Goal: Task Accomplishment & Management: Use online tool/utility

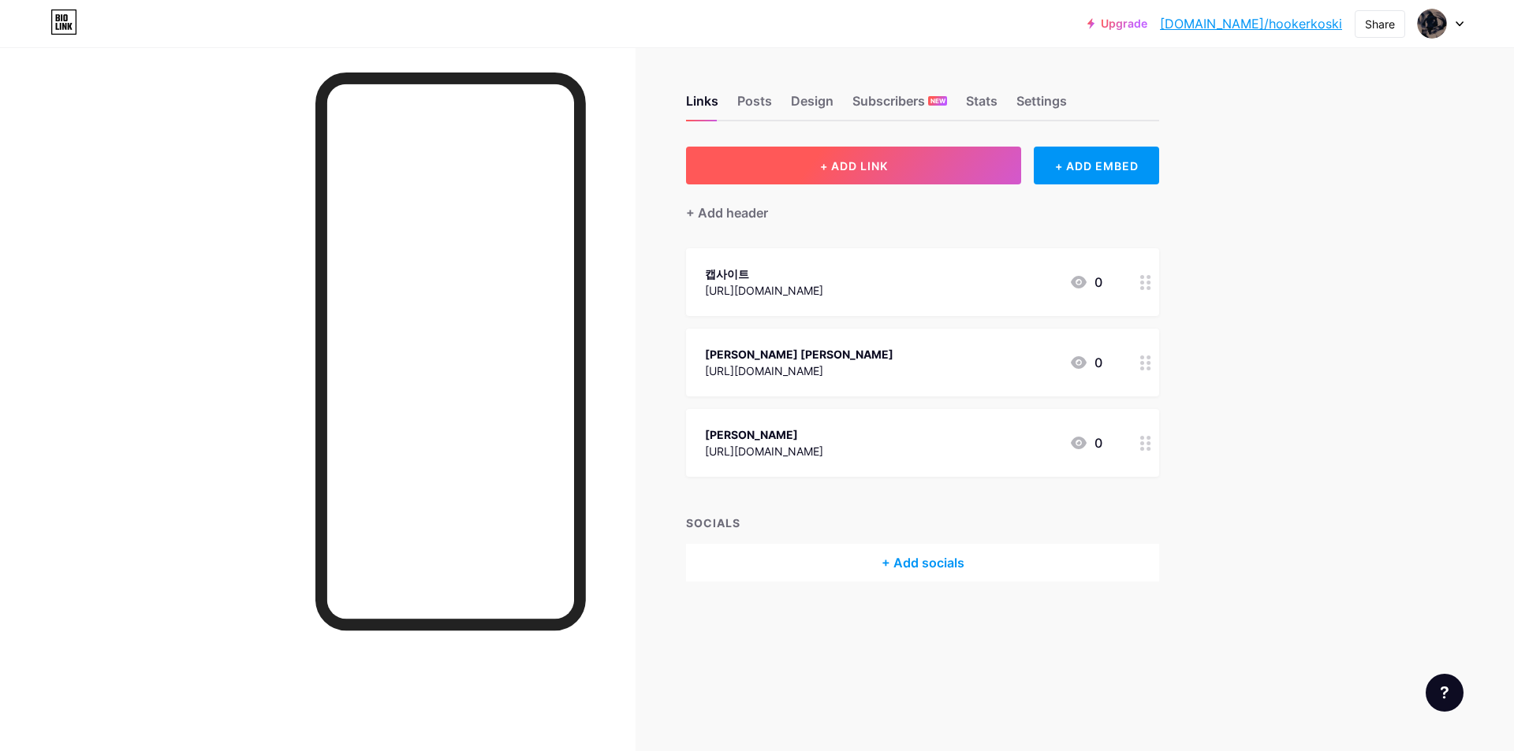
click at [875, 160] on span "+ ADD LINK" at bounding box center [854, 165] width 68 height 13
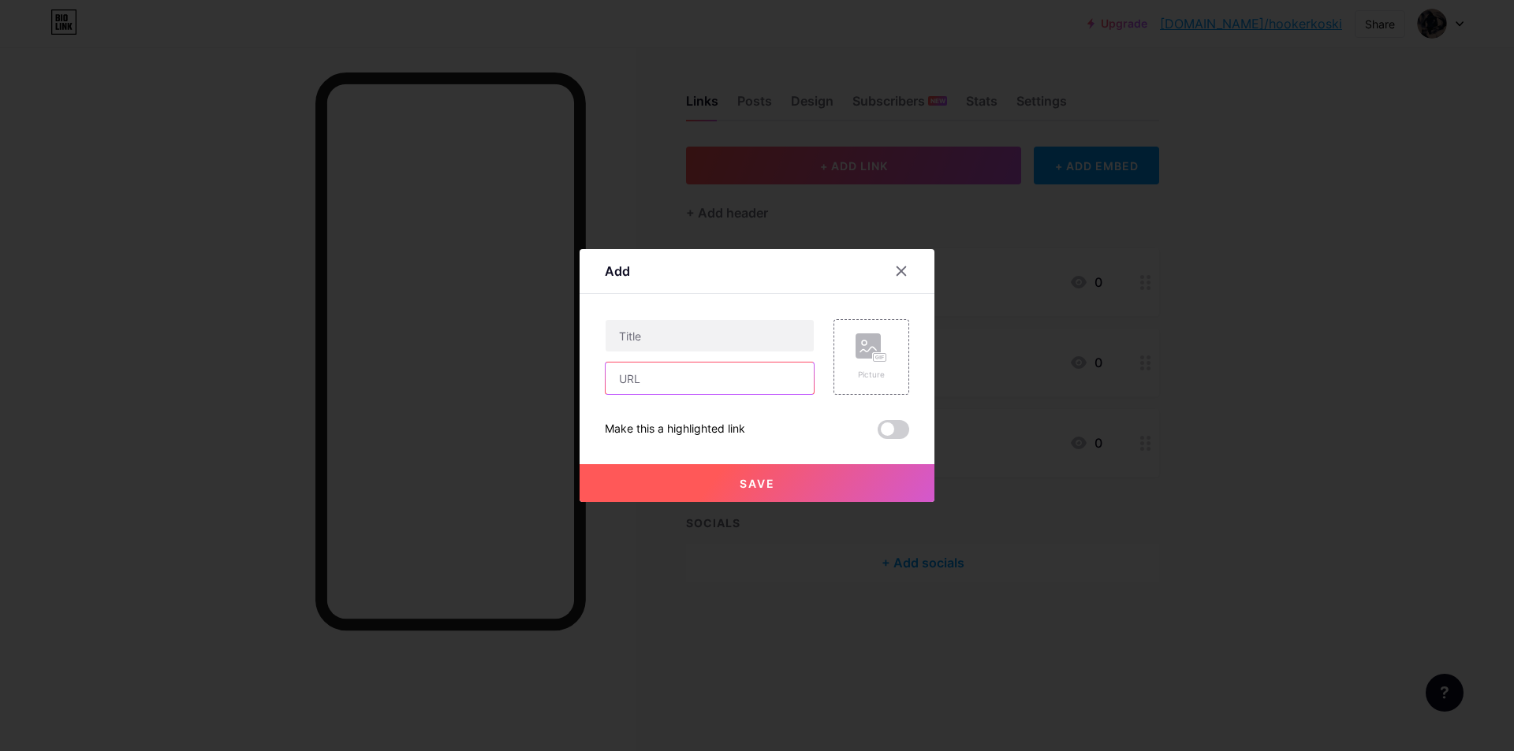
click at [639, 379] on input "text" at bounding box center [709, 379] width 208 height 32
paste input "[URL][DOMAIN_NAME]"
type input "[URL][DOMAIN_NAME]"
click at [675, 332] on input "text" at bounding box center [709, 336] width 208 height 32
paste input "캡[PERSON_NAME]"
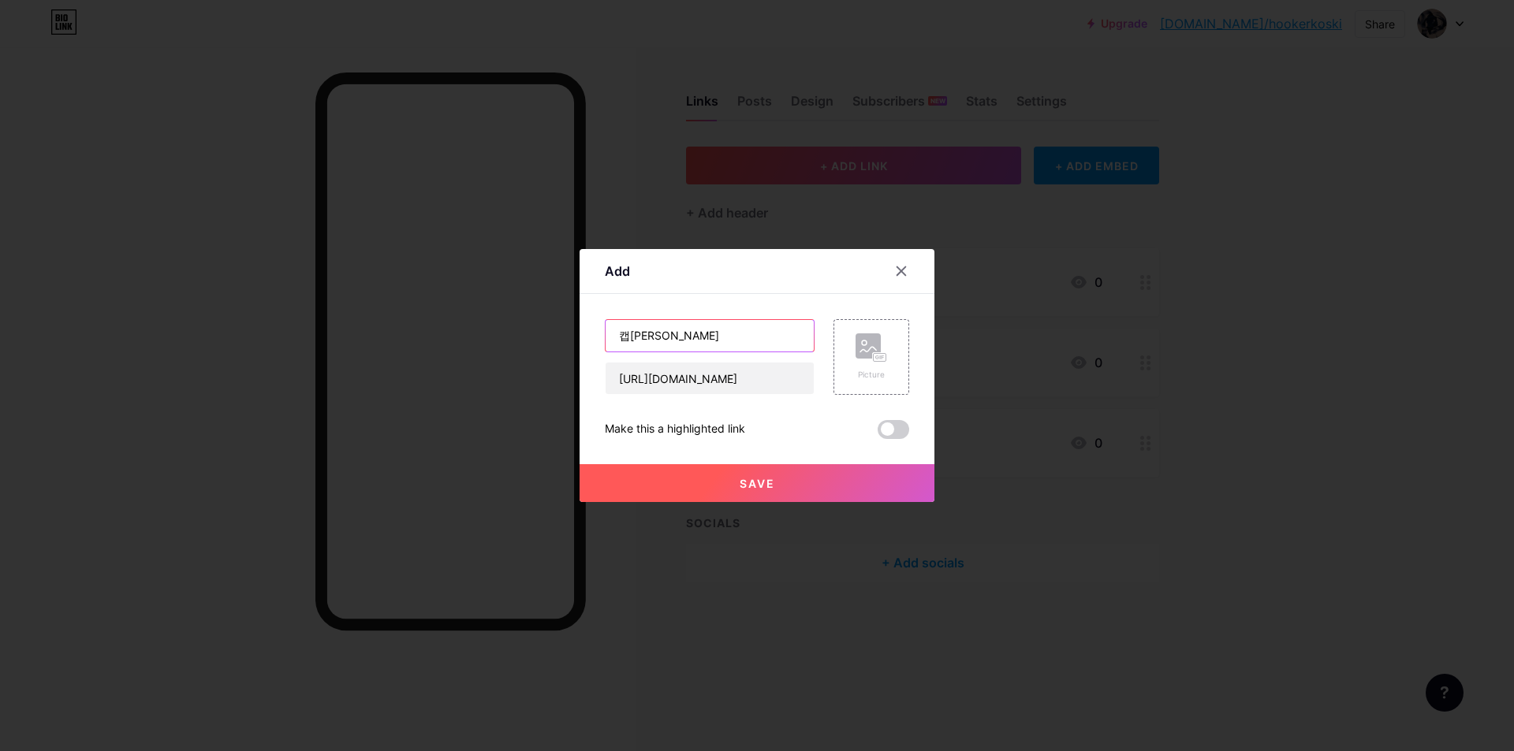
type input "캡[PERSON_NAME]"
click at [753, 479] on span "Save" at bounding box center [757, 483] width 35 height 13
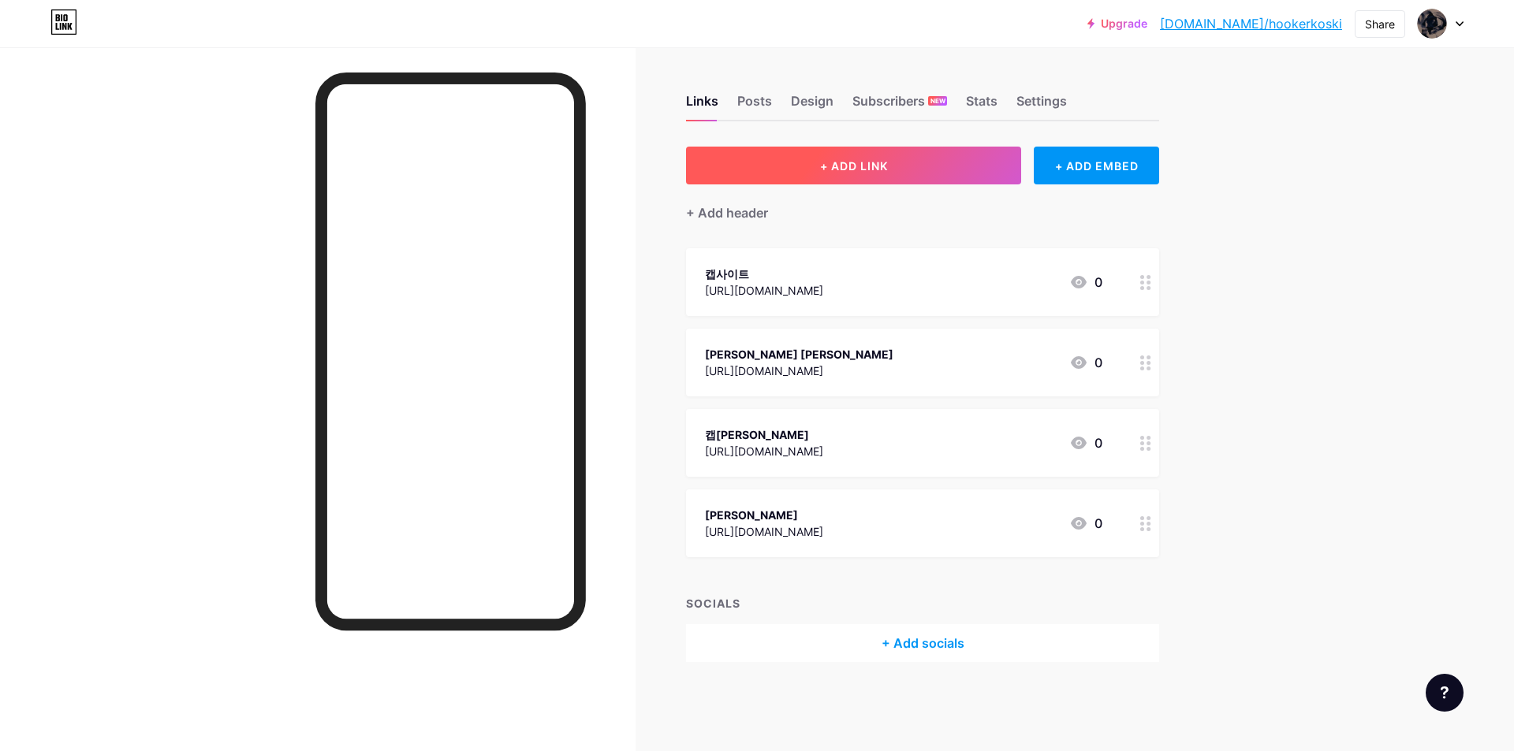
click at [857, 173] on button "+ ADD LINK" at bounding box center [853, 166] width 335 height 38
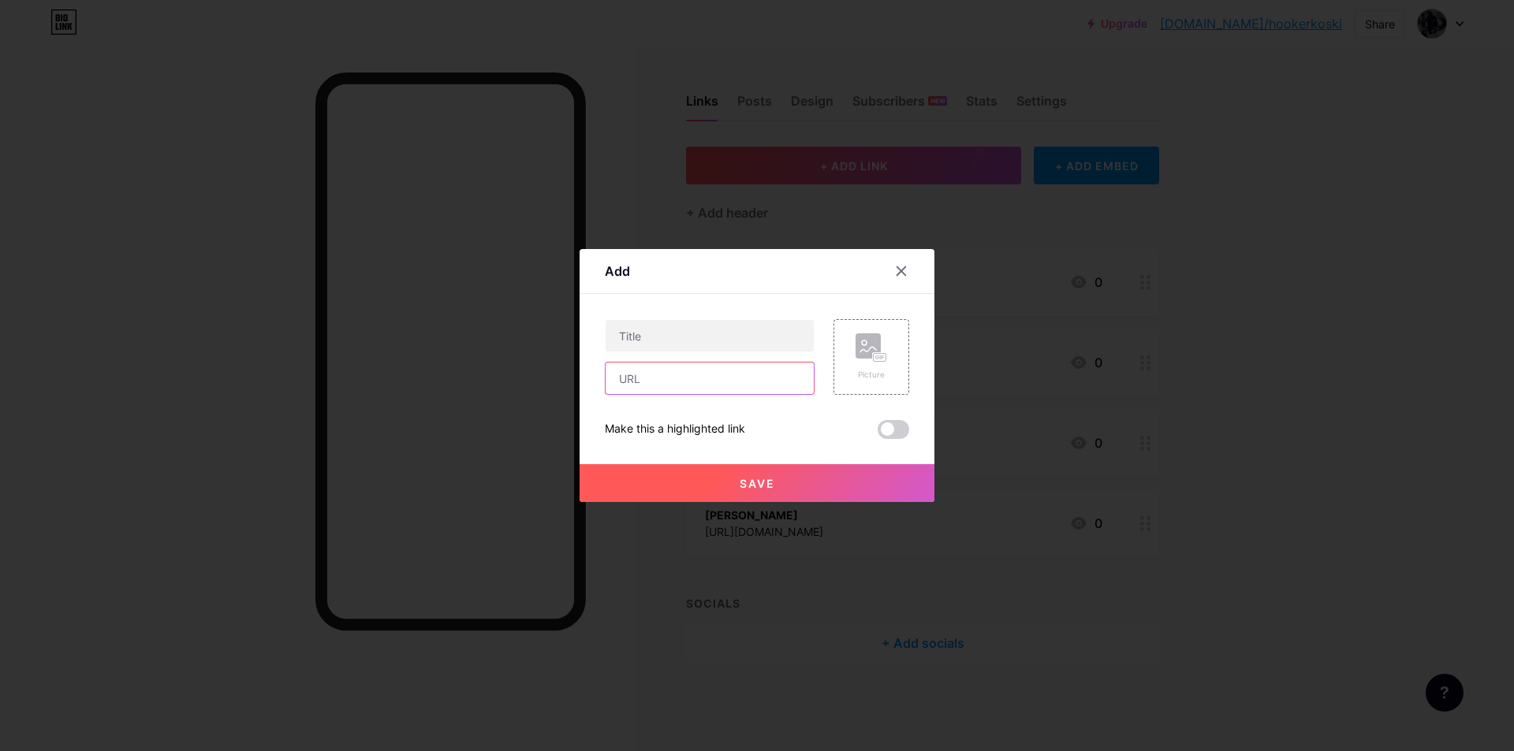
click at [631, 382] on input "text" at bounding box center [709, 379] width 208 height 32
paste input "[URL][DOMAIN_NAME]"
drag, startPoint x: 699, startPoint y: 381, endPoint x: 777, endPoint y: 373, distance: 79.2
click at [777, 373] on input "[URL][DOMAIN_NAME]" at bounding box center [709, 379] width 208 height 32
type input "[URL][DOMAIN_NAME]"
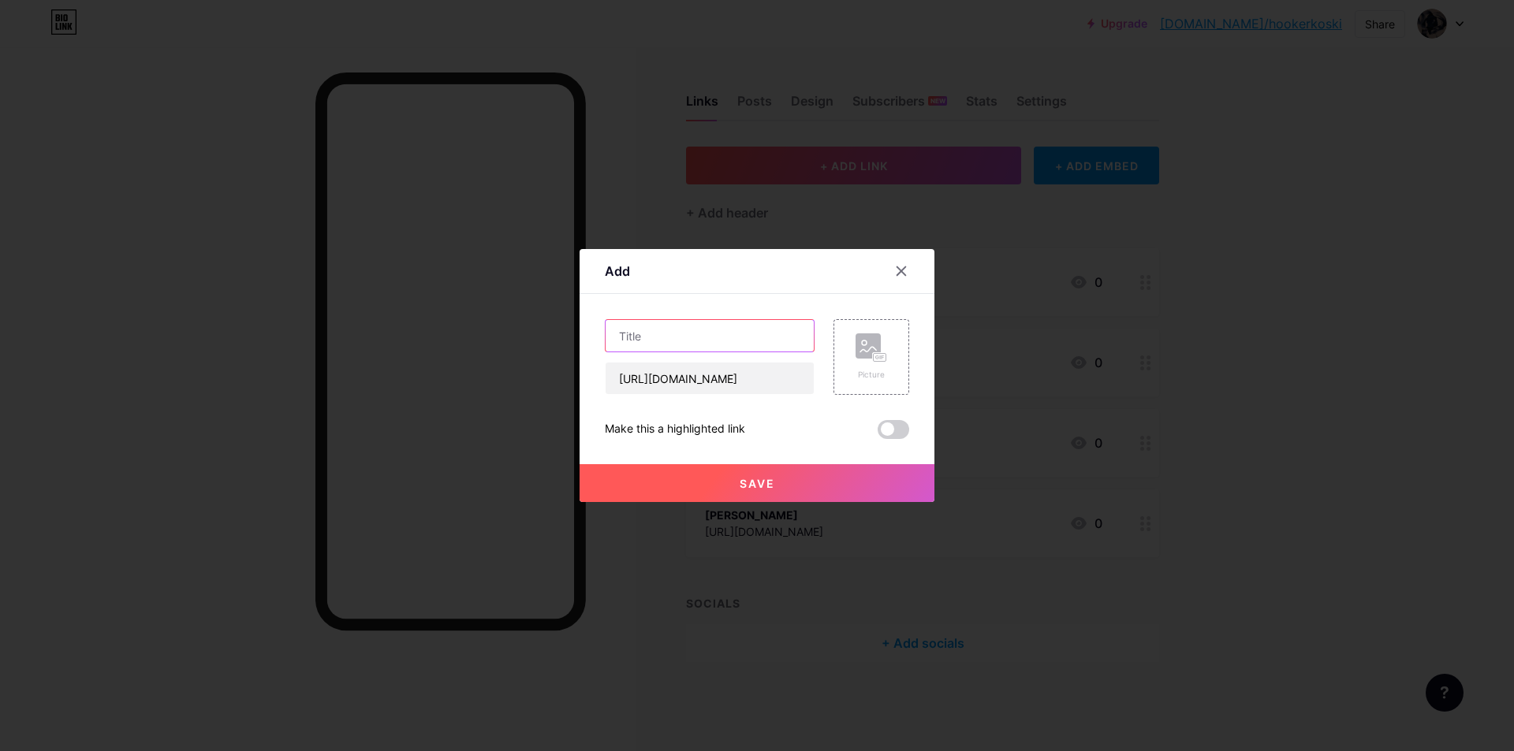
click at [684, 341] on input "text" at bounding box center [709, 336] width 208 height 32
paste input "hookerkoski"
type input "hookerkoski"
click at [747, 479] on span "Save" at bounding box center [757, 483] width 35 height 13
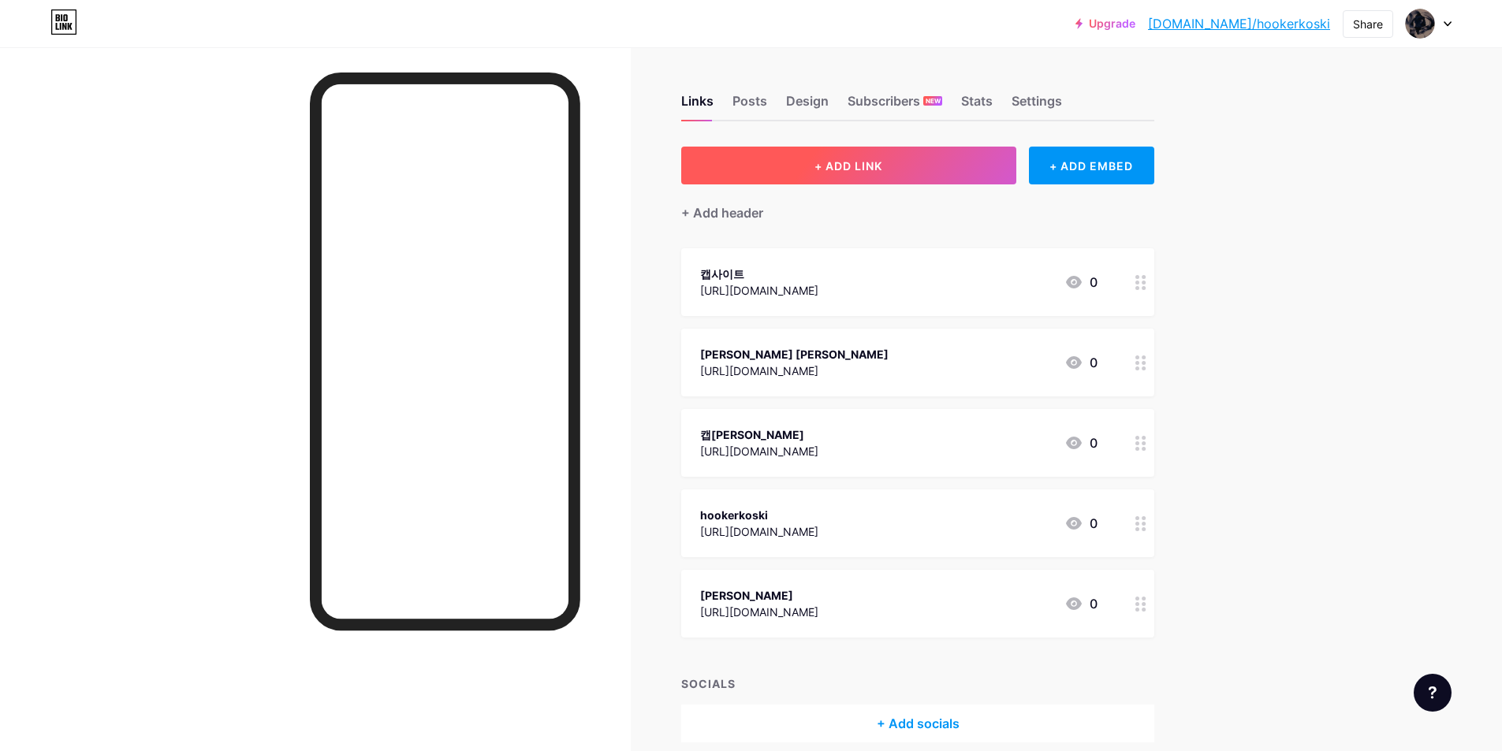
click at [818, 169] on button "+ ADD LINK" at bounding box center [848, 166] width 335 height 38
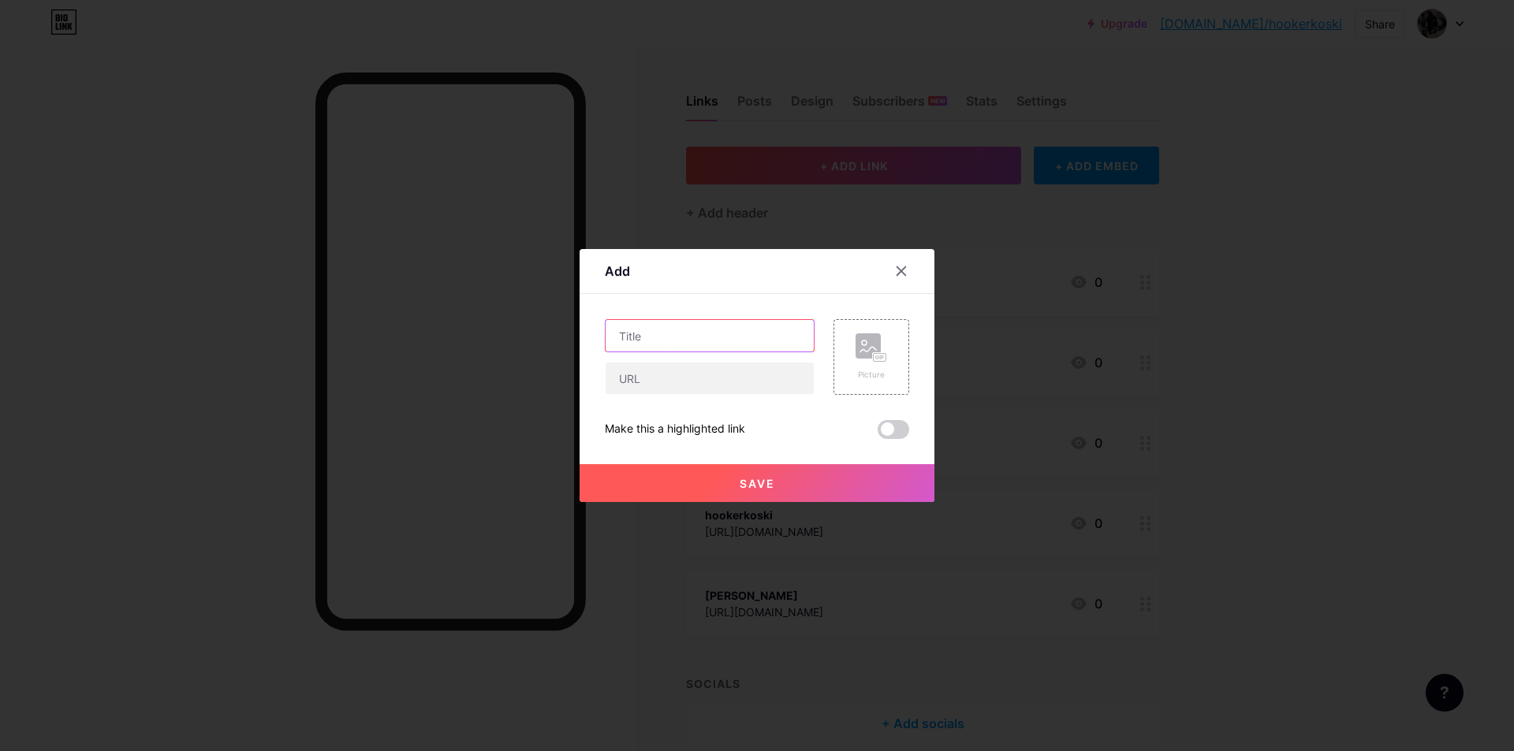
click at [659, 343] on input "text" at bounding box center [709, 336] width 208 height 32
paste input "[URL][DOMAIN_NAME]"
type input "[URL][DOMAIN_NAME]"
click at [657, 378] on input "text" at bounding box center [709, 379] width 208 height 32
paste input "CAB사이트주소"
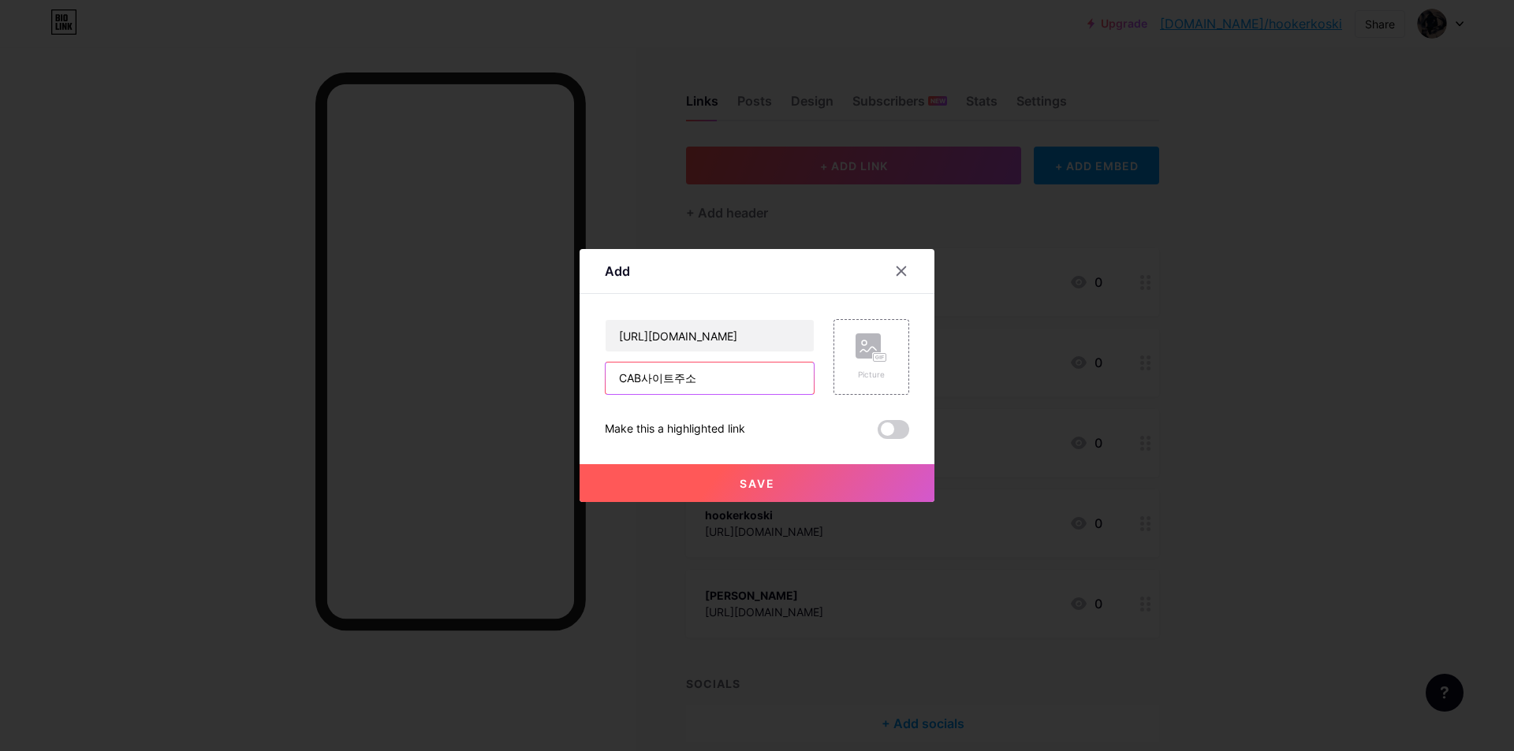
type input "CAB사이트주소"
click at [714, 485] on button "Save" at bounding box center [756, 483] width 355 height 38
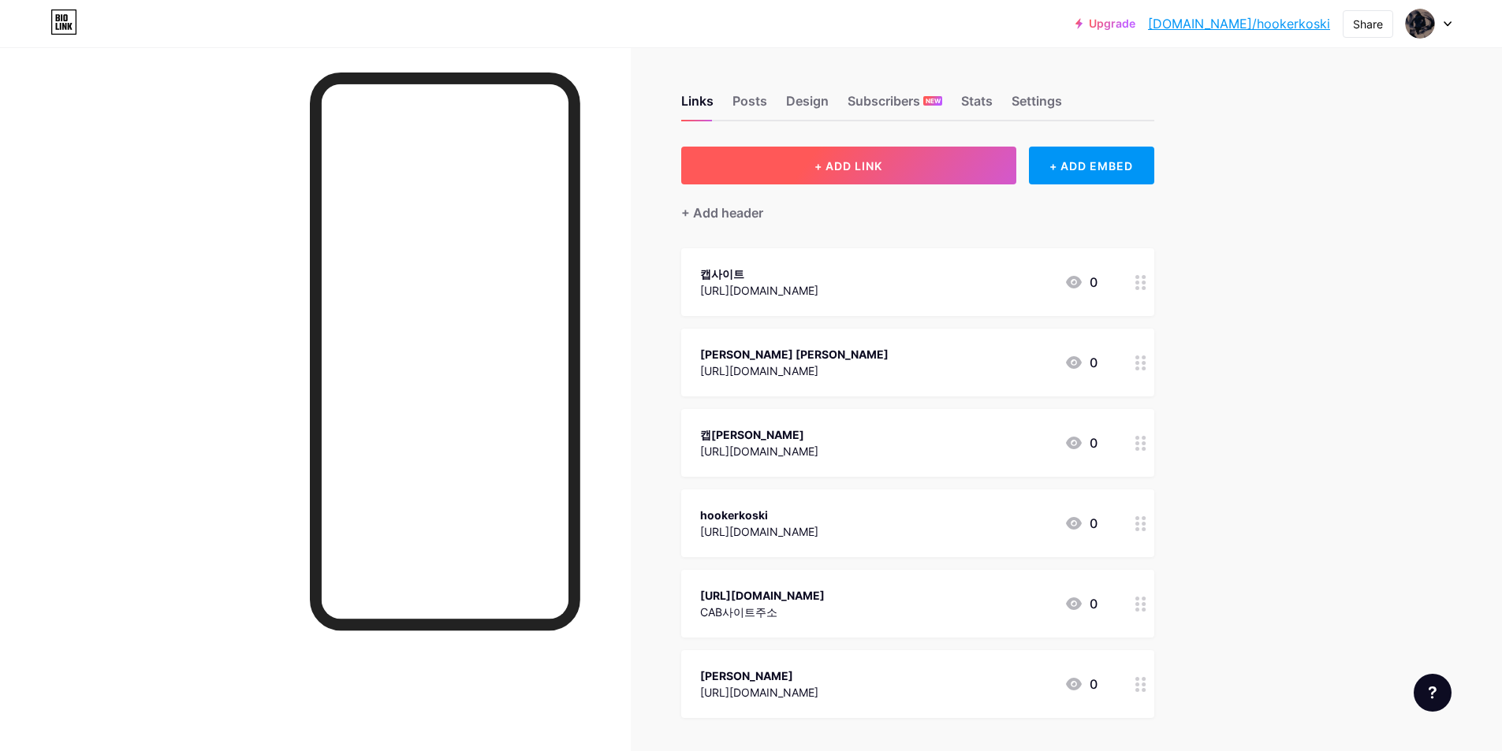
click at [830, 149] on button "+ ADD LINK" at bounding box center [848, 166] width 335 height 38
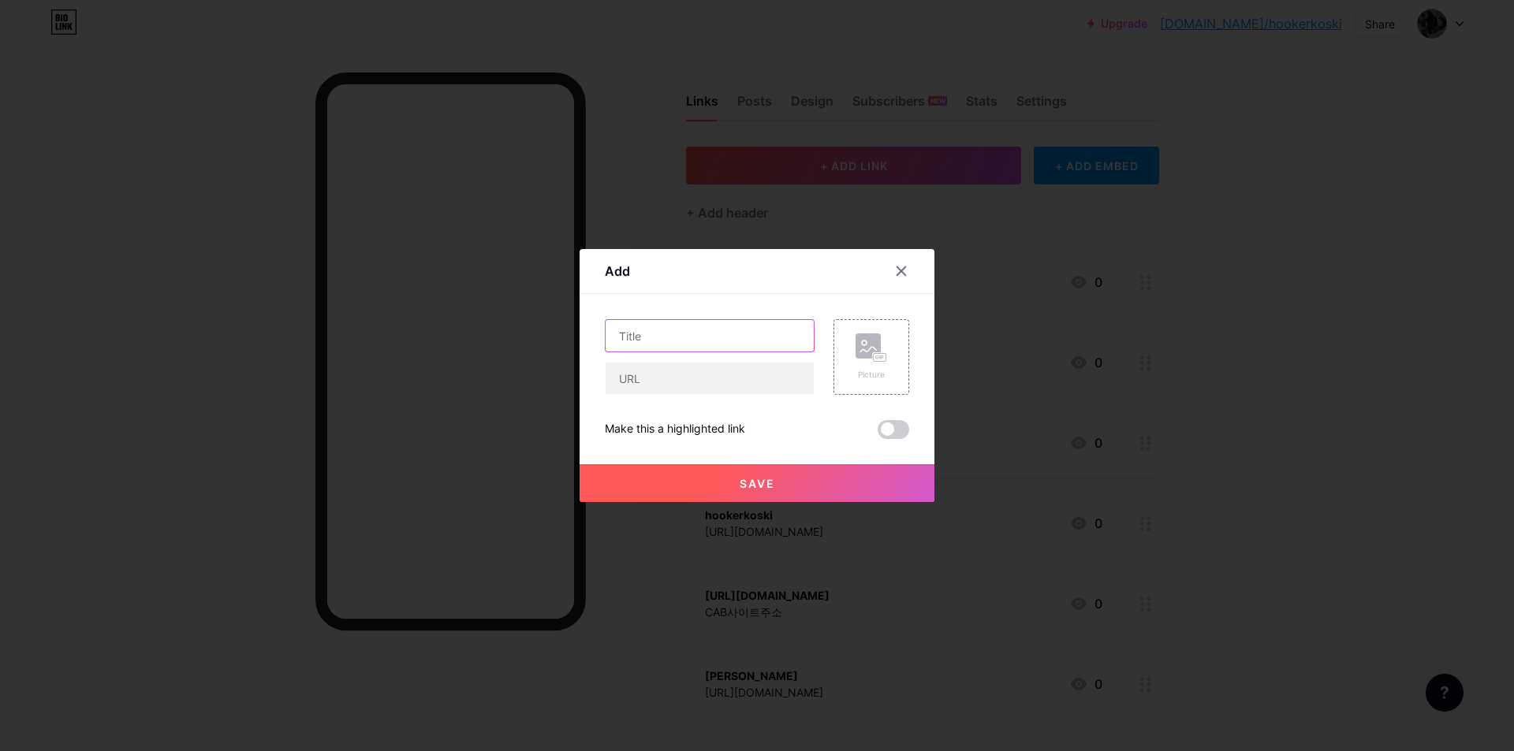
click at [644, 327] on input "text" at bounding box center [709, 336] width 208 height 32
paste input "[URL][DOMAIN_NAME]"
drag, startPoint x: 650, startPoint y: 337, endPoint x: 713, endPoint y: 336, distance: 62.3
click at [713, 336] on input "[URL][DOMAIN_NAME]" at bounding box center [709, 336] width 208 height 32
type input "[URL][DOMAIN_NAME]"
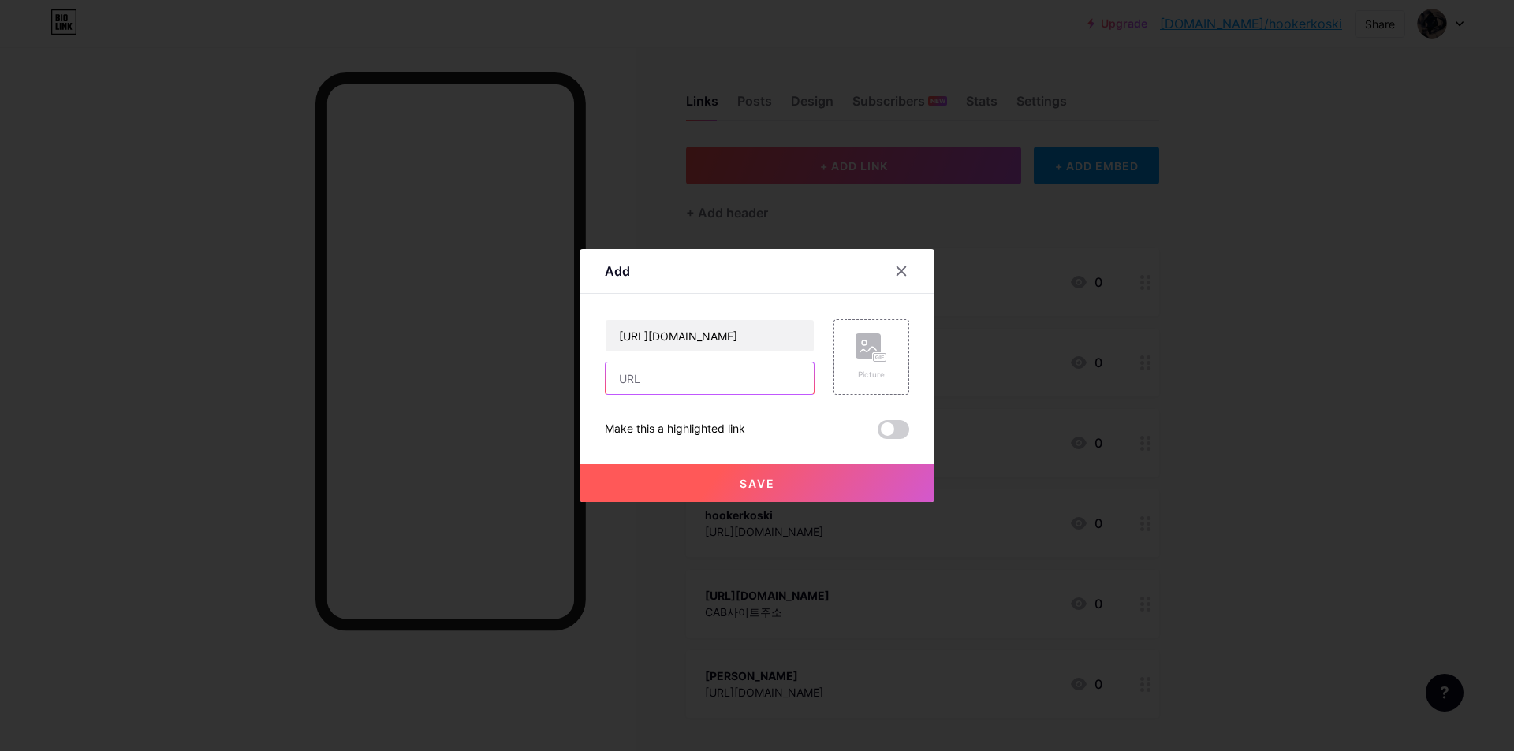
click at [691, 382] on input "text" at bounding box center [709, 379] width 208 height 32
paste input "hookerkoski"
type input "hookerkoski"
click at [740, 481] on span "Save" at bounding box center [757, 483] width 35 height 13
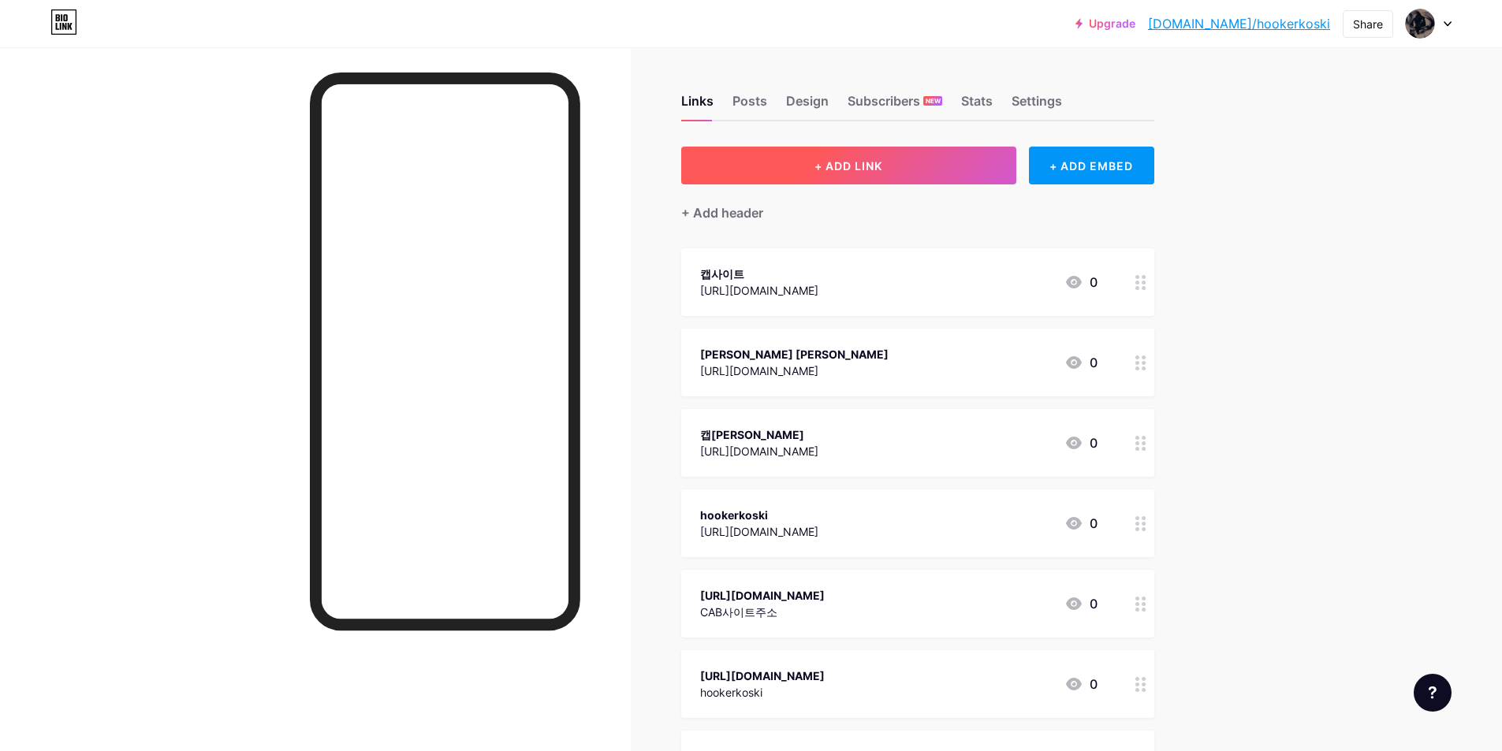
click at [839, 165] on span "+ ADD LINK" at bounding box center [848, 165] width 68 height 13
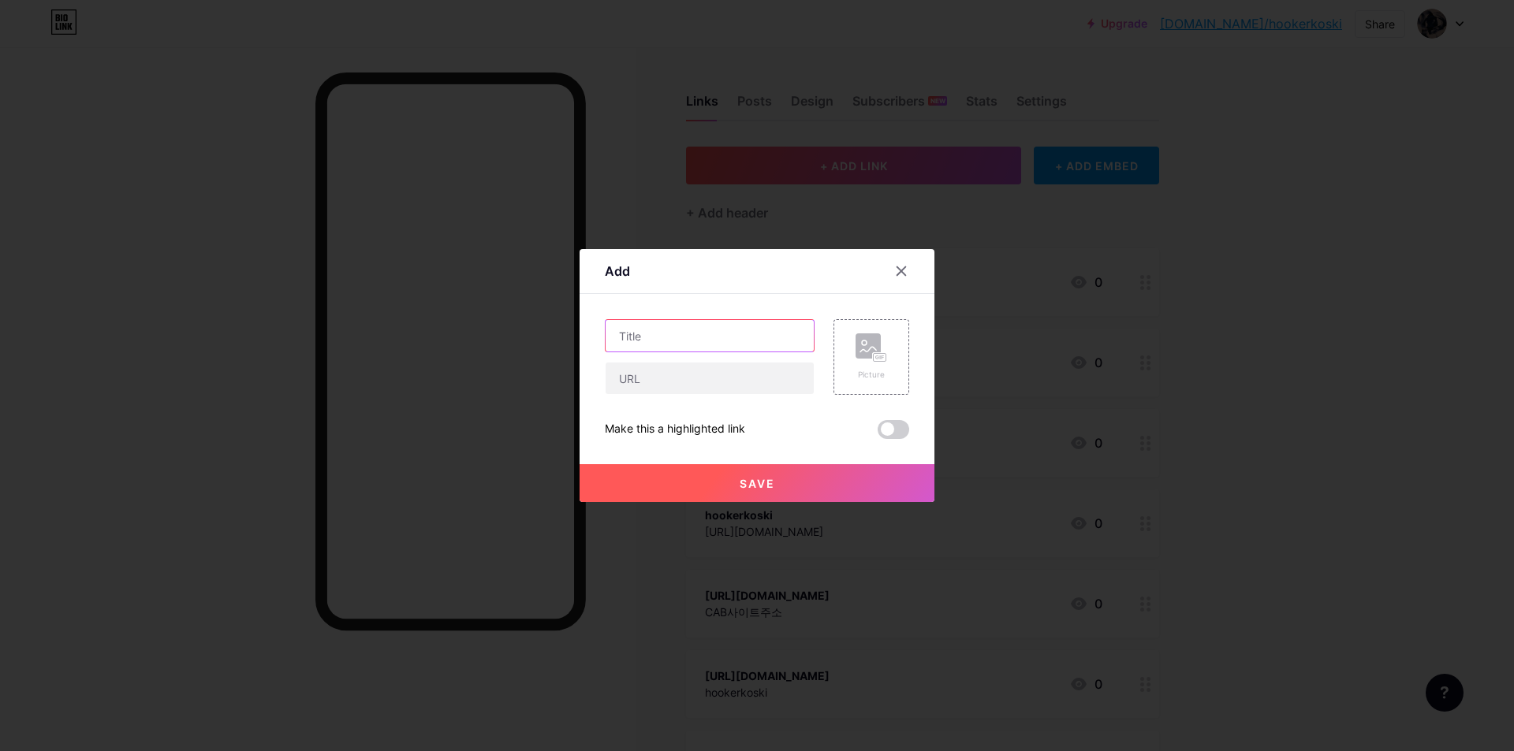
click at [619, 337] on input "text" at bounding box center [709, 336] width 208 height 32
paste input "[URL][DOMAIN_NAME]"
type input "[URL][DOMAIN_NAME]"
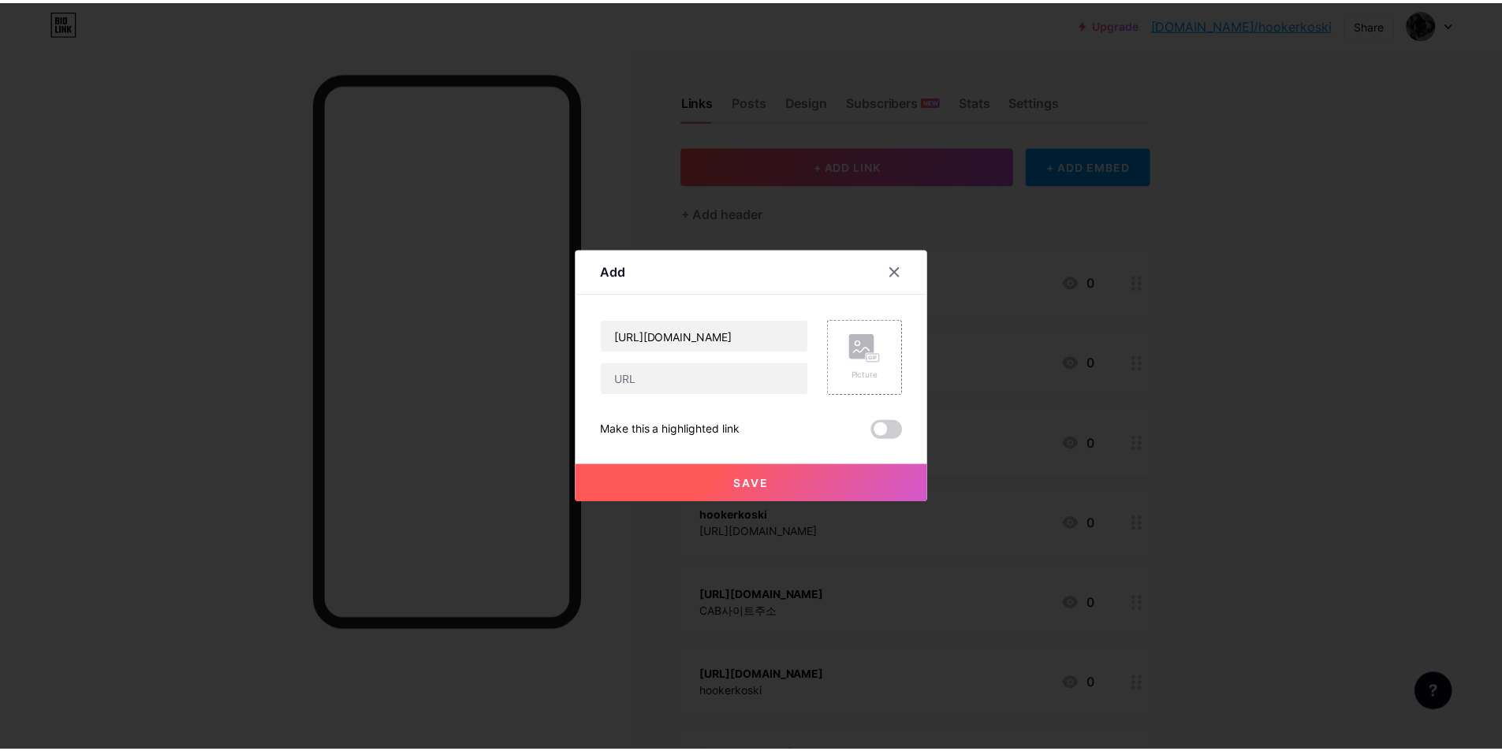
scroll to position [0, 0]
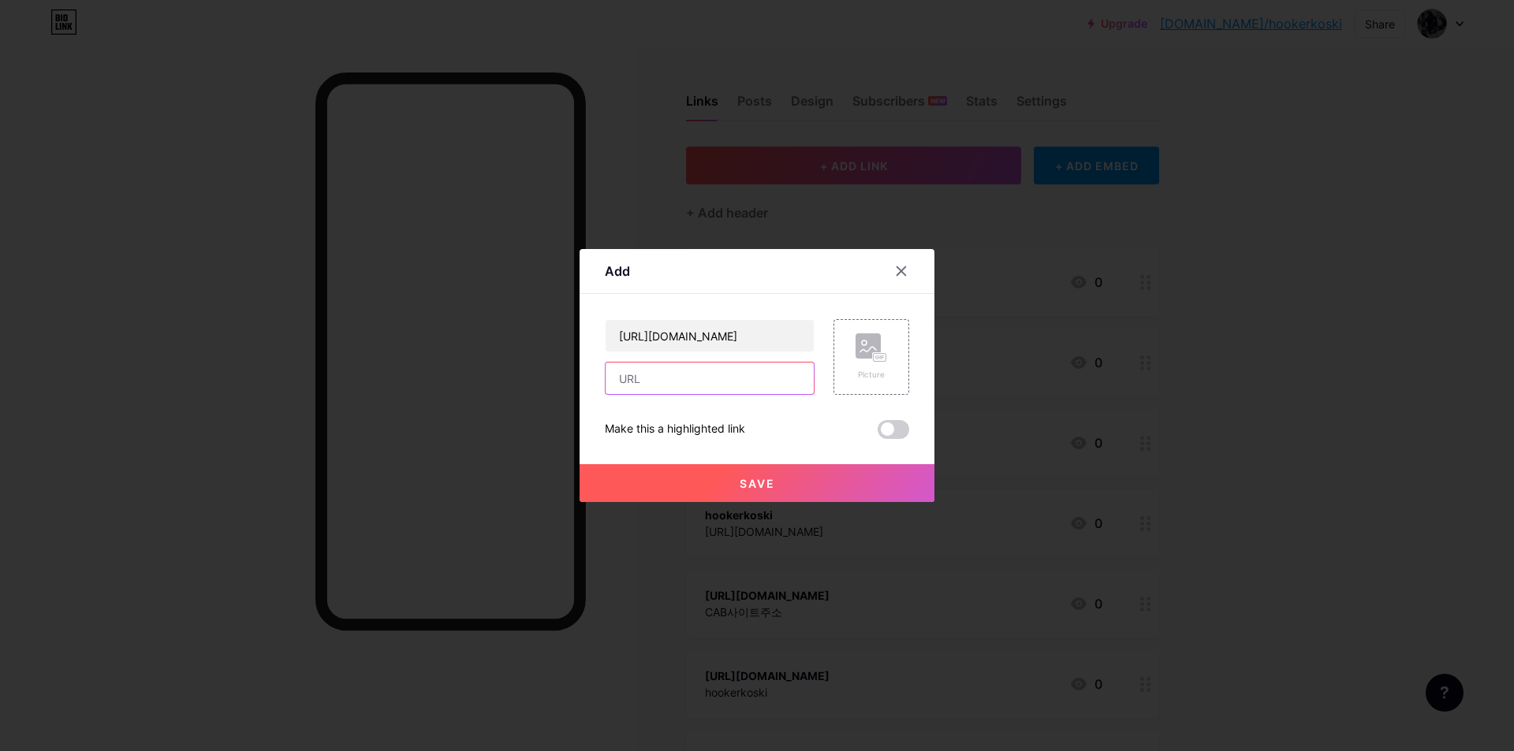
click at [733, 386] on input "text" at bounding box center [709, 379] width 208 height 32
paste input "CAB사이트 | 캡주소"
type input "CAB사이트 | 캡주소"
click at [707, 487] on button "Save" at bounding box center [756, 483] width 355 height 38
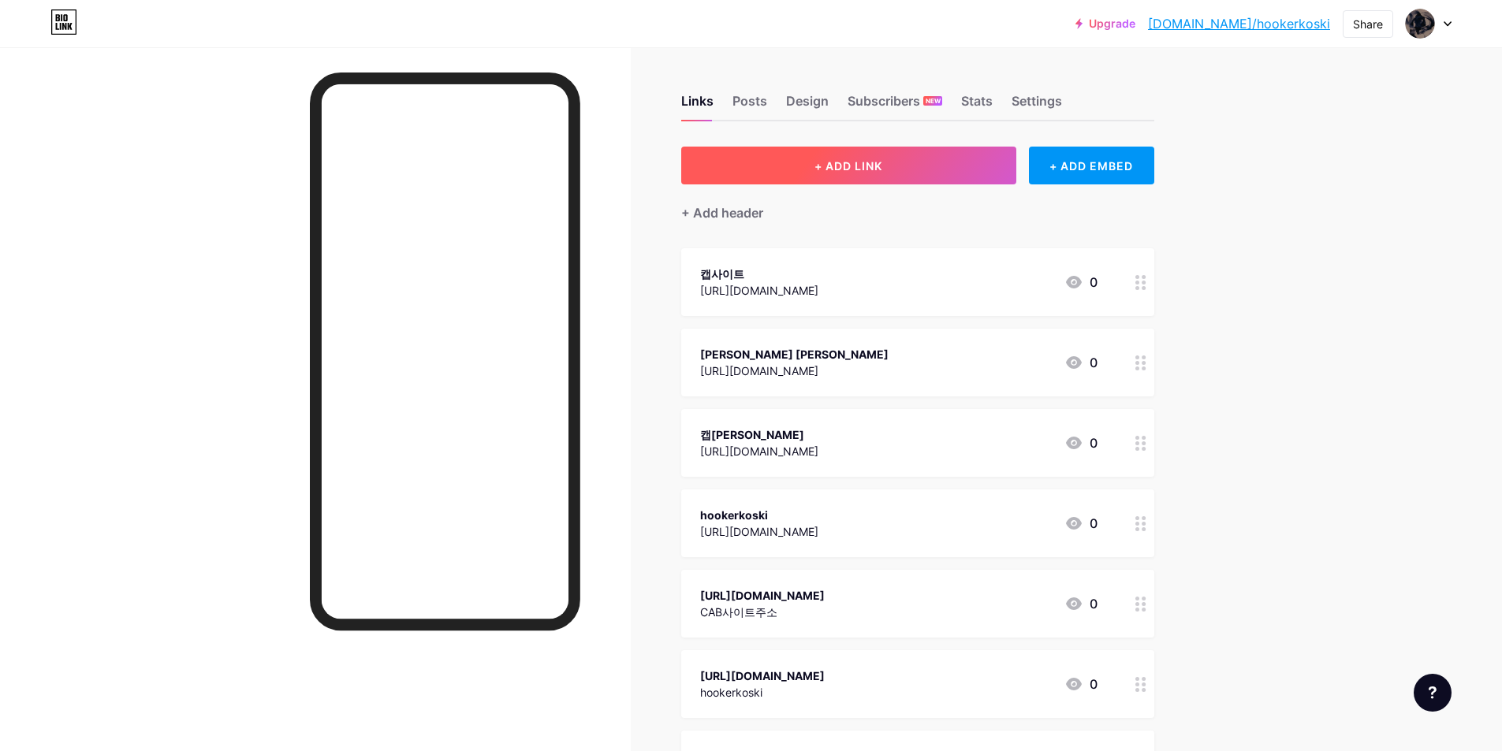
click at [876, 173] on button "+ ADD LINK" at bounding box center [848, 166] width 335 height 38
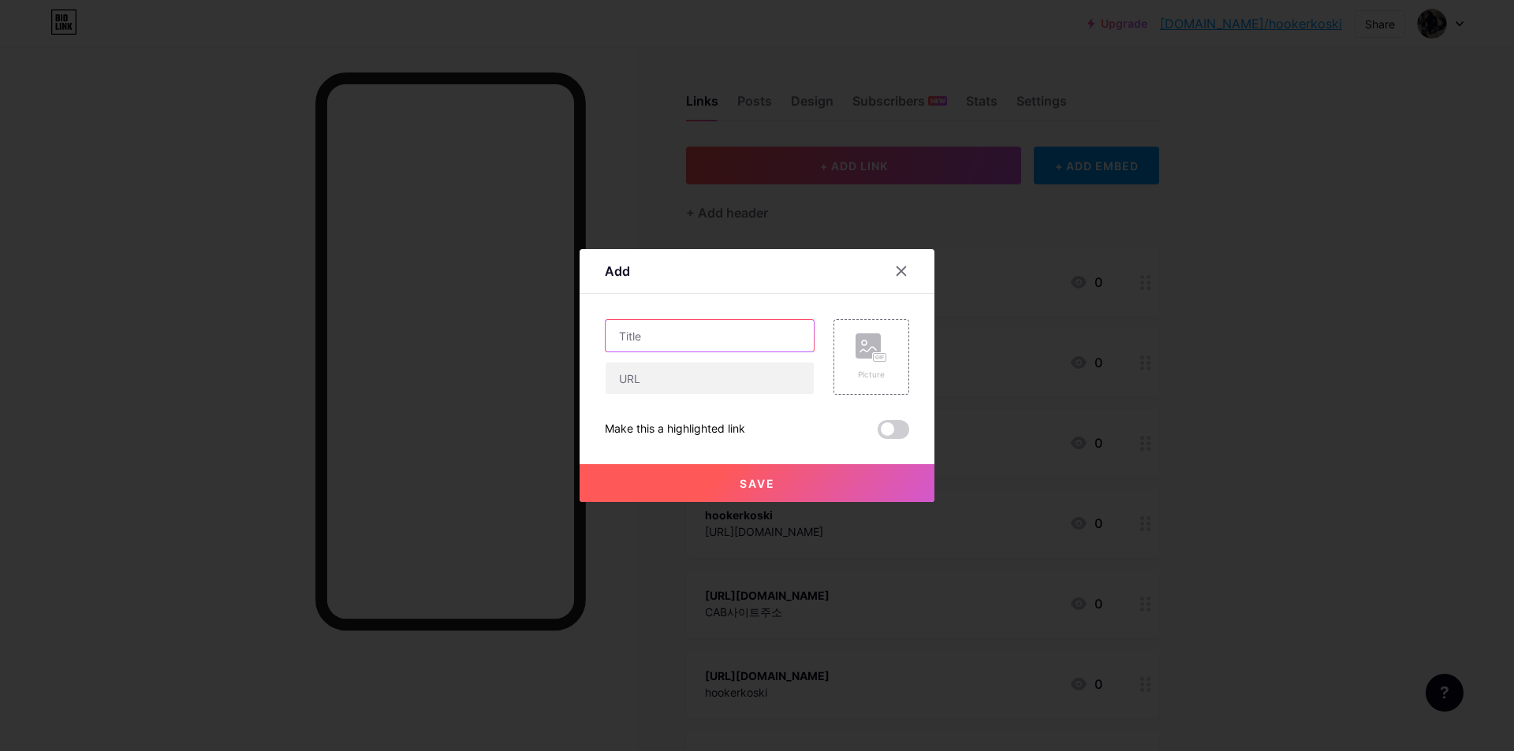
click at [682, 330] on input "text" at bounding box center [709, 336] width 208 height 32
paste input "[URL][DOMAIN_NAME]"
type input "[URL][DOMAIN_NAME]"
drag, startPoint x: 726, startPoint y: 377, endPoint x: 752, endPoint y: 377, distance: 26.0
click at [726, 377] on input "text" at bounding box center [709, 379] width 208 height 32
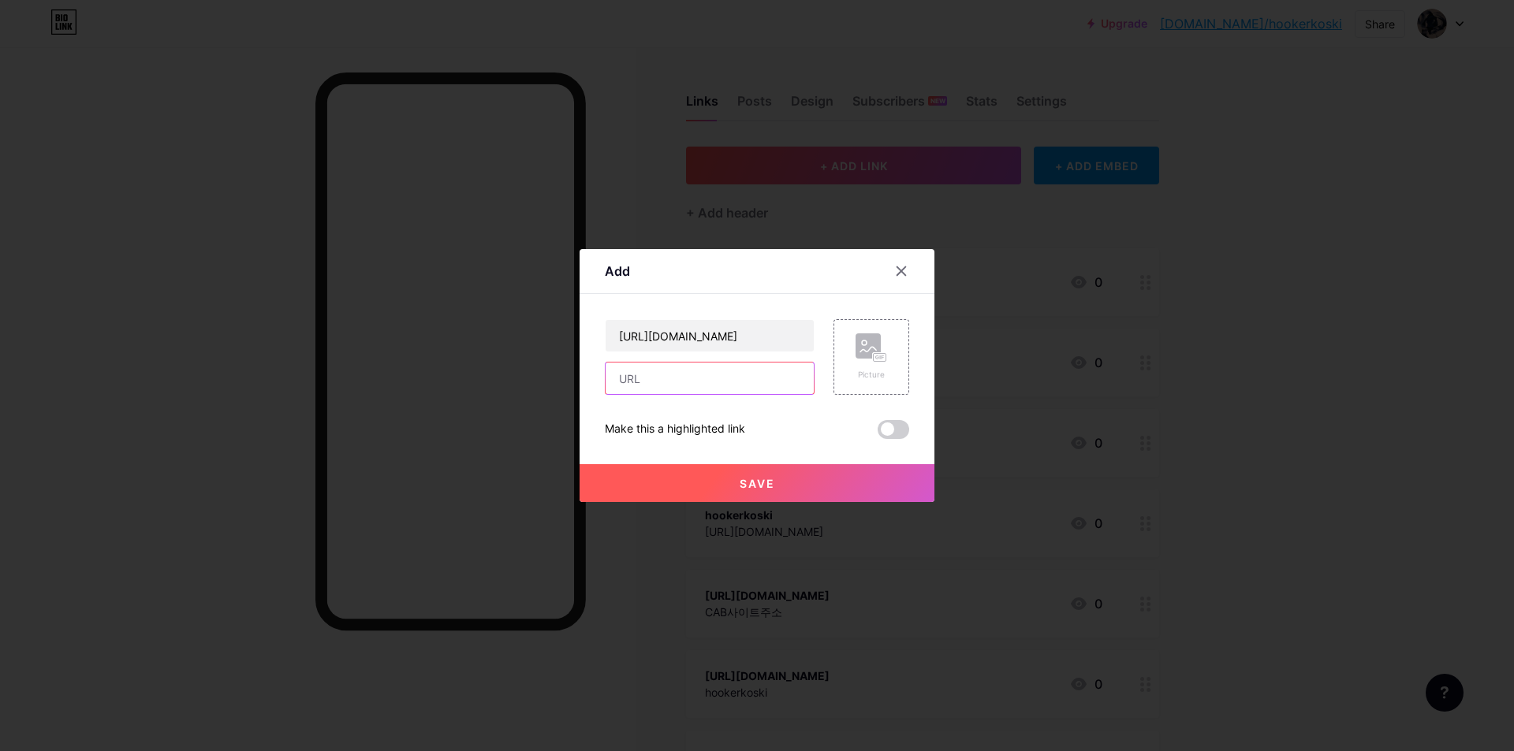
paste input "hookerkoski"
type input "hookerkoski"
click at [766, 489] on span "Save" at bounding box center [757, 483] width 35 height 13
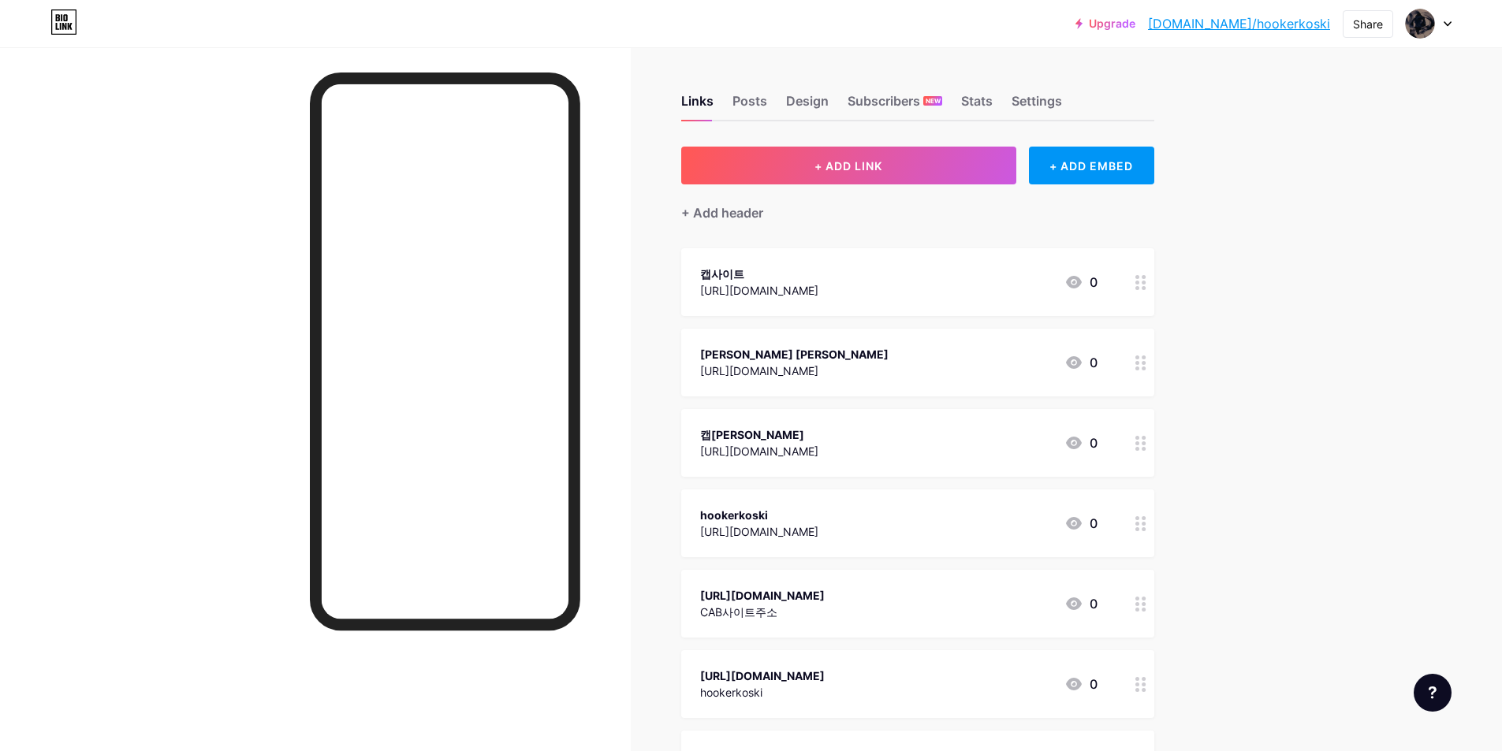
click at [763, 601] on div "[URL][DOMAIN_NAME]" at bounding box center [762, 595] width 125 height 17
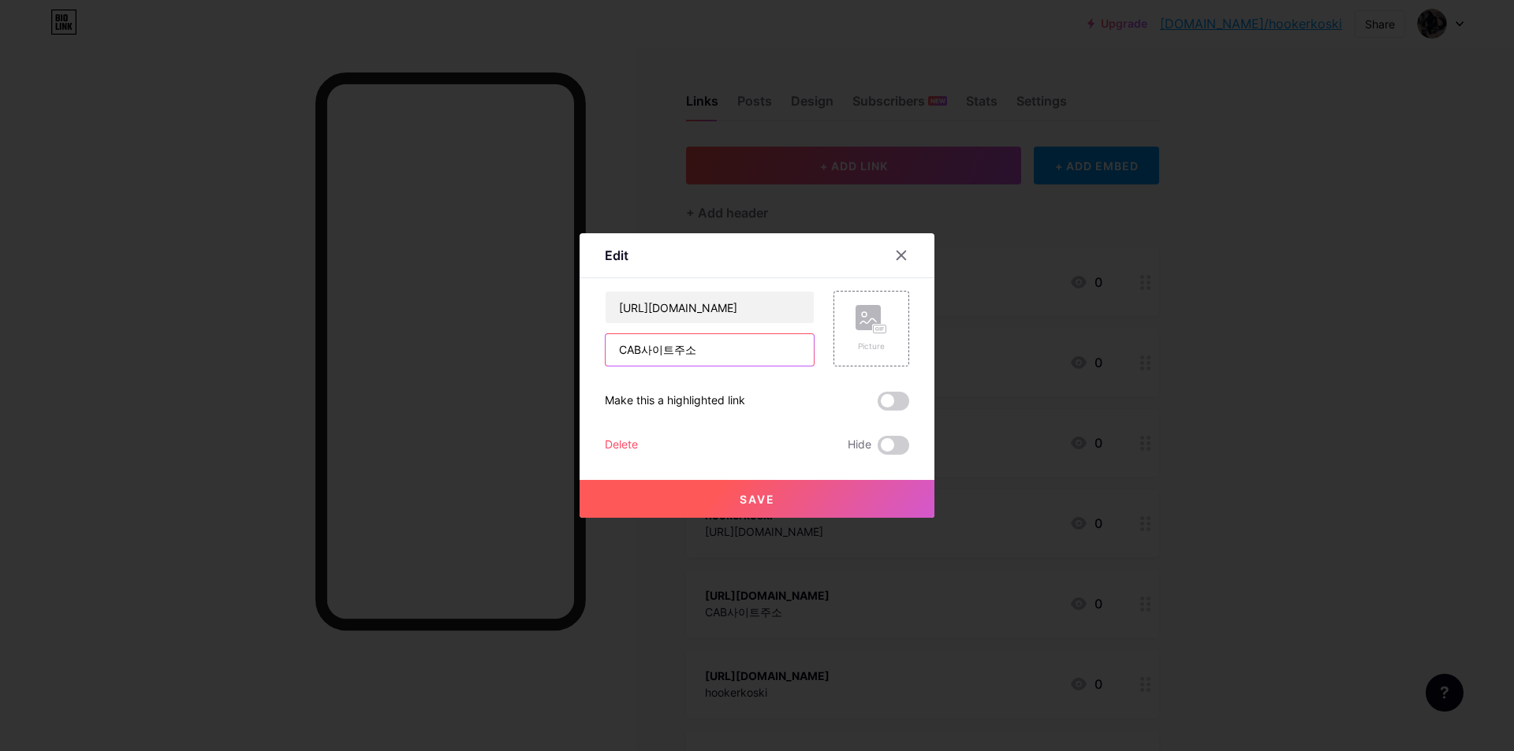
click at [714, 348] on input "CAB사이트주소" at bounding box center [709, 350] width 208 height 32
drag, startPoint x: 777, startPoint y: 307, endPoint x: 587, endPoint y: 311, distance: 190.0
click at [587, 311] on div "Edit Content YouTube Play YouTube video without leaving your page. ADD Vimeo Pl…" at bounding box center [756, 375] width 355 height 285
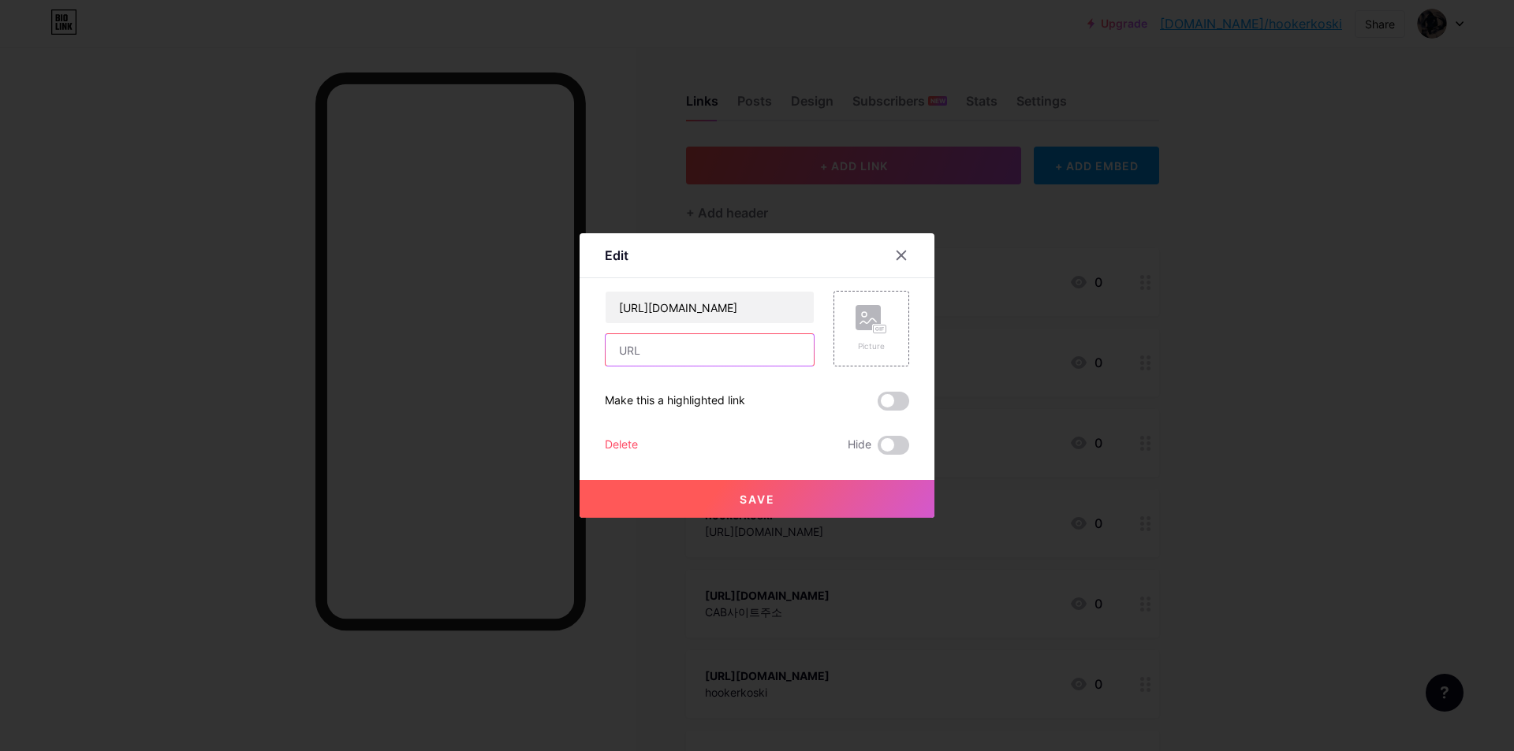
click at [648, 348] on input "text" at bounding box center [709, 350] width 208 height 32
paste input "[URL][DOMAIN_NAME]"
type input "[URL][DOMAIN_NAME]"
click at [789, 310] on input "[URL][DOMAIN_NAME]" at bounding box center [709, 308] width 208 height 32
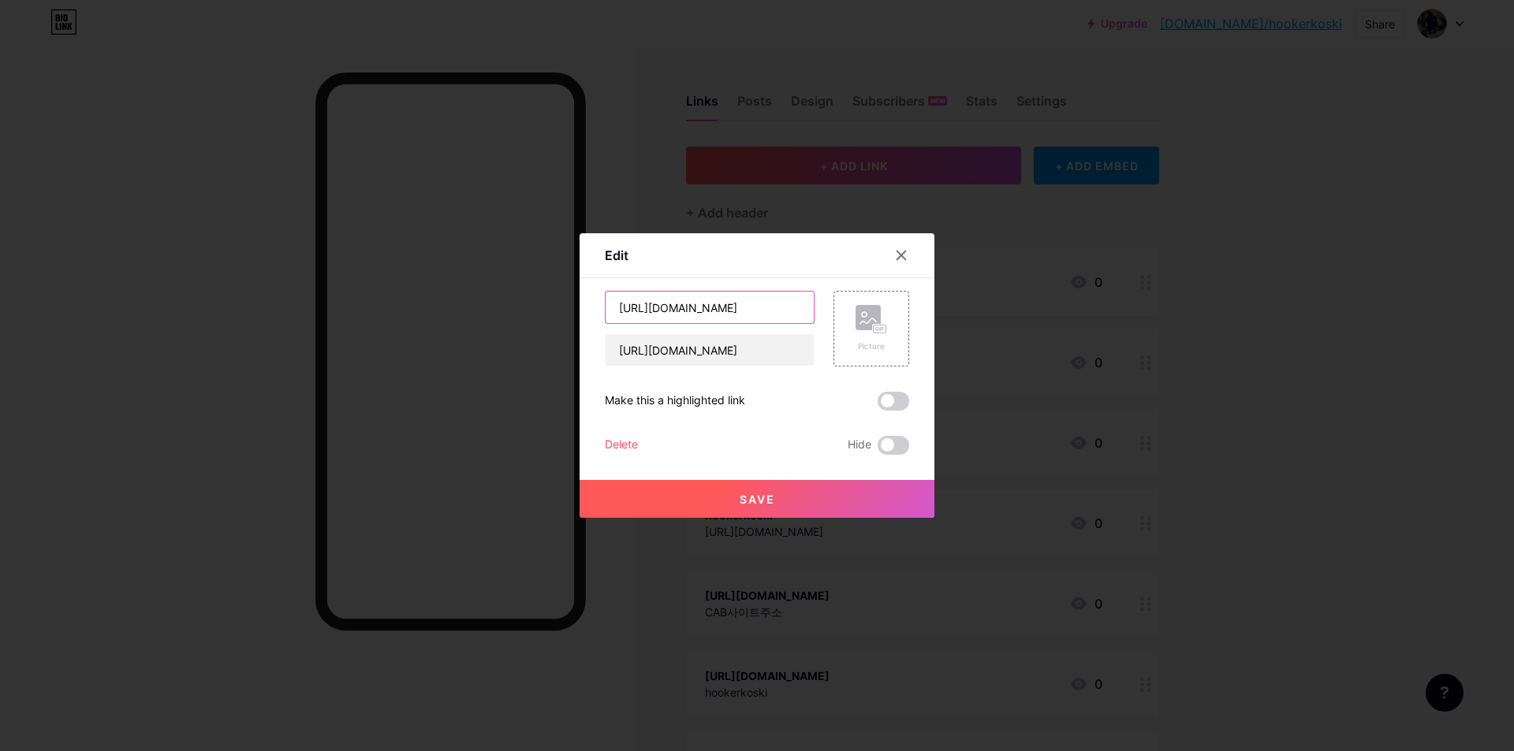
click at [788, 310] on input "[URL][DOMAIN_NAME]" at bounding box center [709, 308] width 208 height 32
paste input "CAB사이트주소"
type input "CAB사이트주소"
click at [745, 499] on span "Save" at bounding box center [757, 499] width 35 height 13
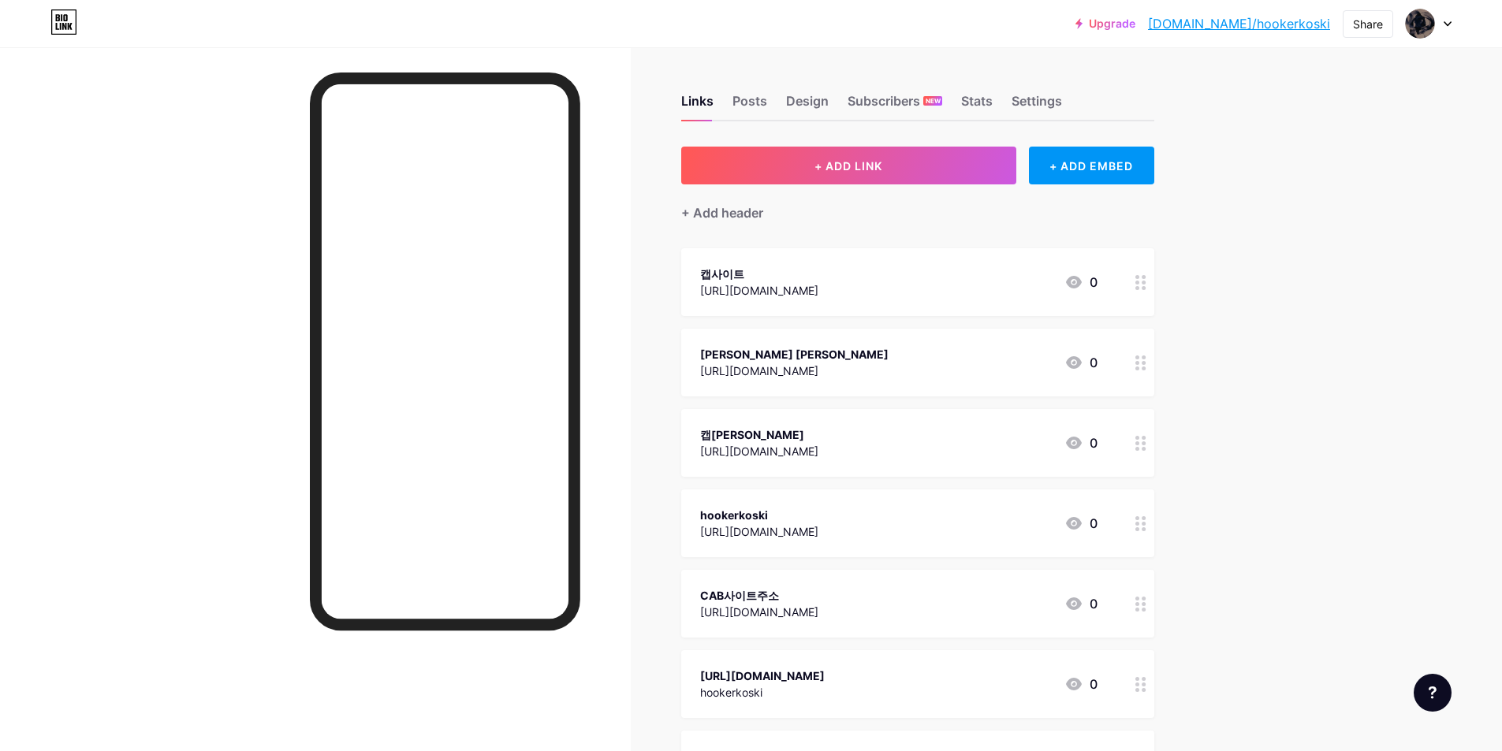
click at [819, 677] on div "[URL][DOMAIN_NAME]" at bounding box center [762, 676] width 125 height 17
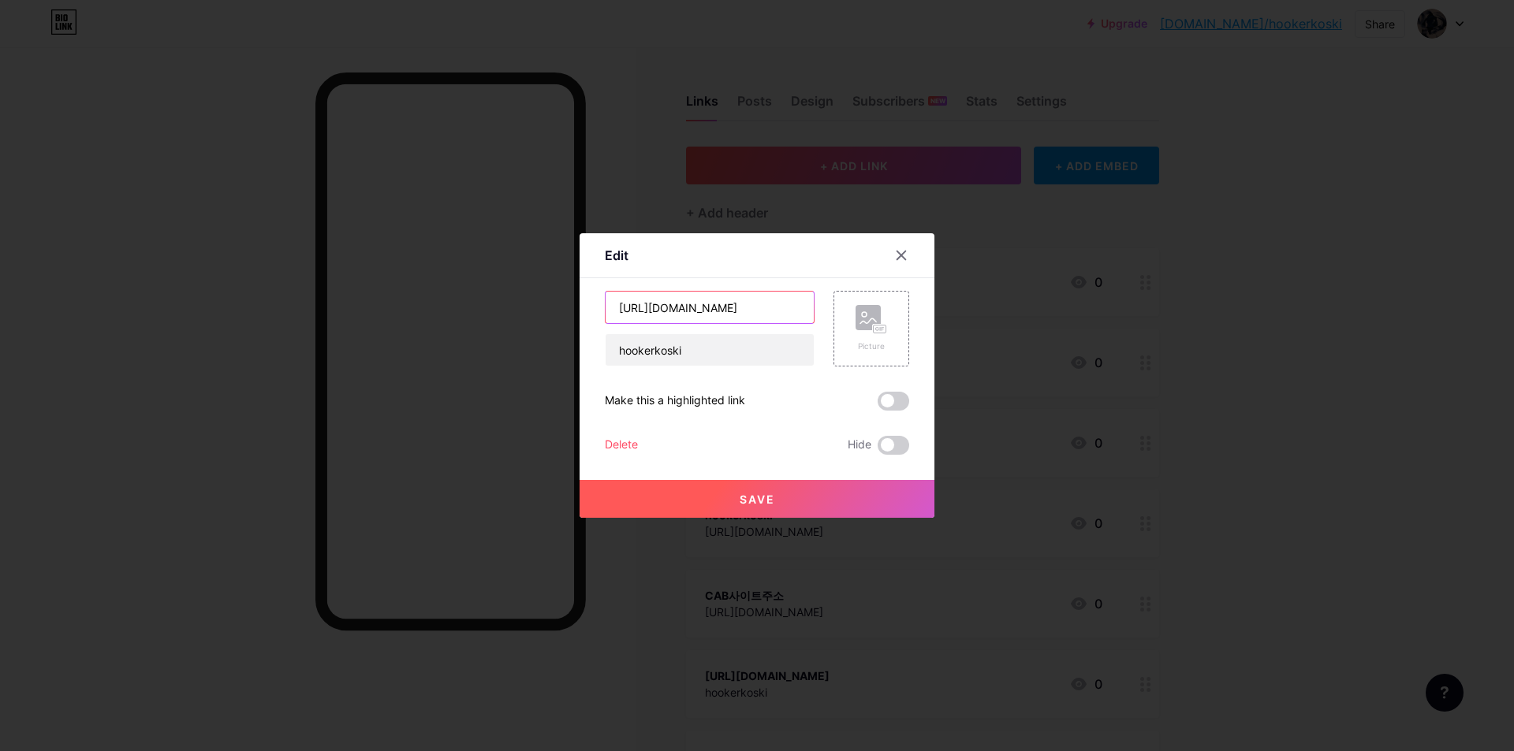
drag, startPoint x: 781, startPoint y: 312, endPoint x: 510, endPoint y: 312, distance: 271.2
click at [510, 312] on div "Edit Content YouTube Play YouTube video without leaving your page. ADD Vimeo Pl…" at bounding box center [757, 375] width 1514 height 751
click at [701, 363] on input "hookerkoski" at bounding box center [709, 350] width 208 height 32
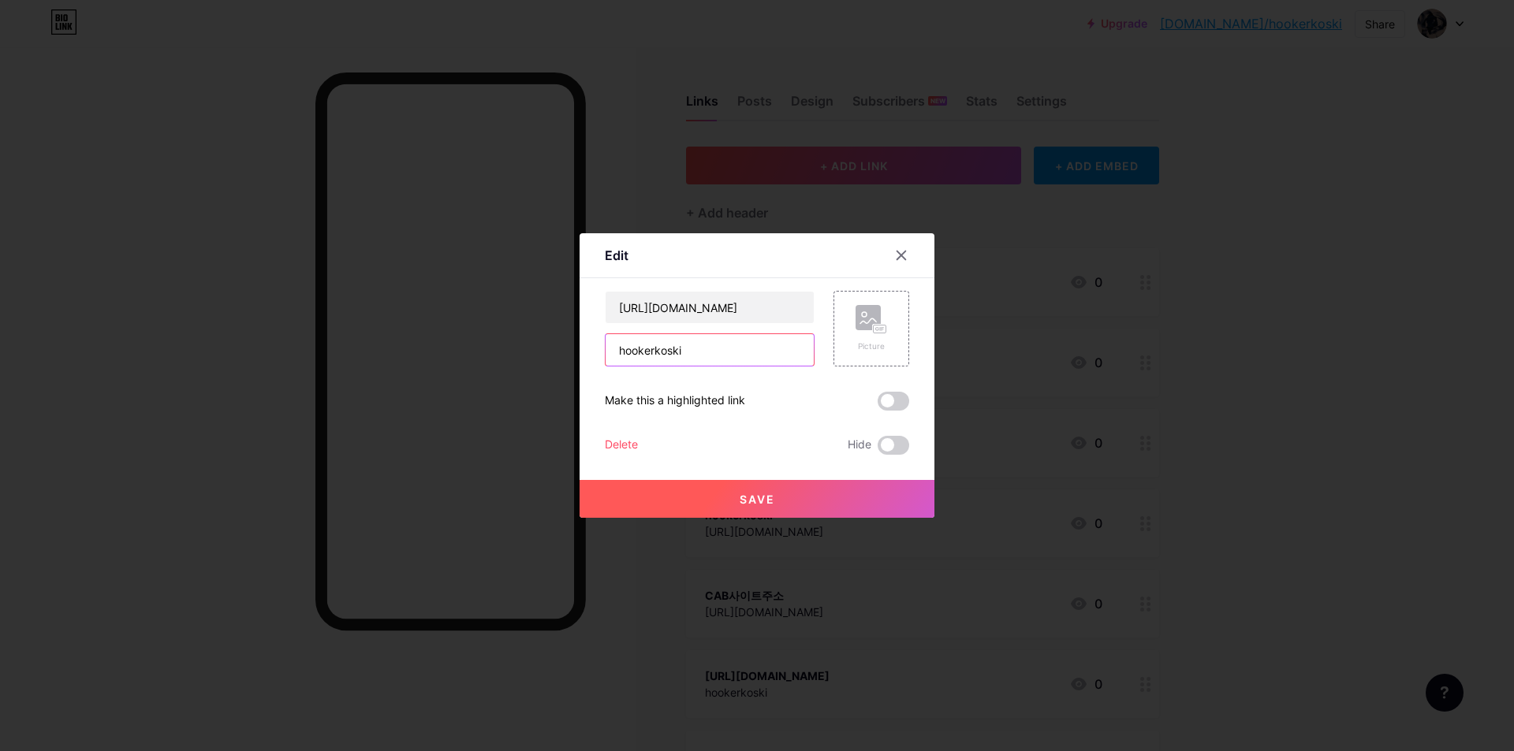
paste input "ttps://[DOMAIN_NAME][URL]"
type input "[URL][DOMAIN_NAME]"
drag, startPoint x: 650, startPoint y: 309, endPoint x: 713, endPoint y: 307, distance: 62.3
click at [713, 307] on input "[URL][DOMAIN_NAME]" at bounding box center [709, 308] width 208 height 32
drag, startPoint x: 799, startPoint y: 313, endPoint x: 568, endPoint y: 312, distance: 230.2
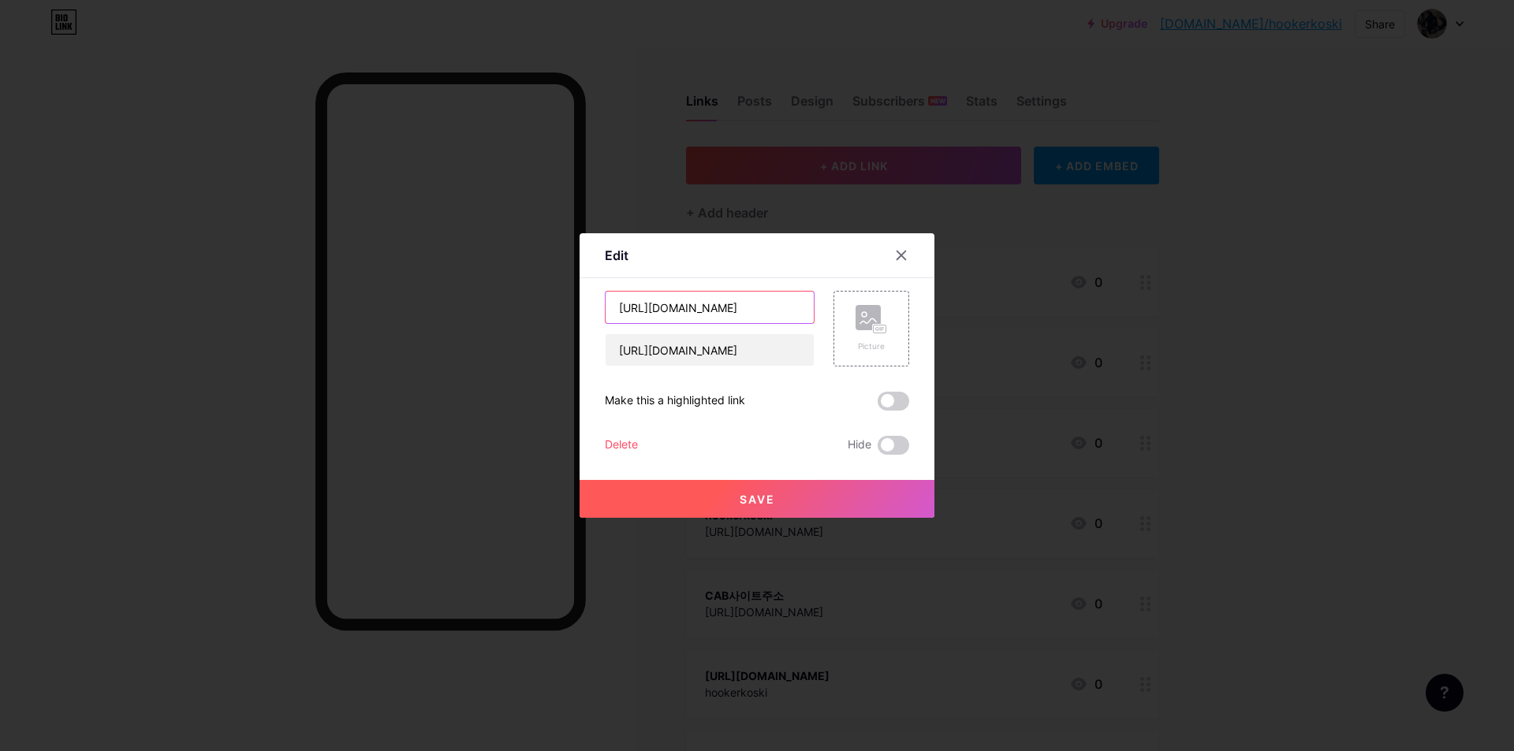
click at [568, 312] on div "Edit Content YouTube Play YouTube video without leaving your page. ADD Vimeo Pl…" at bounding box center [757, 375] width 1514 height 751
paste input "[PERSON_NAME]"
type input "hookerkoski"
click at [769, 511] on button "Save" at bounding box center [756, 499] width 355 height 38
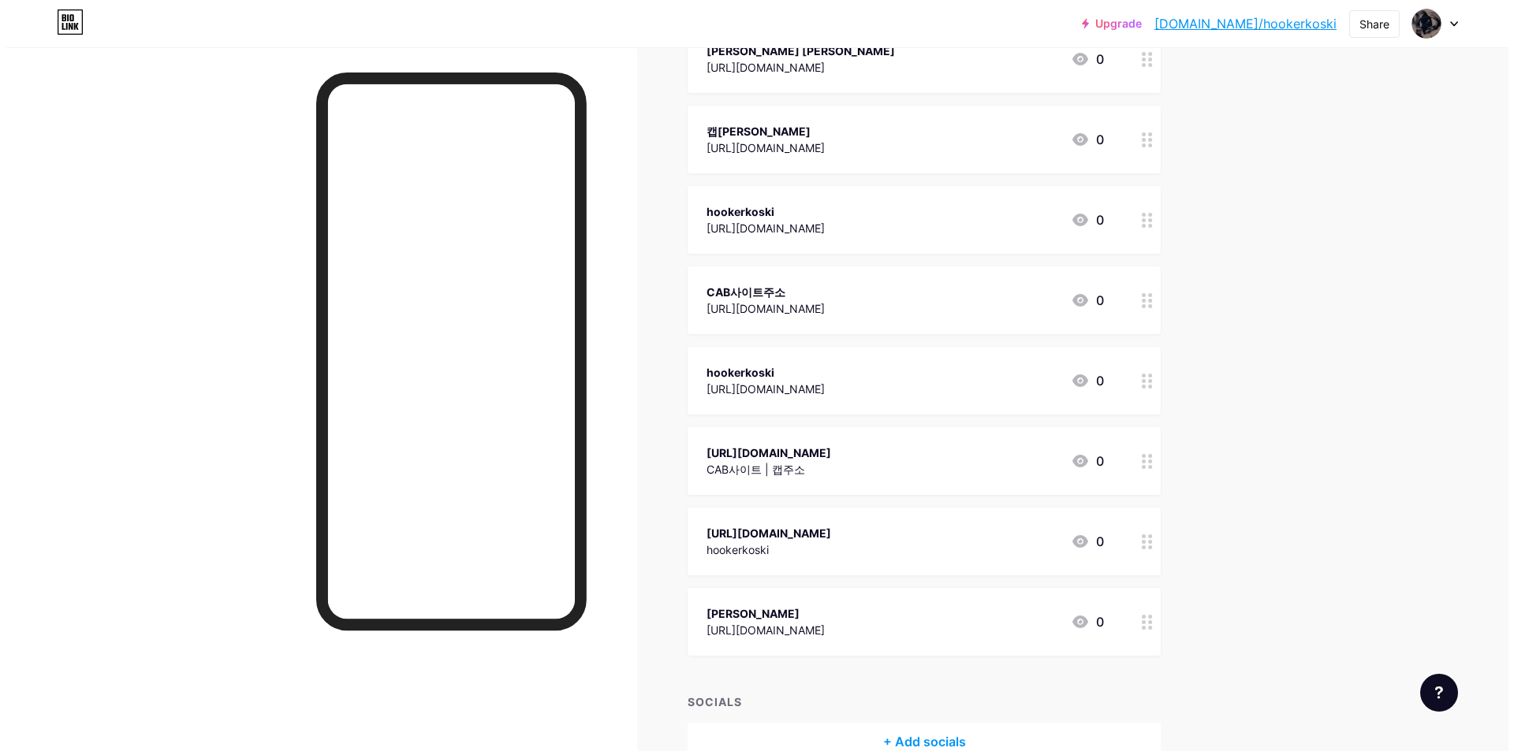
scroll to position [315, 0]
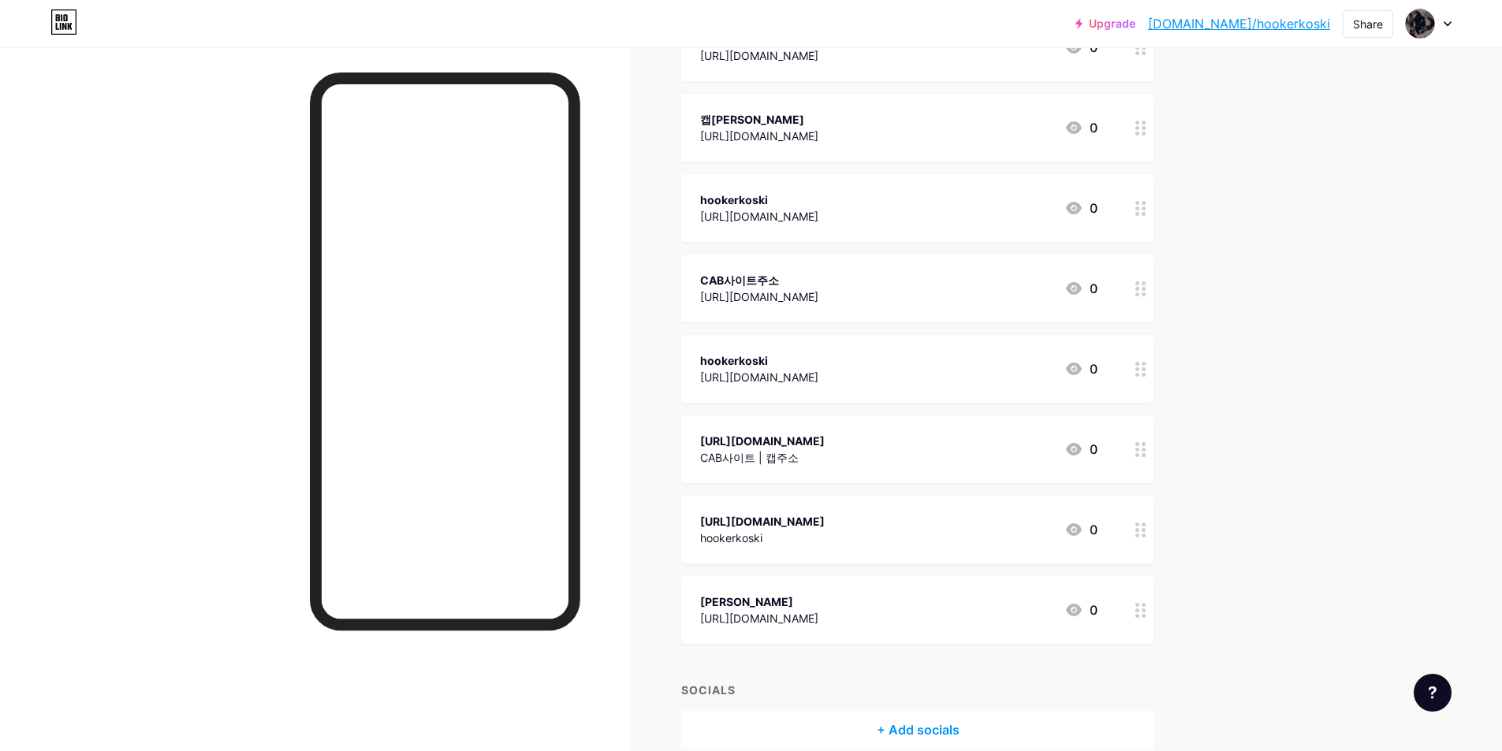
click at [825, 444] on div "[URL][DOMAIN_NAME]" at bounding box center [762, 441] width 125 height 17
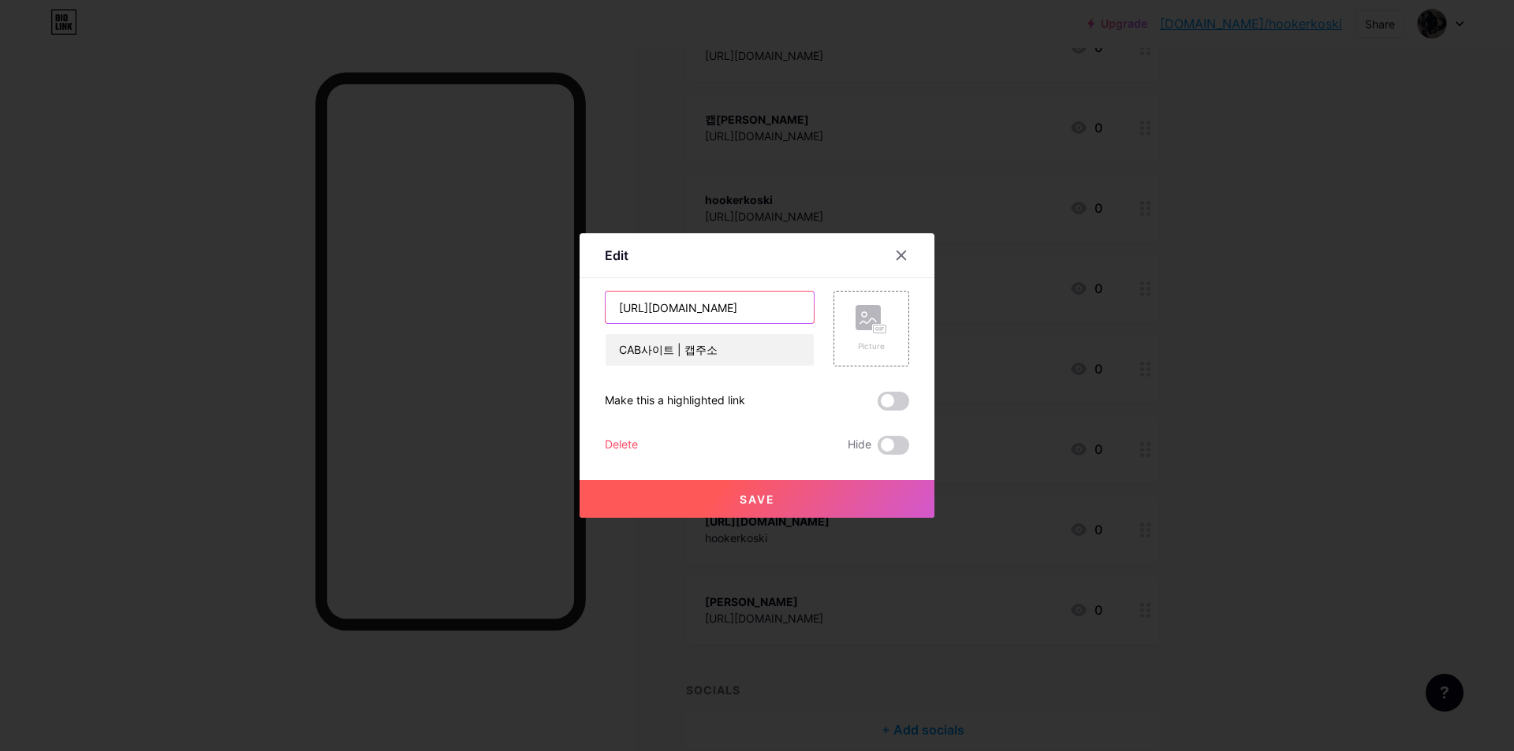
click at [747, 316] on input "[URL][DOMAIN_NAME]" at bounding box center [709, 308] width 208 height 32
click at [734, 357] on input "CAB사이트 | 캡주소" at bounding box center [709, 350] width 208 height 32
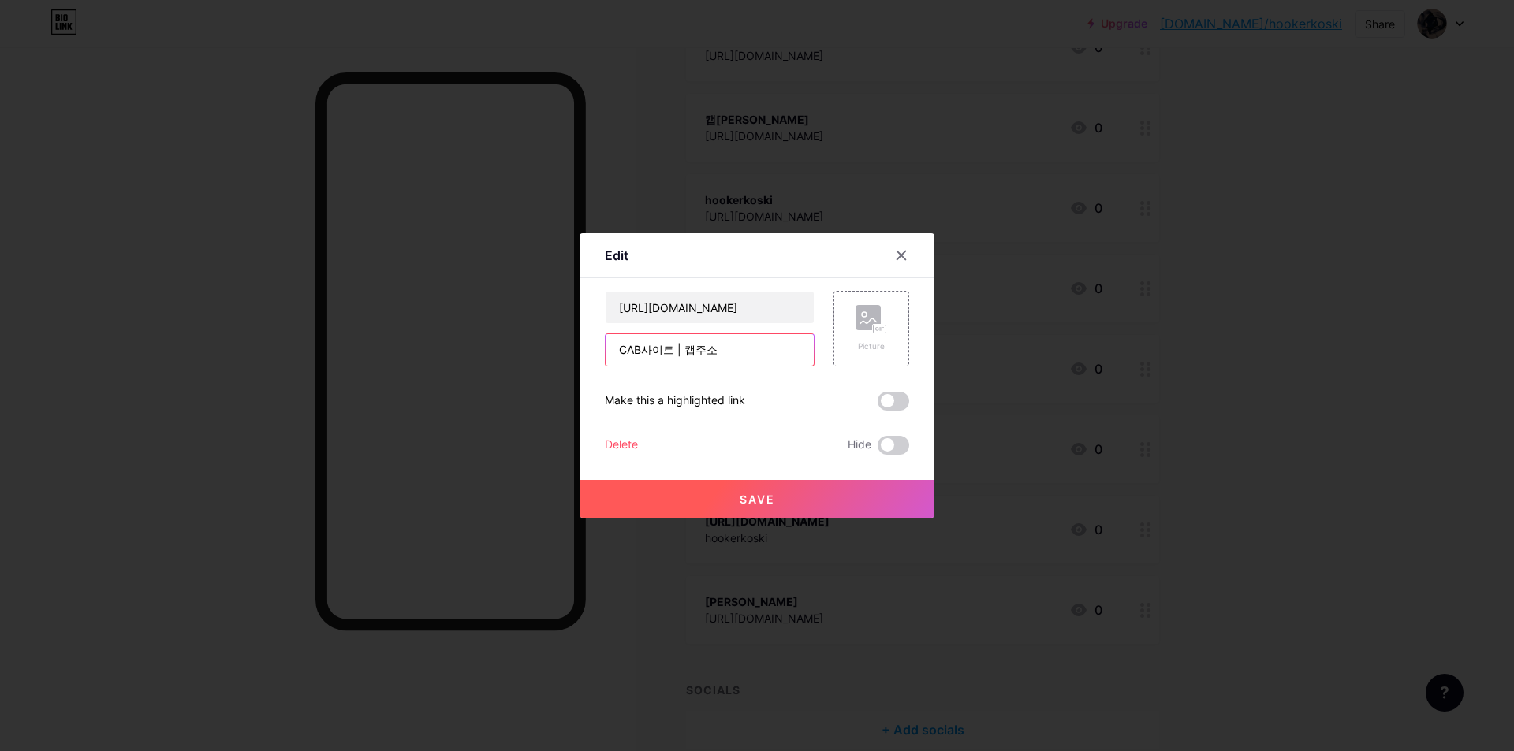
click at [734, 357] on input "CAB사이트 | 캡주소" at bounding box center [709, 350] width 208 height 32
paste input "[URL][DOMAIN_NAME]"
type input "[URL][DOMAIN_NAME]"
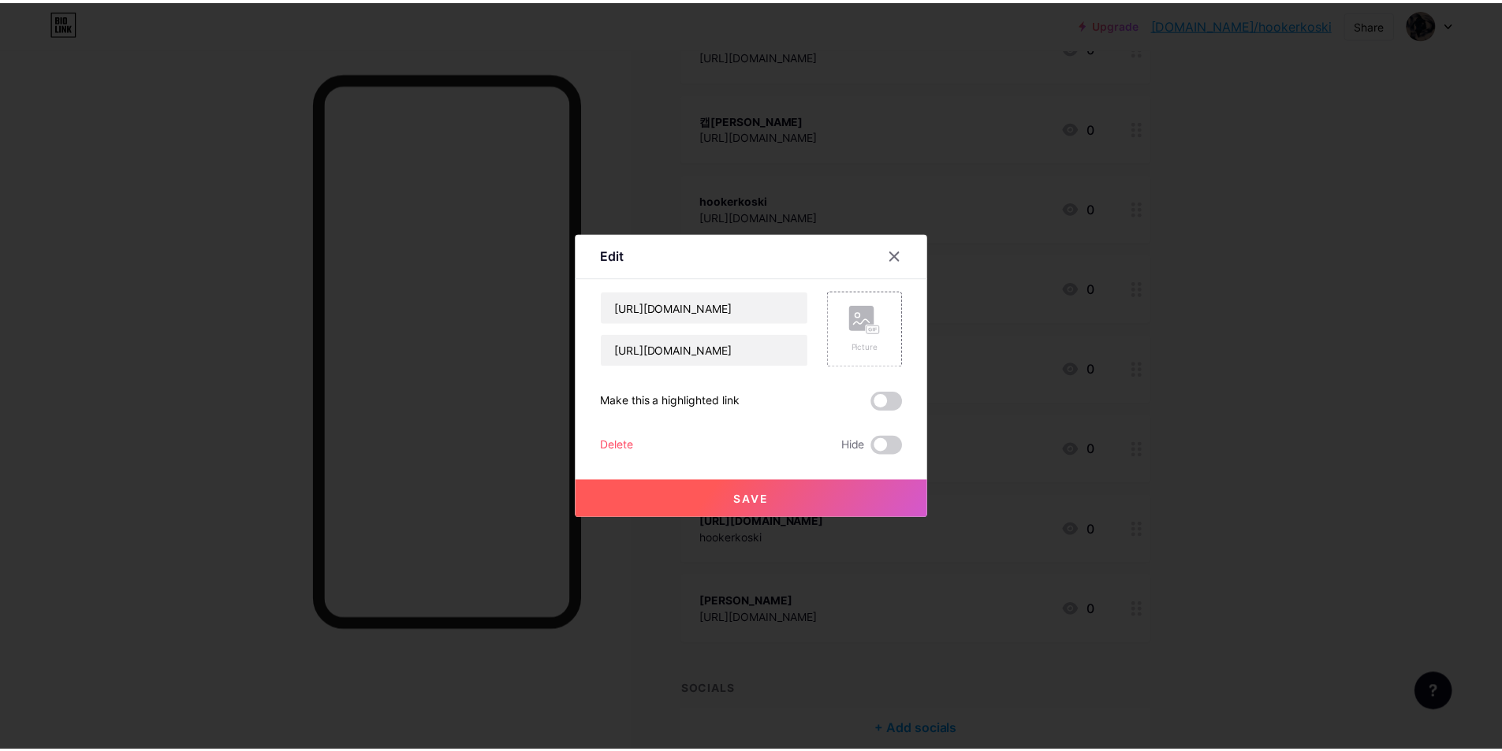
scroll to position [0, 0]
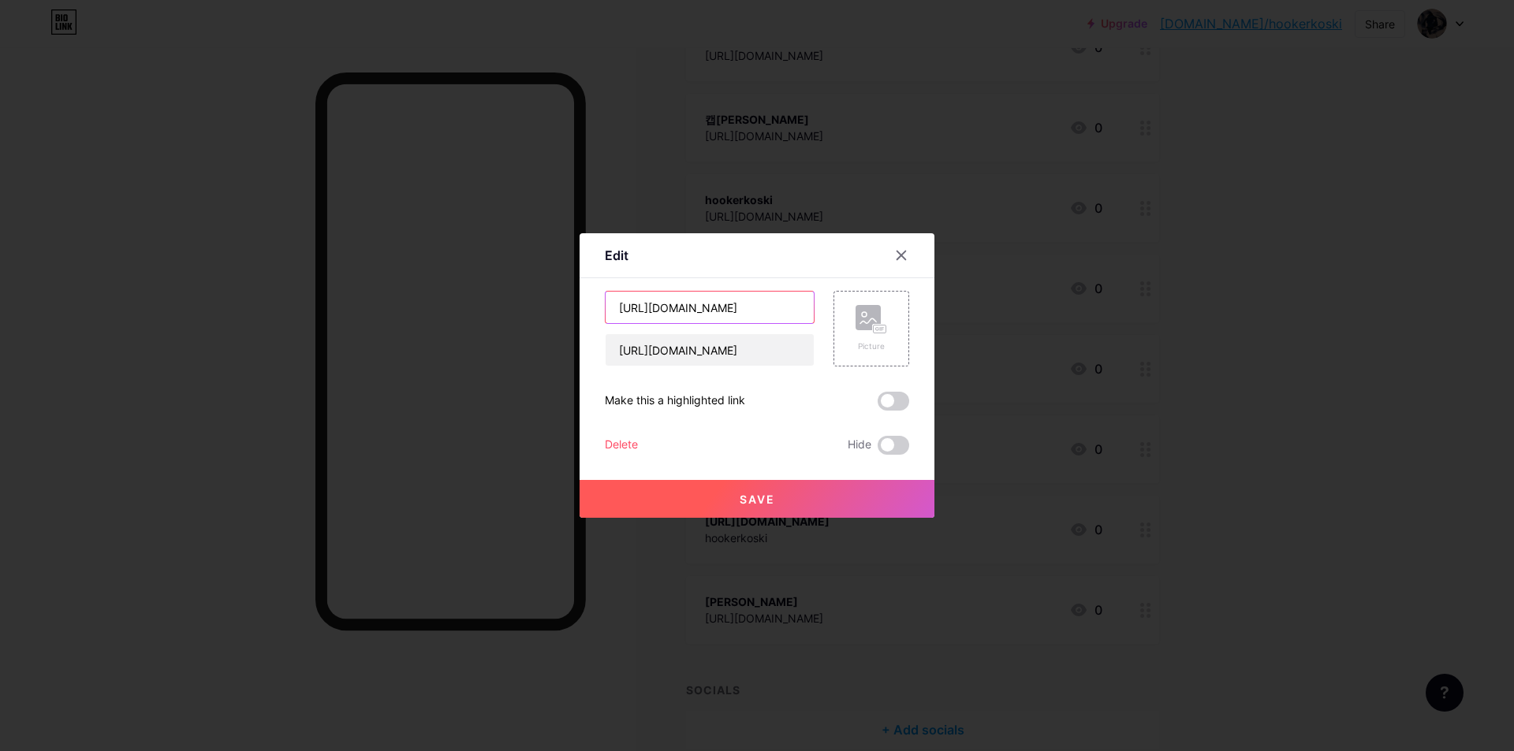
click at [672, 320] on input "[URL][DOMAIN_NAME]" at bounding box center [709, 308] width 208 height 32
paste input "CAB사이트 | 캡주소"
type input "CAB사이트 | 캡주소"
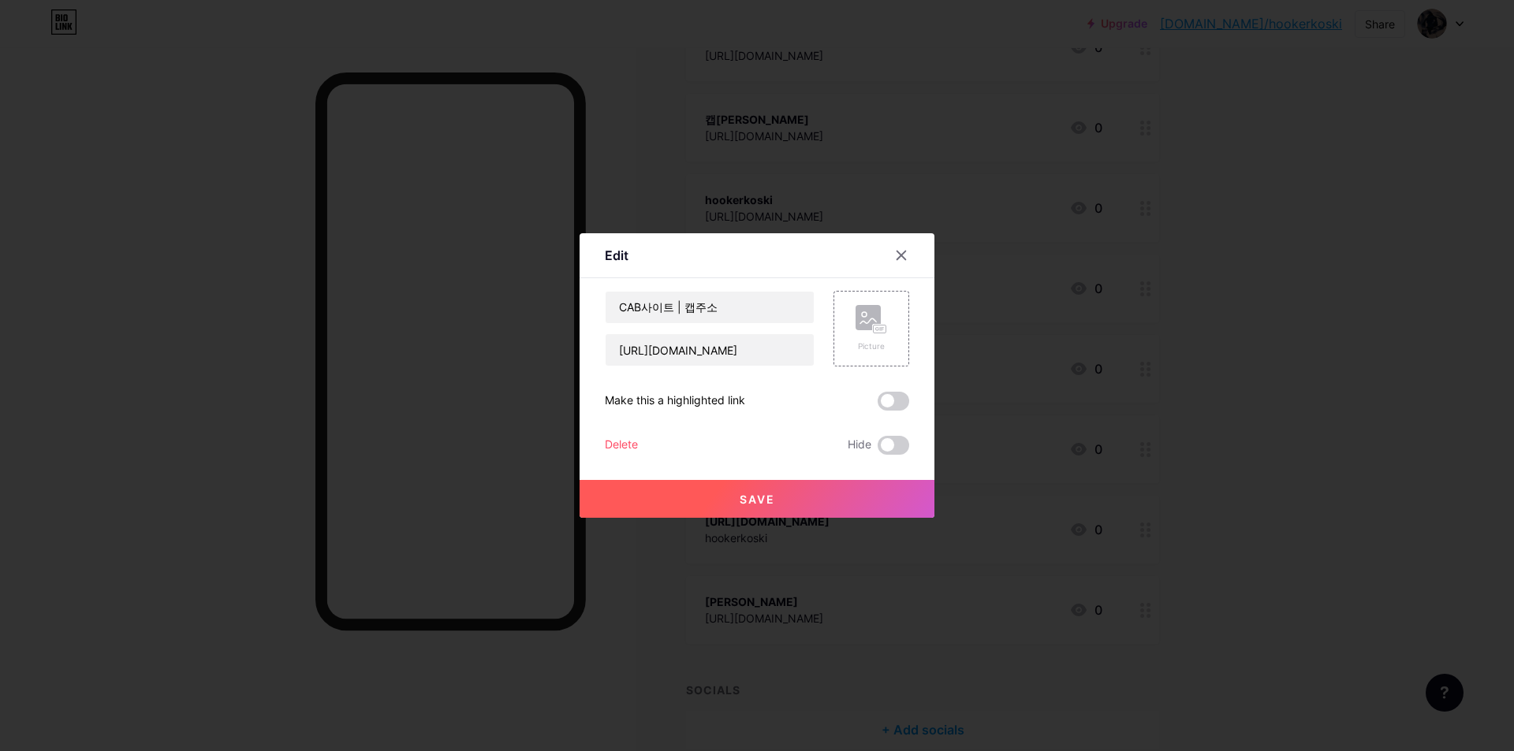
click at [738, 507] on button "Save" at bounding box center [756, 499] width 355 height 38
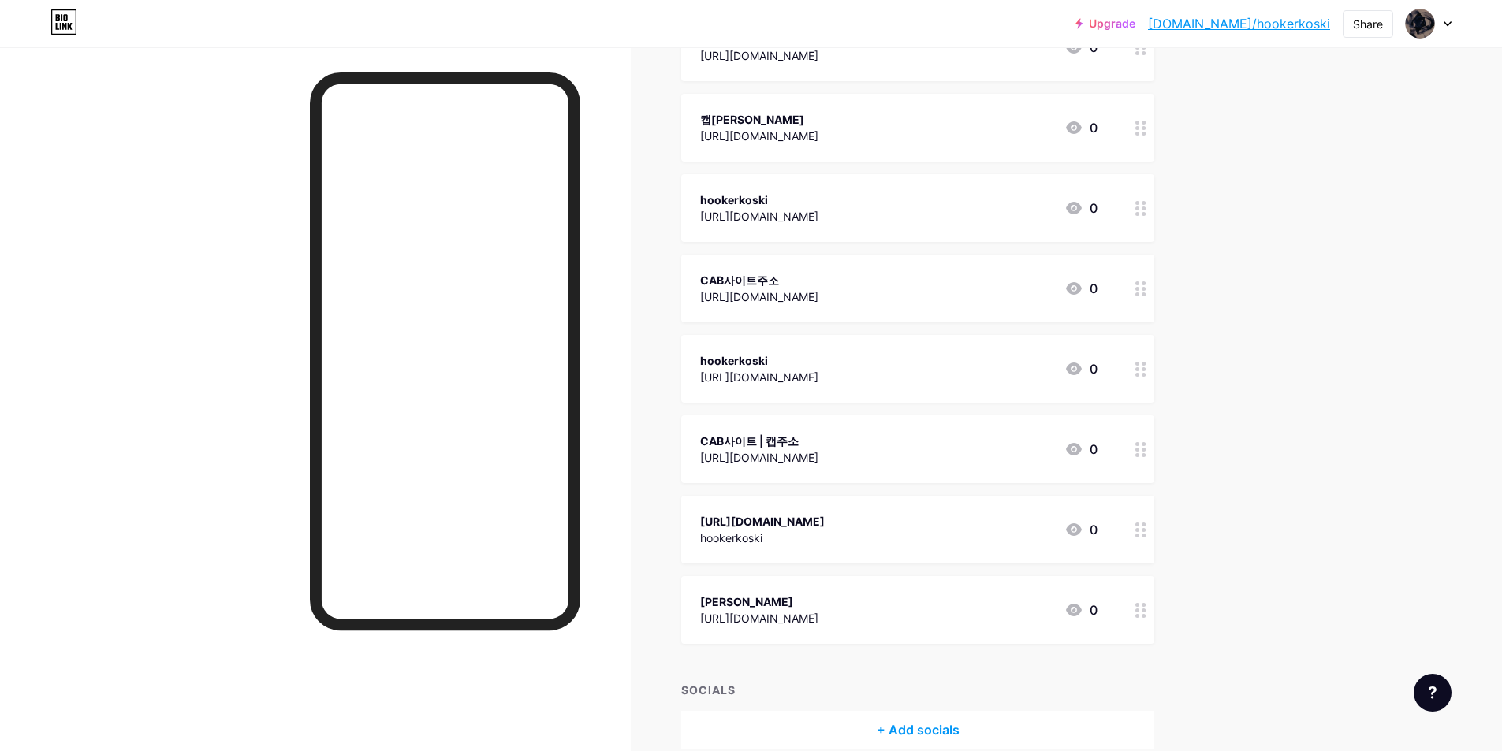
click at [855, 532] on div "[URL][DOMAIN_NAME] [GEOGRAPHIC_DATA] 0" at bounding box center [898, 530] width 397 height 36
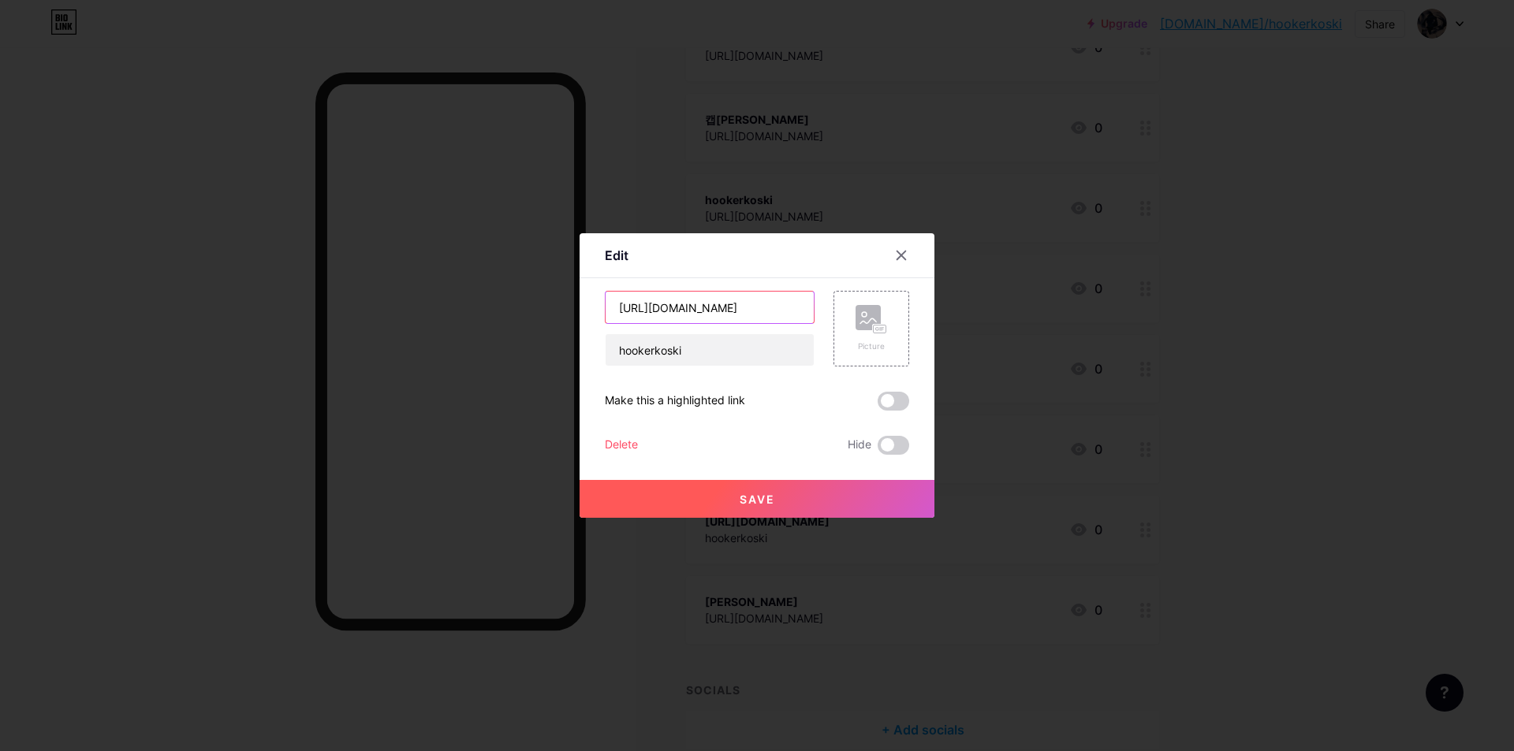
click at [745, 310] on input "[URL][DOMAIN_NAME]" at bounding box center [709, 308] width 208 height 32
click at [729, 359] on input "hookerkoski" at bounding box center [709, 350] width 208 height 32
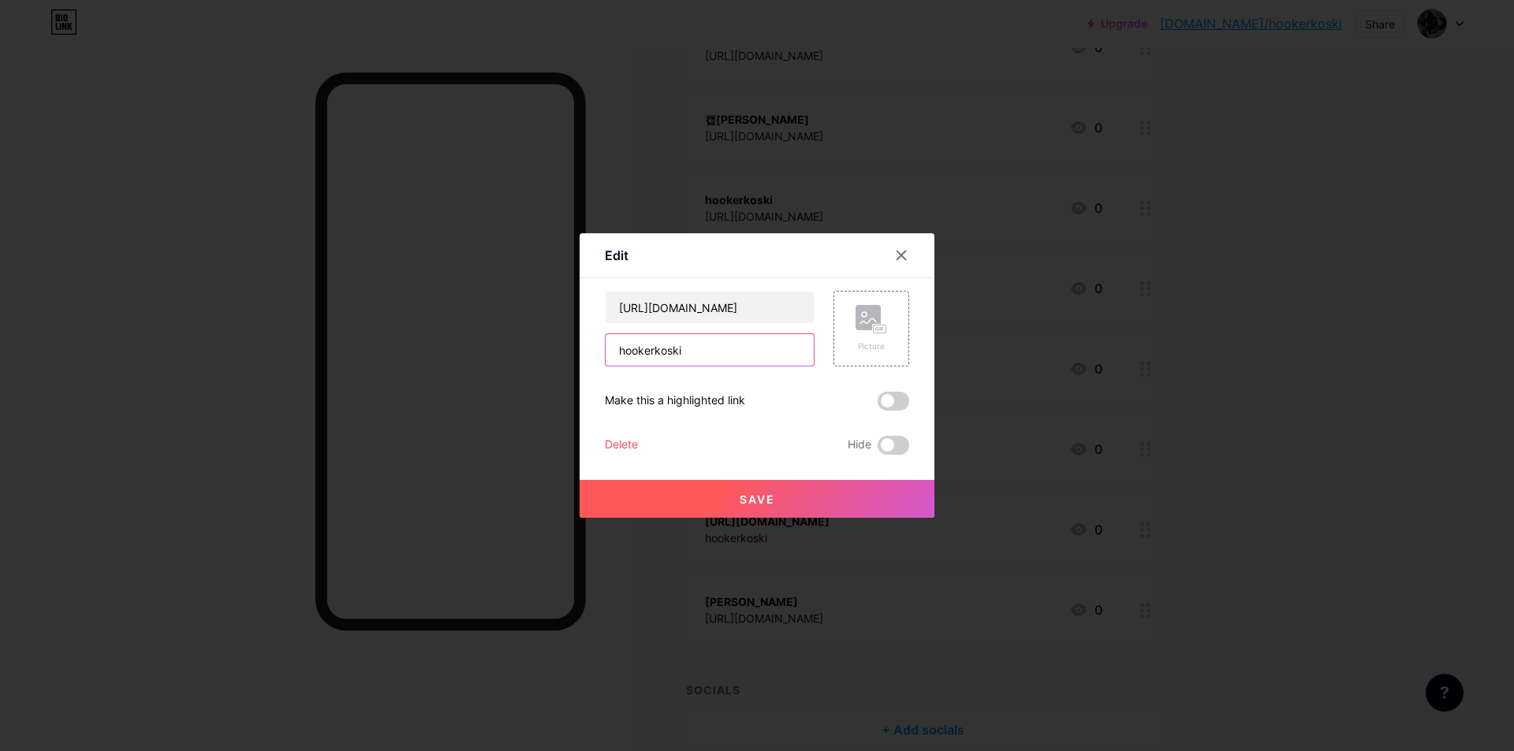
click at [729, 359] on input "hookerkoski" at bounding box center [709, 350] width 208 height 32
paste input "ttps://[DOMAIN_NAME]/hooker"
type input "[URL][DOMAIN_NAME]"
click at [762, 317] on input "[URL][DOMAIN_NAME]" at bounding box center [709, 308] width 208 height 32
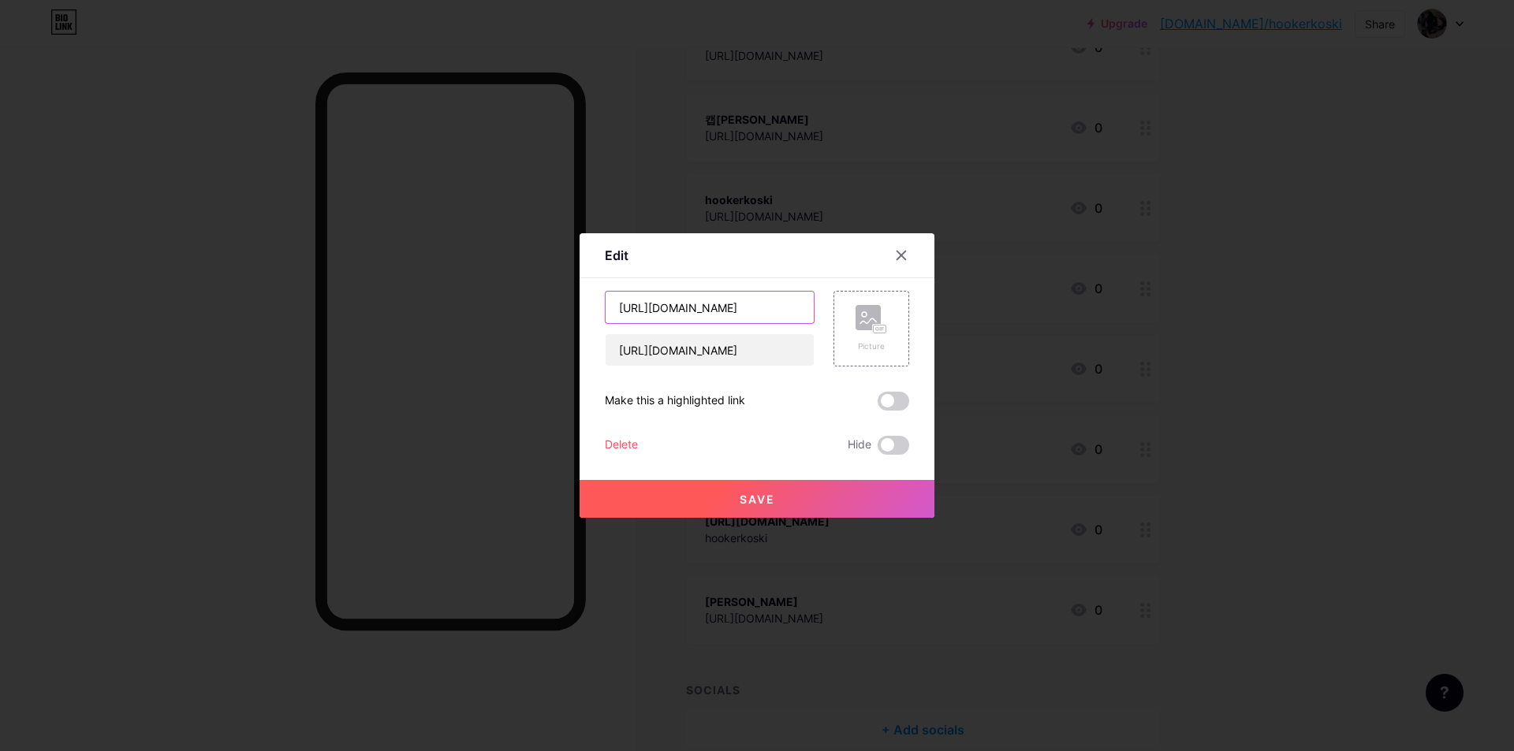
click at [762, 317] on input "[URL][DOMAIN_NAME]" at bounding box center [709, 308] width 208 height 32
paste input "[PERSON_NAME]"
type input "hookerkoski"
click at [773, 494] on button "Save" at bounding box center [756, 499] width 355 height 38
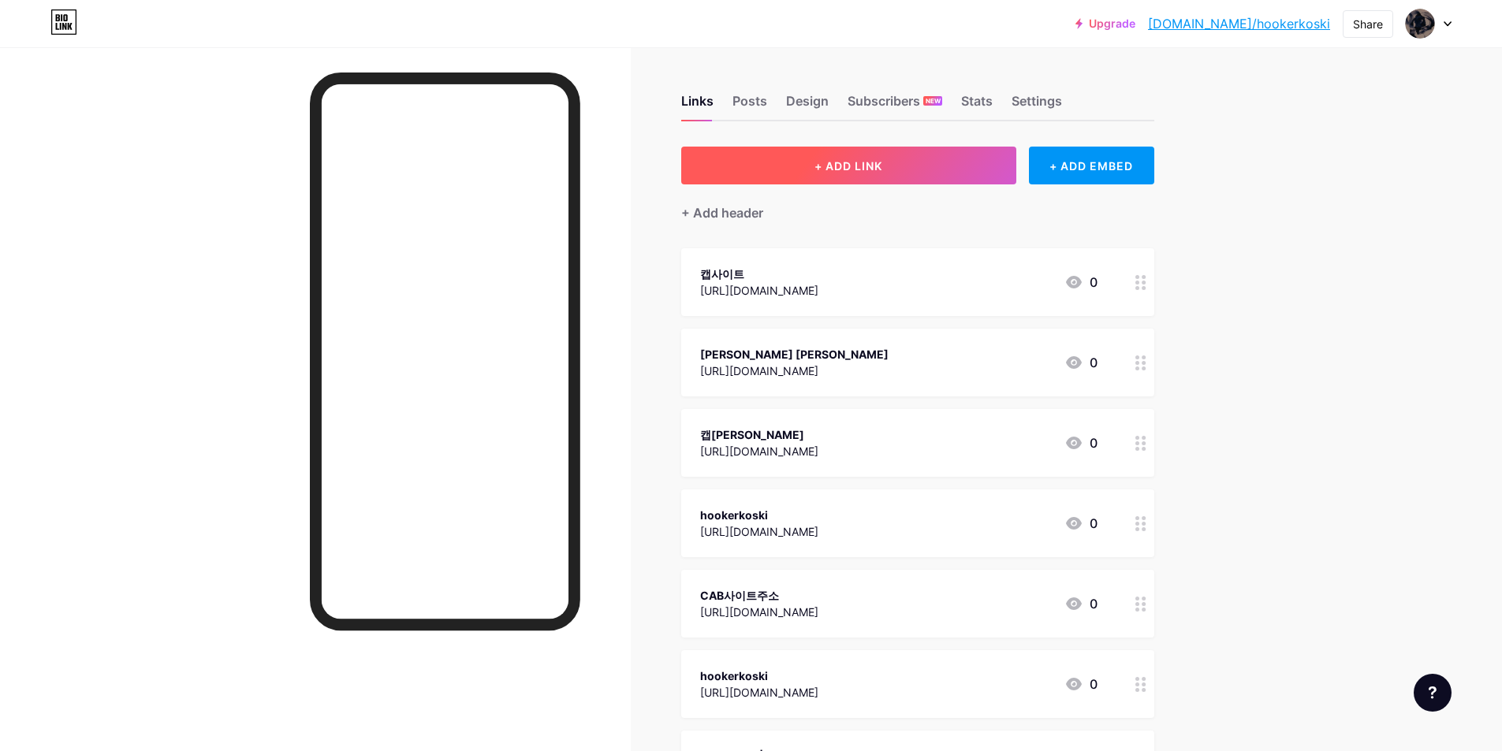
click at [832, 150] on button "+ ADD LINK" at bounding box center [848, 166] width 335 height 38
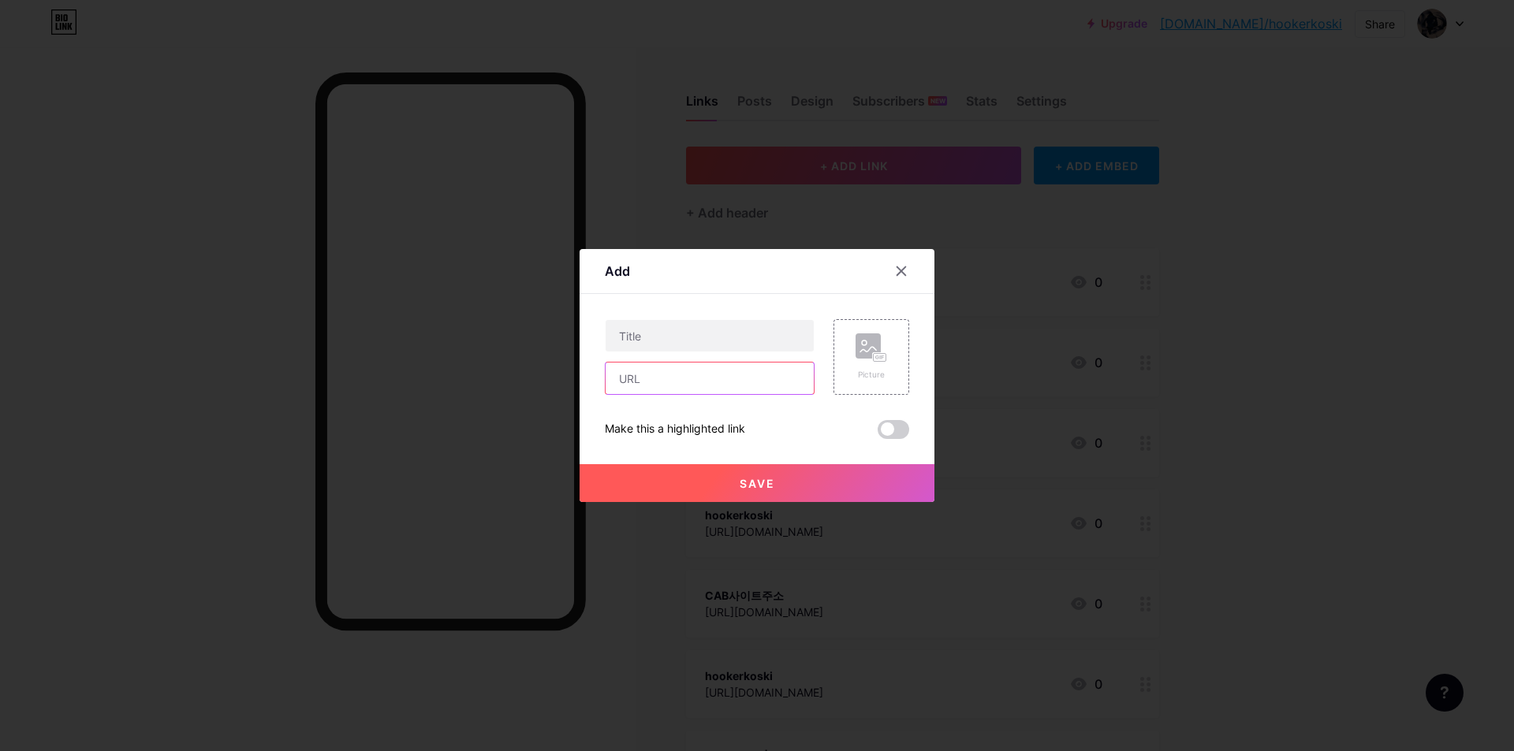
click at [663, 371] on input "text" at bounding box center [709, 379] width 208 height 32
paste input "[URL][DOMAIN_NAME]"
type input "[URL][DOMAIN_NAME]"
click at [693, 323] on input "text" at bounding box center [709, 336] width 208 height 32
paste input "캡포탈 | 캡[PERSON_NAME]"
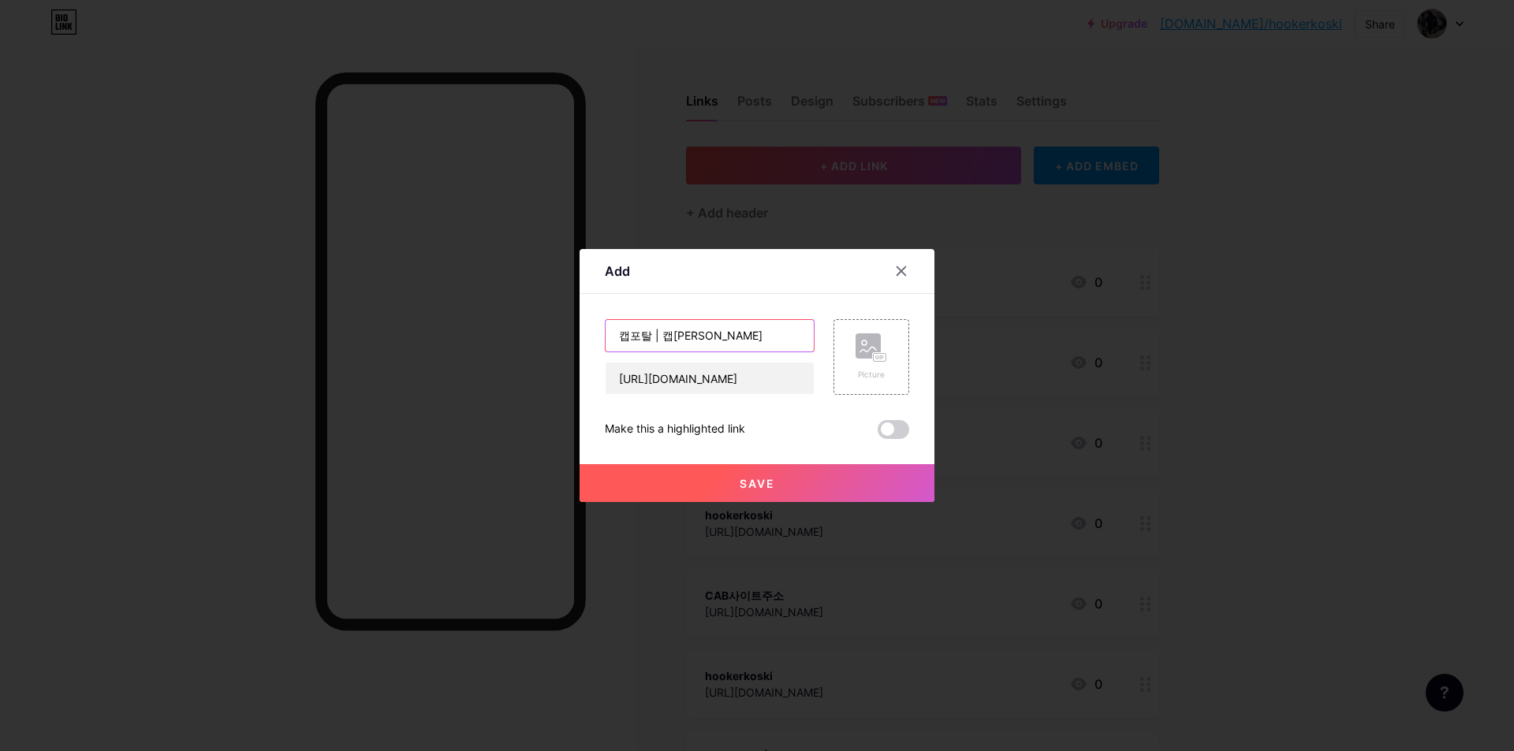
type input "캡포탈 | 캡[PERSON_NAME]"
click at [773, 475] on button "Save" at bounding box center [756, 483] width 355 height 38
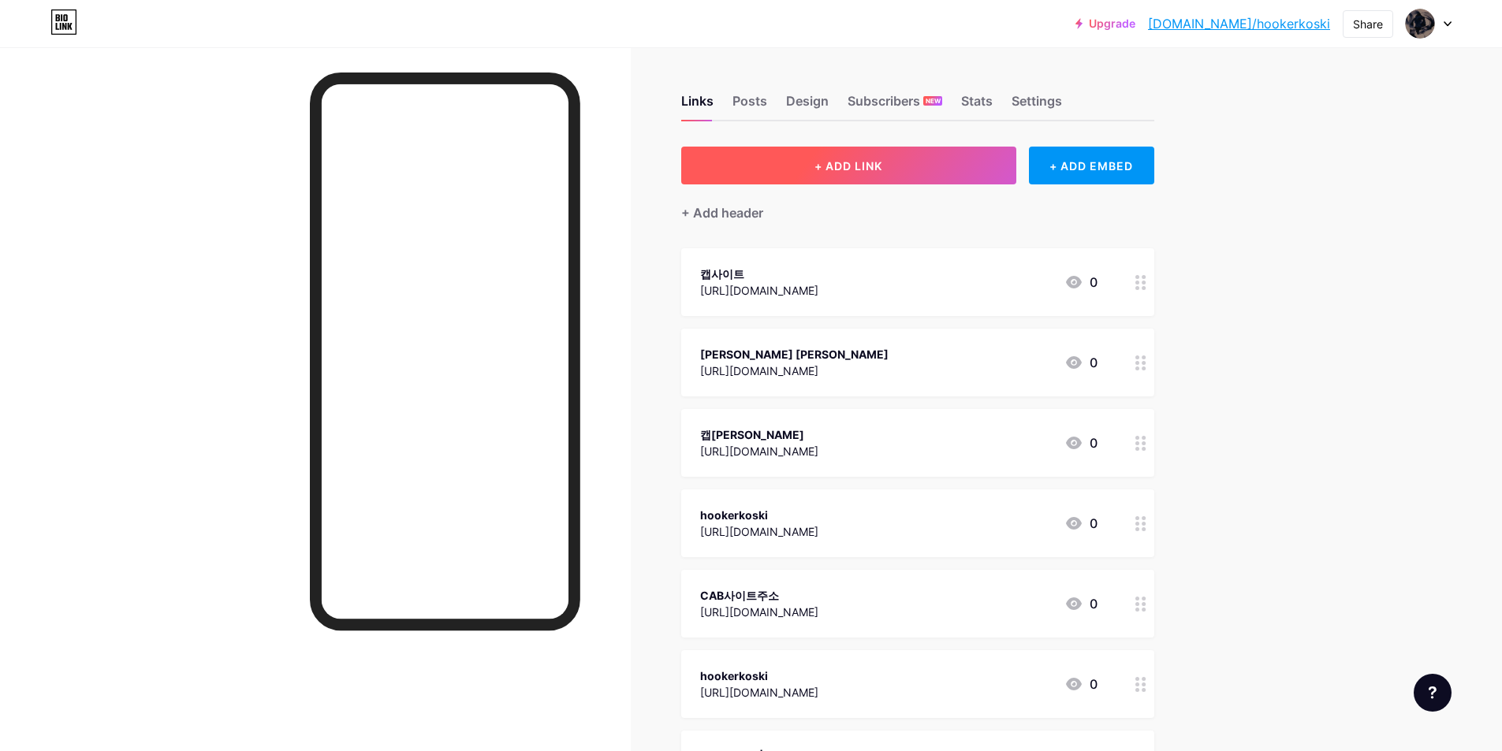
click at [850, 181] on button "+ ADD LINK" at bounding box center [848, 166] width 335 height 38
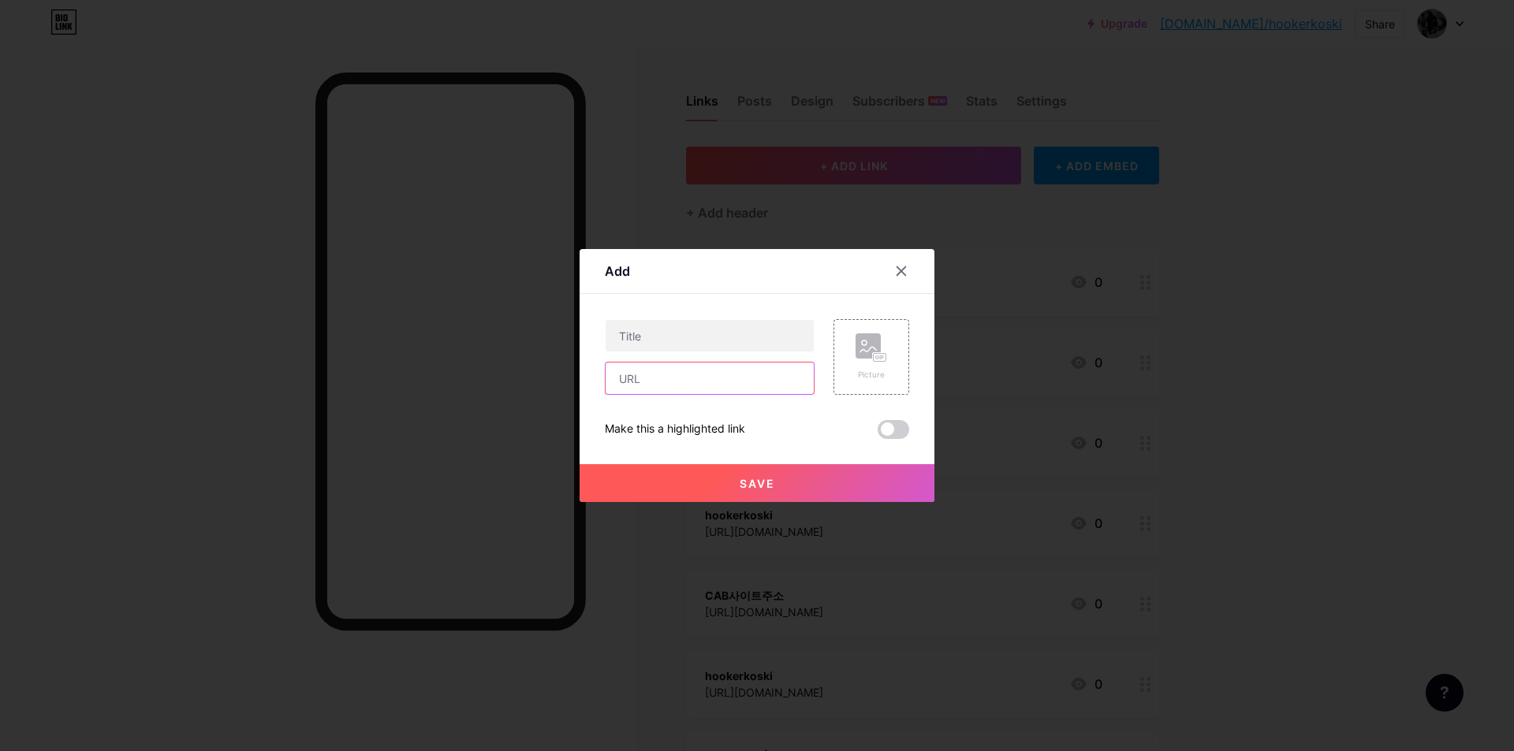
click at [631, 386] on input "text" at bounding box center [709, 379] width 208 height 32
paste input "[URL][DOMAIN_NAME]"
drag, startPoint x: 695, startPoint y: 378, endPoint x: 818, endPoint y: 374, distance: 123.8
click at [818, 376] on div "[URL][DOMAIN_NAME] Picture" at bounding box center [757, 357] width 304 height 76
type input "[URL][DOMAIN_NAME]"
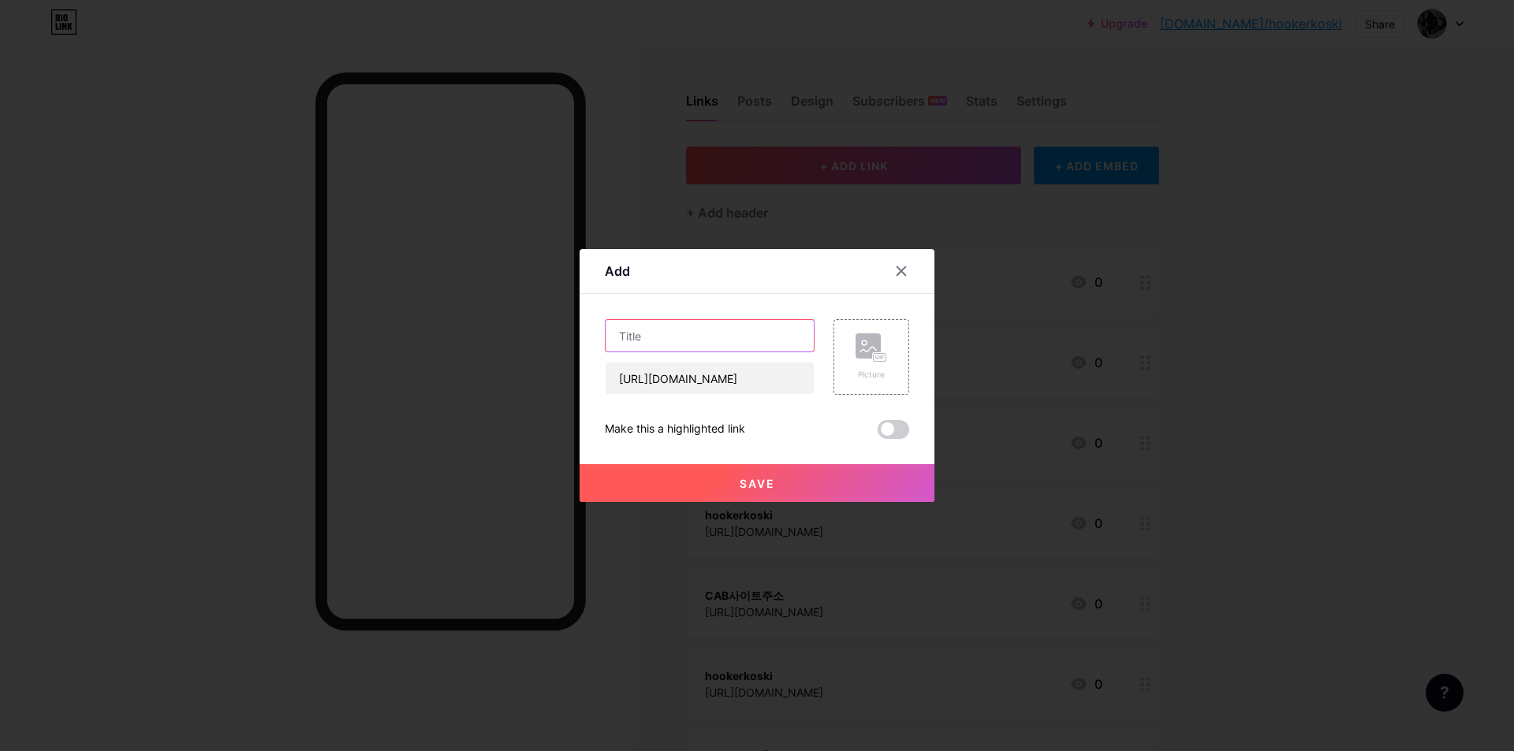
click at [696, 345] on input "text" at bounding box center [709, 336] width 208 height 32
paste input "hookerikoski"
type input "hookerikoski"
click at [765, 484] on span "Save" at bounding box center [757, 483] width 35 height 13
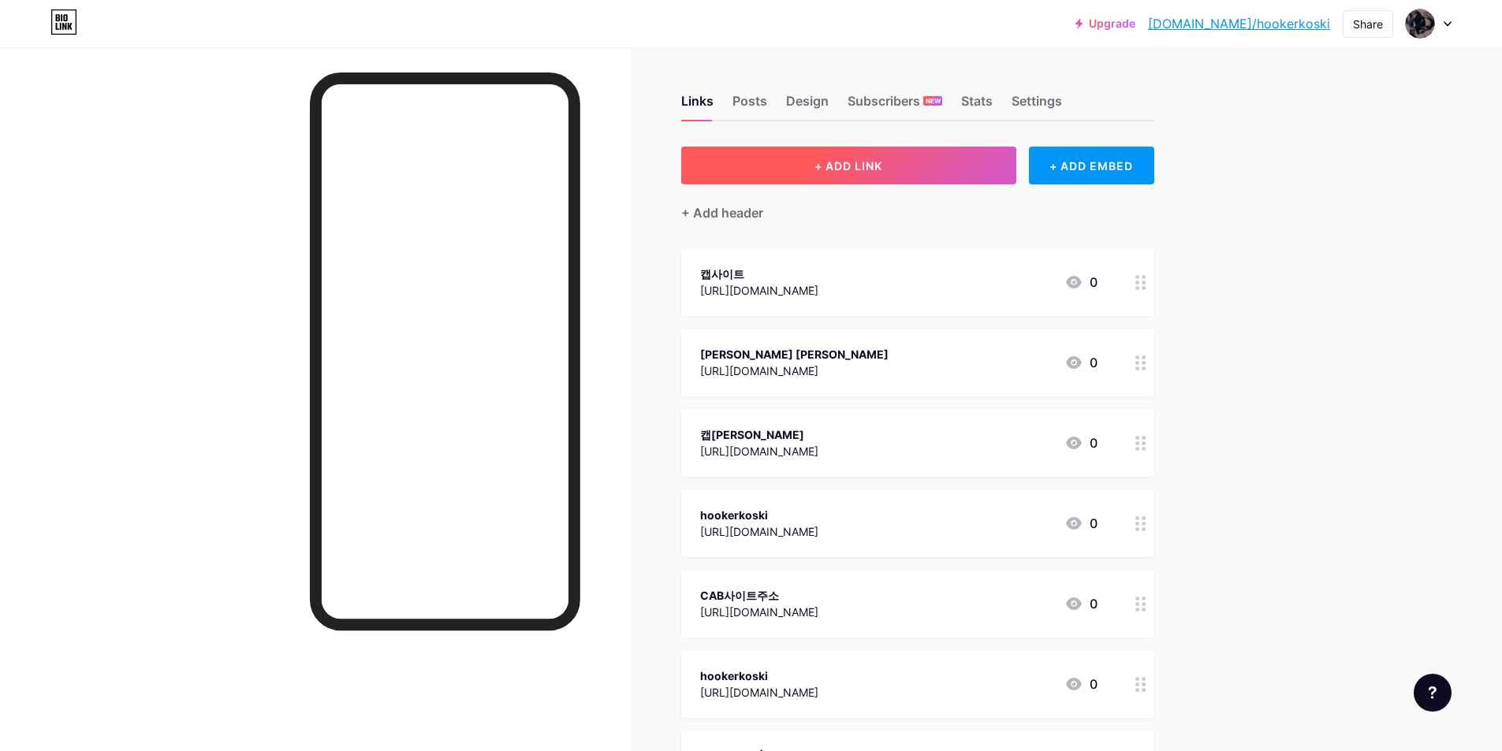
click at [842, 168] on span "+ ADD LINK" at bounding box center [848, 165] width 68 height 13
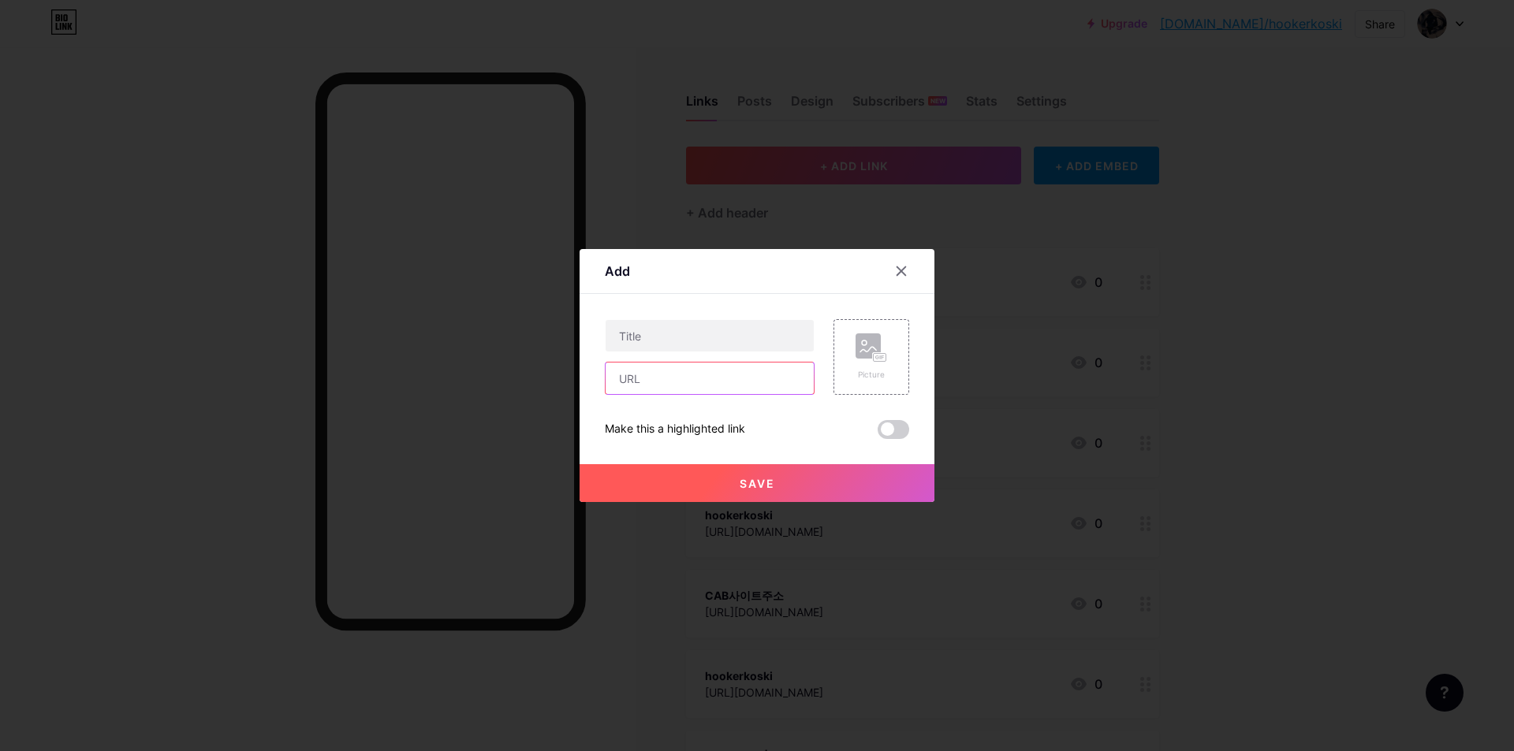
click at [643, 372] on input "text" at bounding box center [709, 379] width 208 height 32
paste input "[URL][DOMAIN_NAME]"
type input "[URL][DOMAIN_NAME]"
drag, startPoint x: 658, startPoint y: 338, endPoint x: 675, endPoint y: 345, distance: 18.5
click at [658, 338] on input "text" at bounding box center [709, 336] width 208 height 32
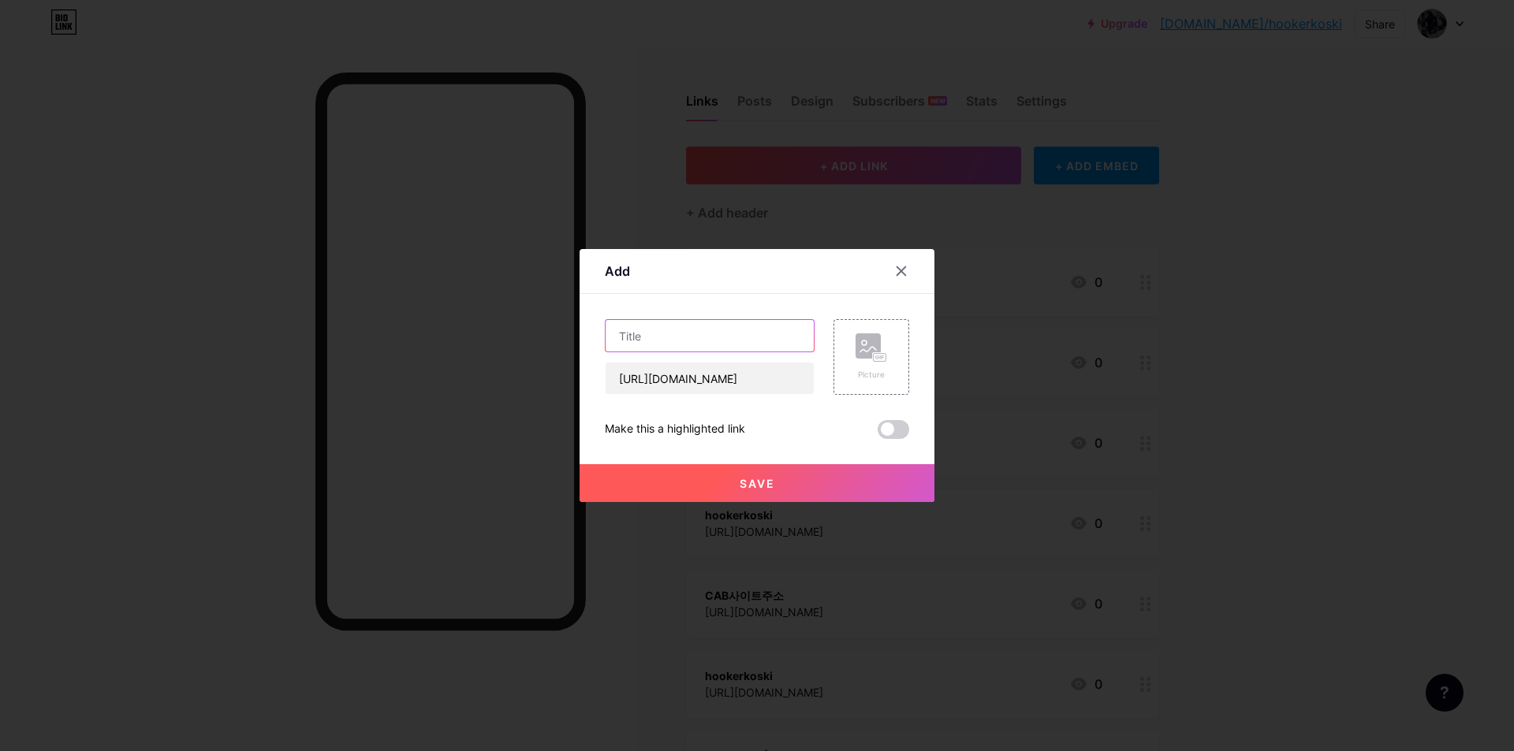
paste input "캡[PERSON_NAME]"
type input "캡[PERSON_NAME]"
click at [718, 487] on button "Save" at bounding box center [756, 483] width 355 height 38
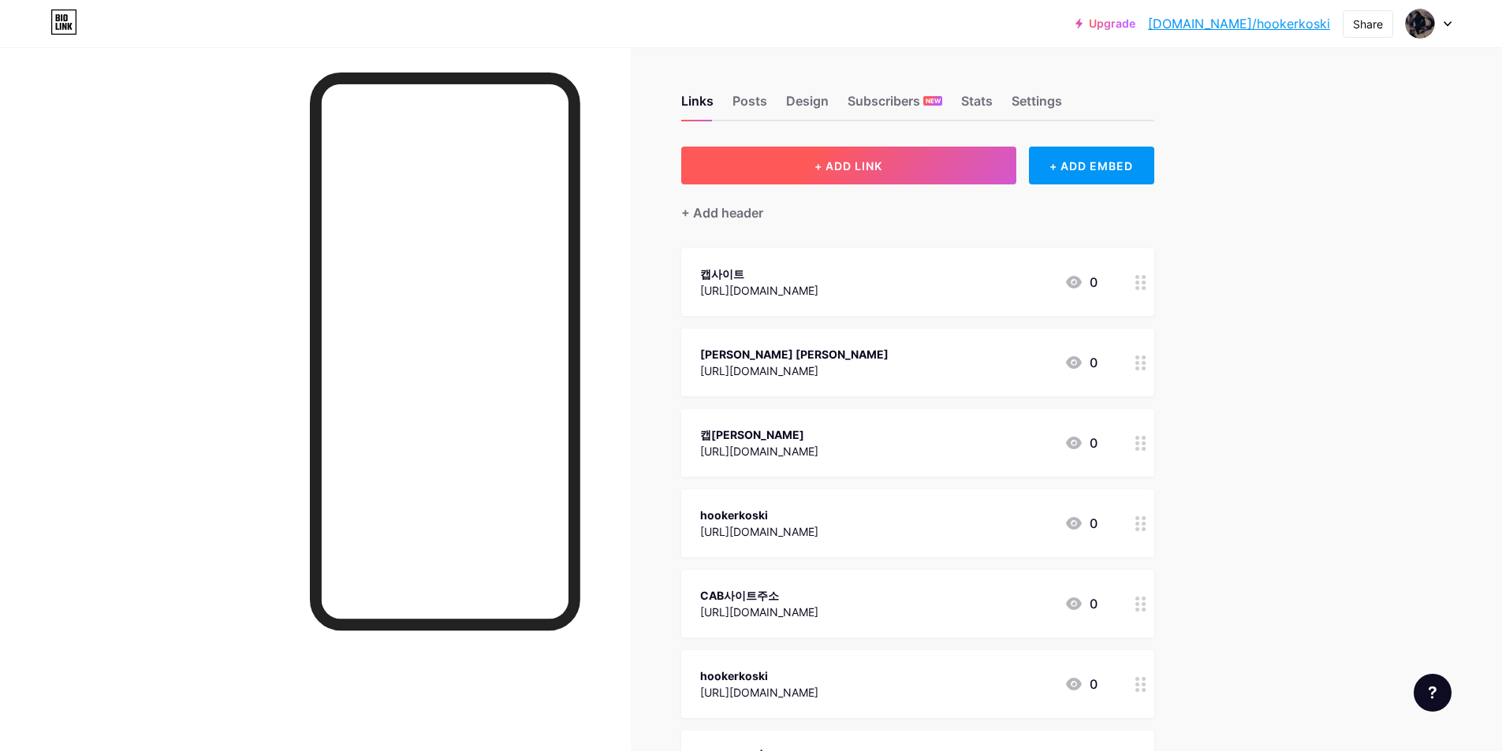
click at [843, 170] on span "+ ADD LINK" at bounding box center [848, 165] width 68 height 13
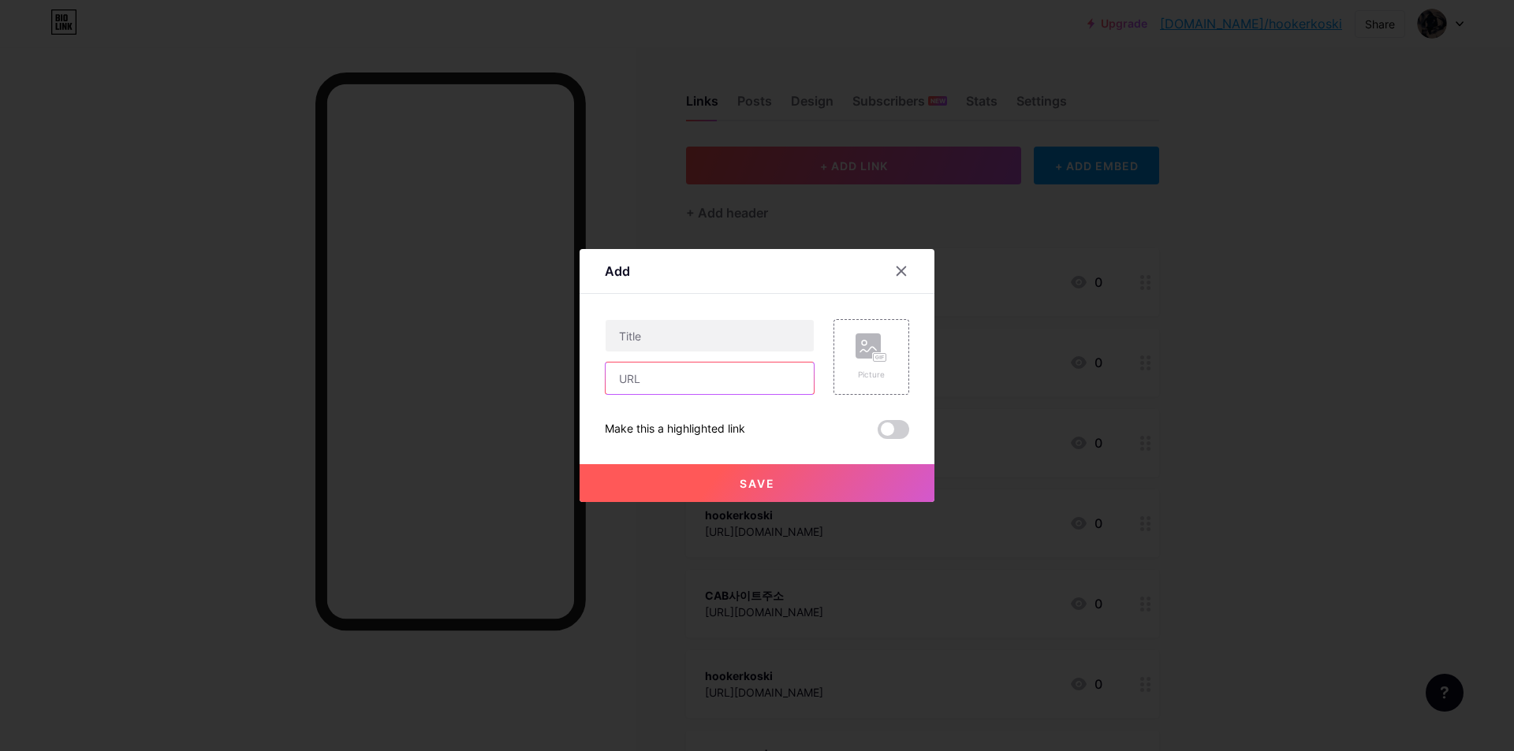
click at [643, 393] on input "text" at bounding box center [709, 379] width 208 height 32
paste input "[URL][DOMAIN_NAME]"
drag, startPoint x: 711, startPoint y: 379, endPoint x: 834, endPoint y: 379, distance: 123.0
click at [834, 379] on div "[URL][DOMAIN_NAME] Picture" at bounding box center [757, 357] width 304 height 76
type input "[URL][DOMAIN_NAME]"
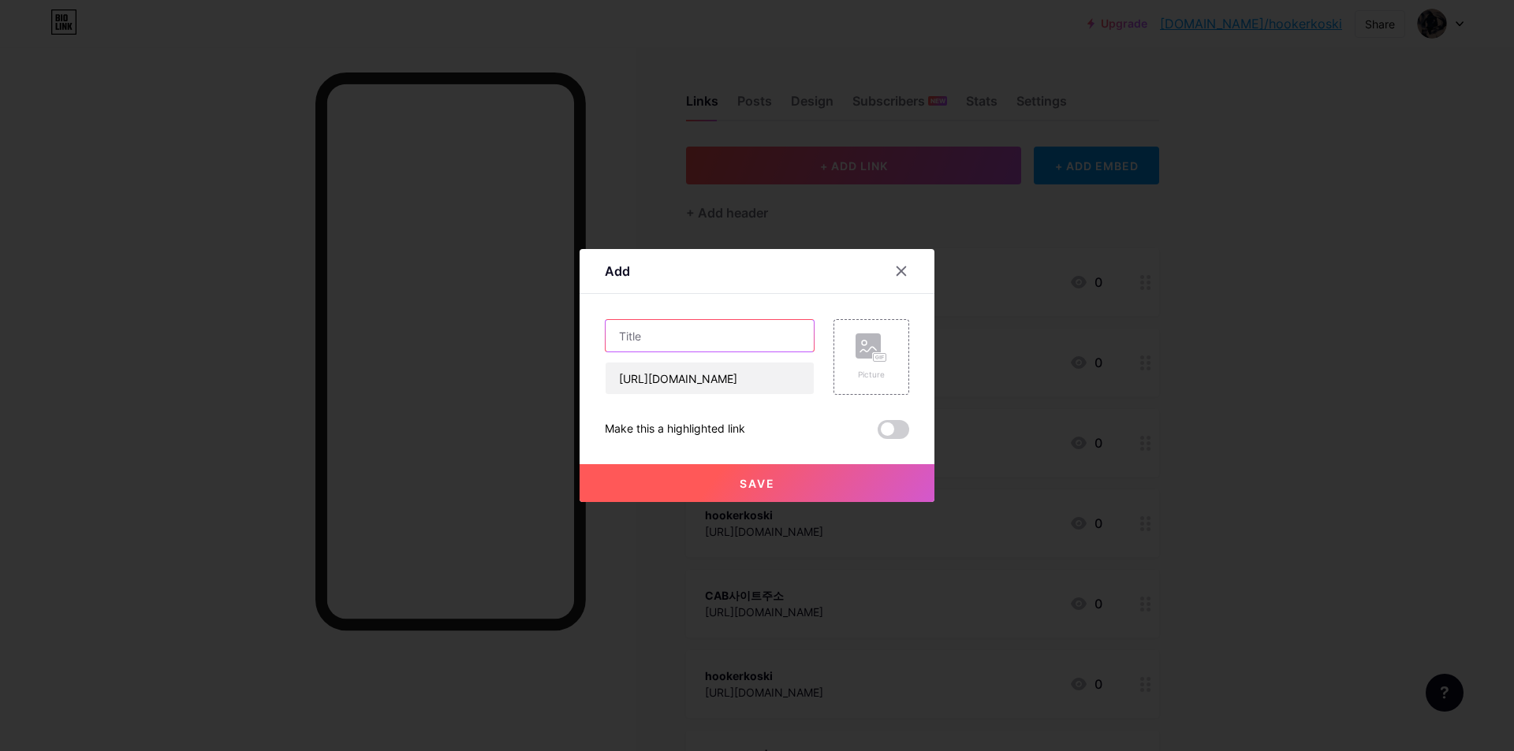
click at [684, 343] on input "text" at bounding box center [709, 336] width 208 height 32
paste input "hookerikoski"
type input "hookerikoski"
click at [754, 482] on span "Save" at bounding box center [757, 483] width 35 height 13
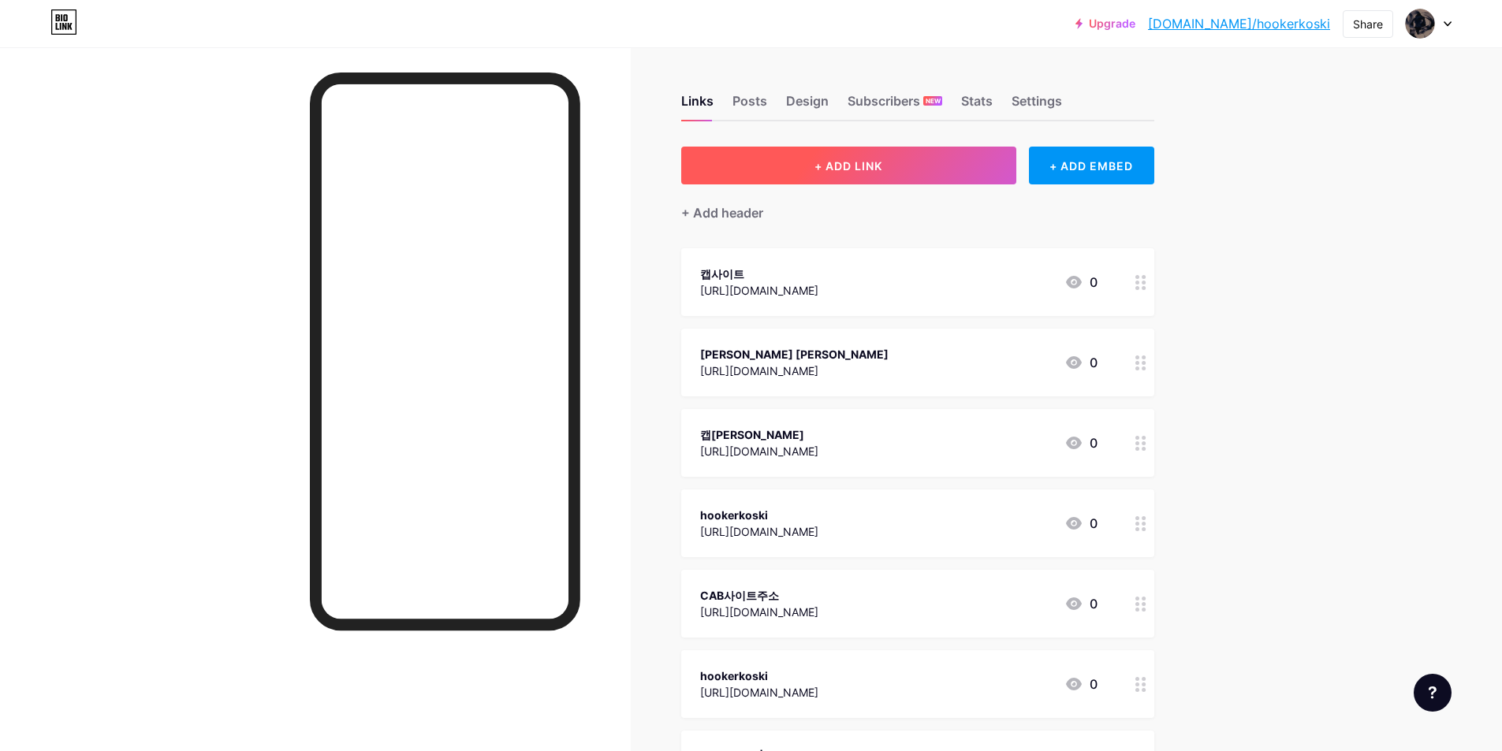
click at [826, 181] on button "+ ADD LINK" at bounding box center [848, 166] width 335 height 38
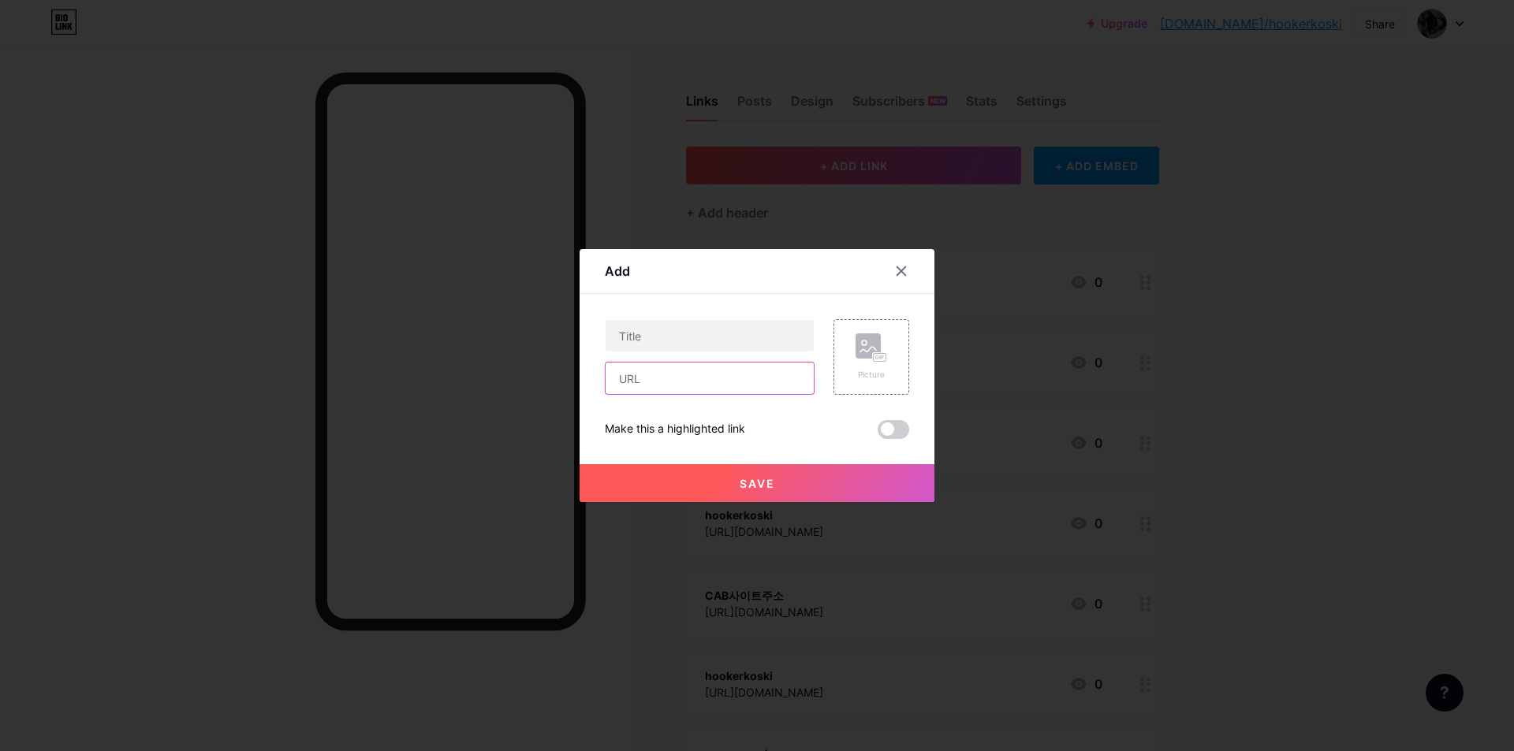
click at [672, 378] on input "text" at bounding box center [709, 379] width 208 height 32
paste input "[URL][DOMAIN_NAME]"
type input "[URL][DOMAIN_NAME]"
click at [729, 329] on input "text" at bounding box center [709, 336] width 208 height 32
paste input "캡[PERSON_NAME]"
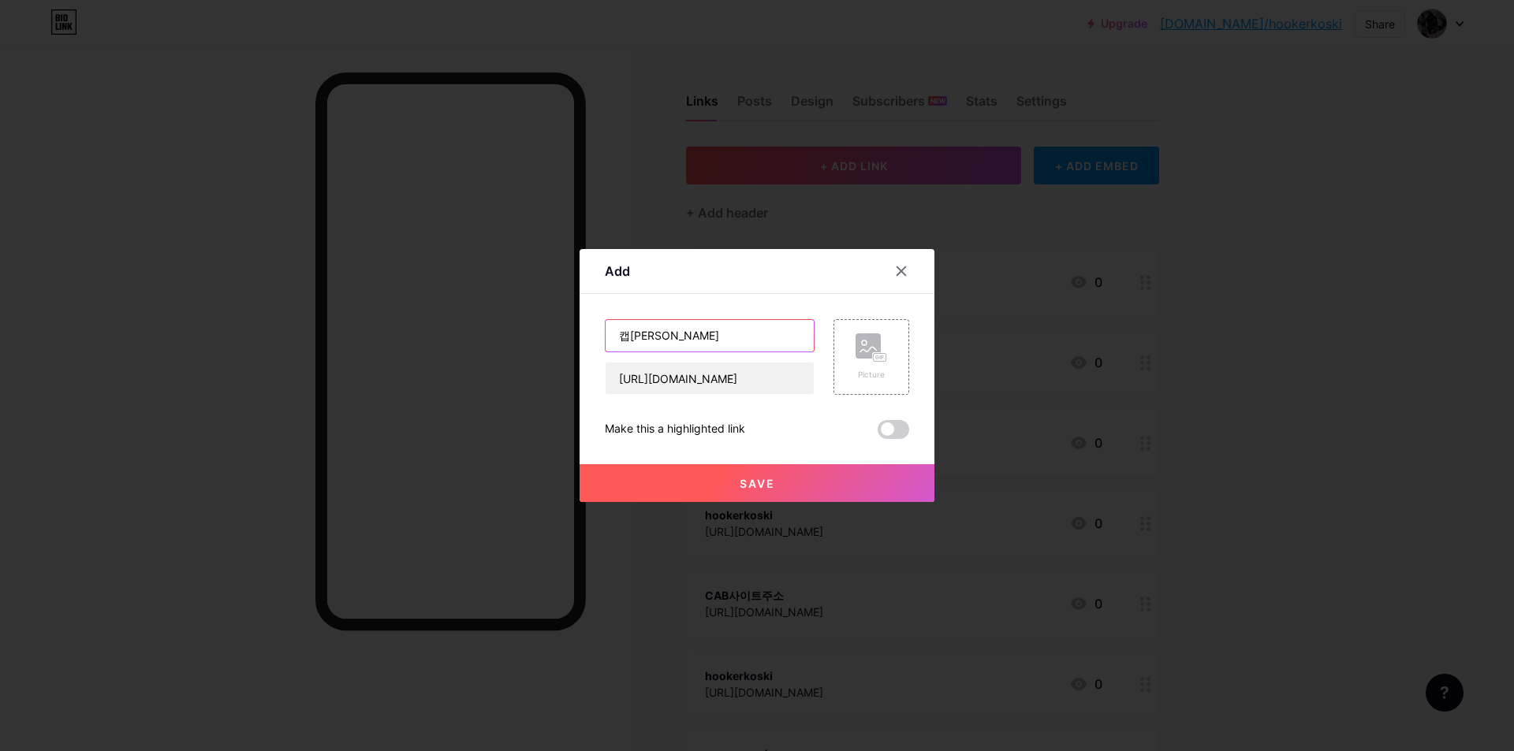
type input "캡[PERSON_NAME]"
click at [700, 482] on button "Save" at bounding box center [756, 483] width 355 height 38
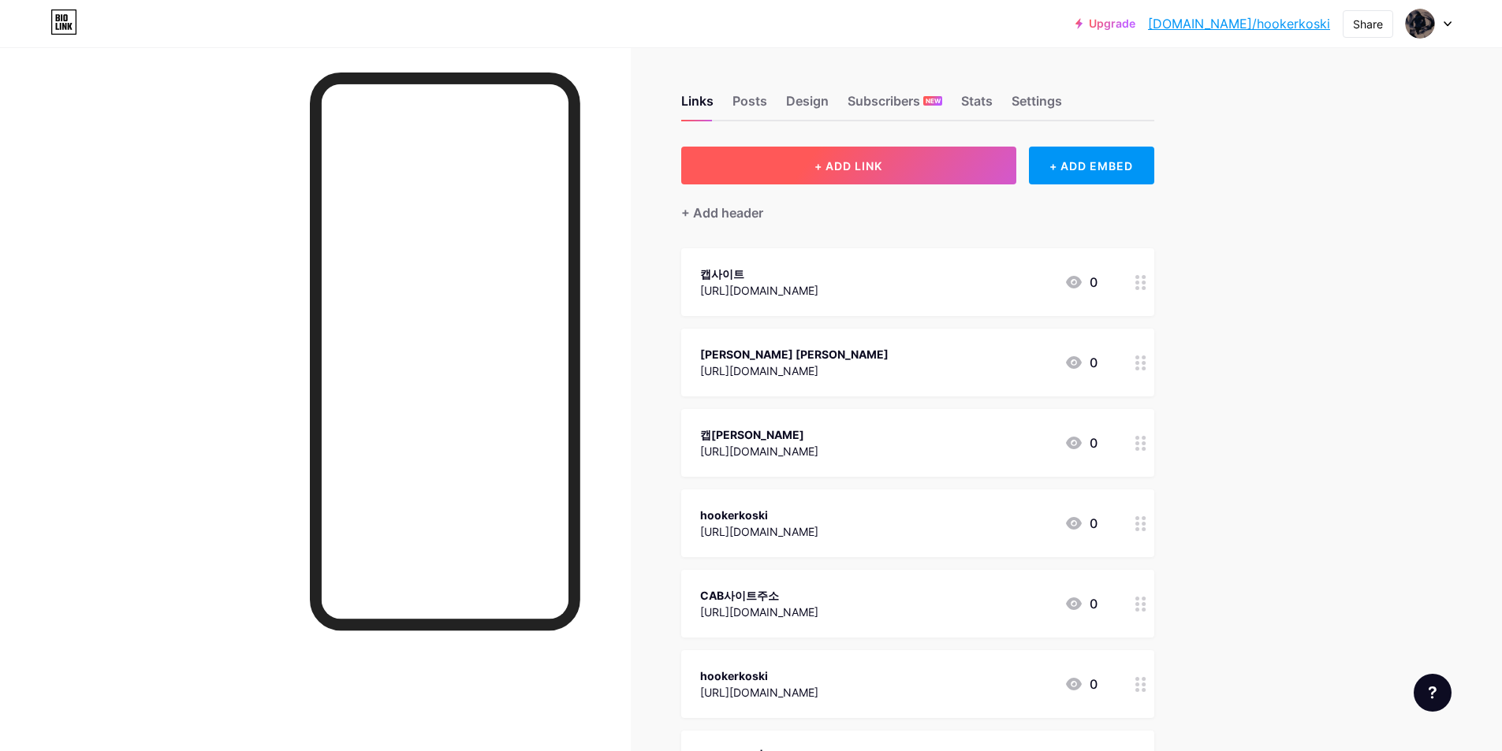
click at [827, 156] on button "+ ADD LINK" at bounding box center [848, 166] width 335 height 38
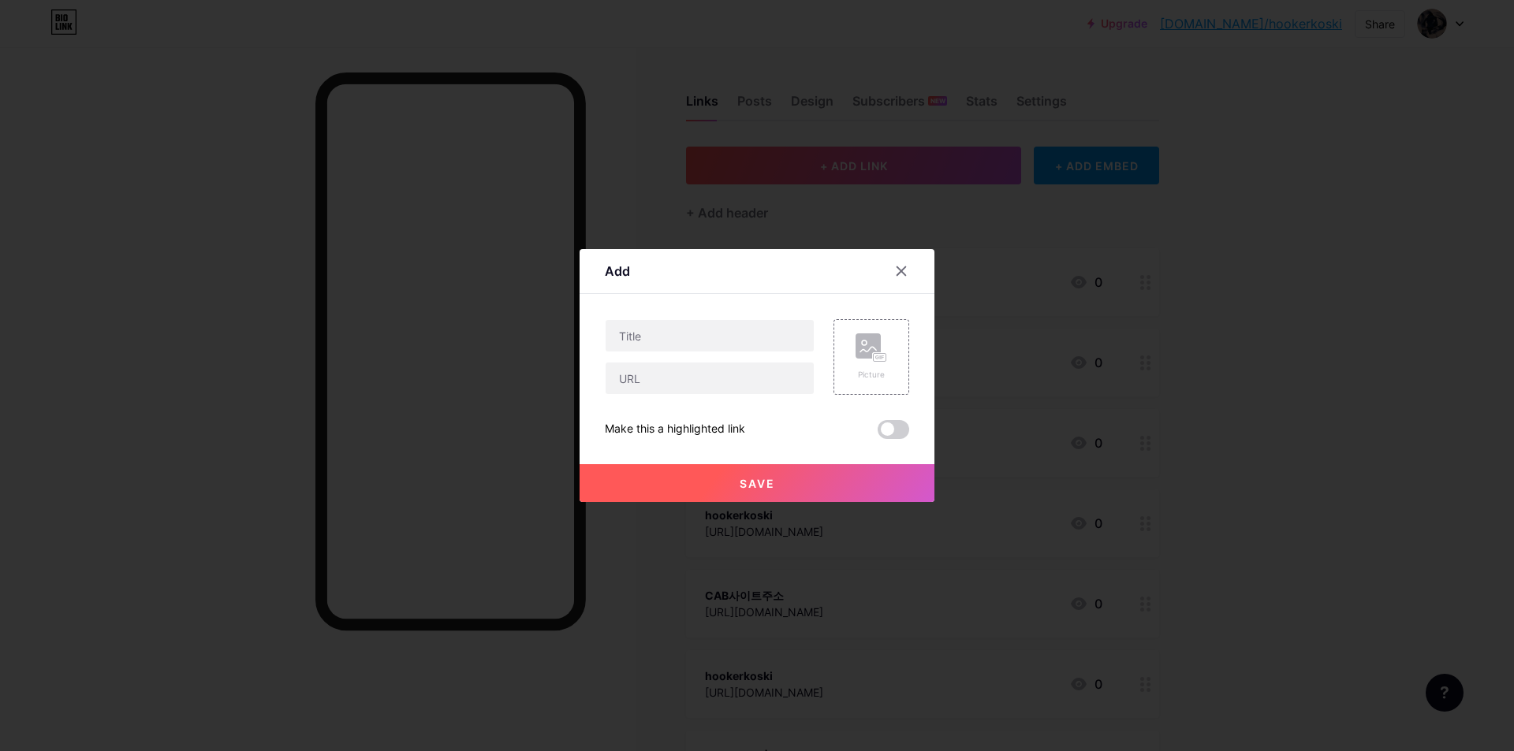
click at [659, 394] on div at bounding box center [710, 378] width 210 height 33
click at [659, 388] on input "text" at bounding box center [709, 379] width 208 height 32
paste input "[URL][DOMAIN_NAME]"
drag, startPoint x: 718, startPoint y: 382, endPoint x: 817, endPoint y: 374, distance: 98.8
click at [817, 374] on div "[URL][DOMAIN_NAME] Picture" at bounding box center [757, 357] width 304 height 76
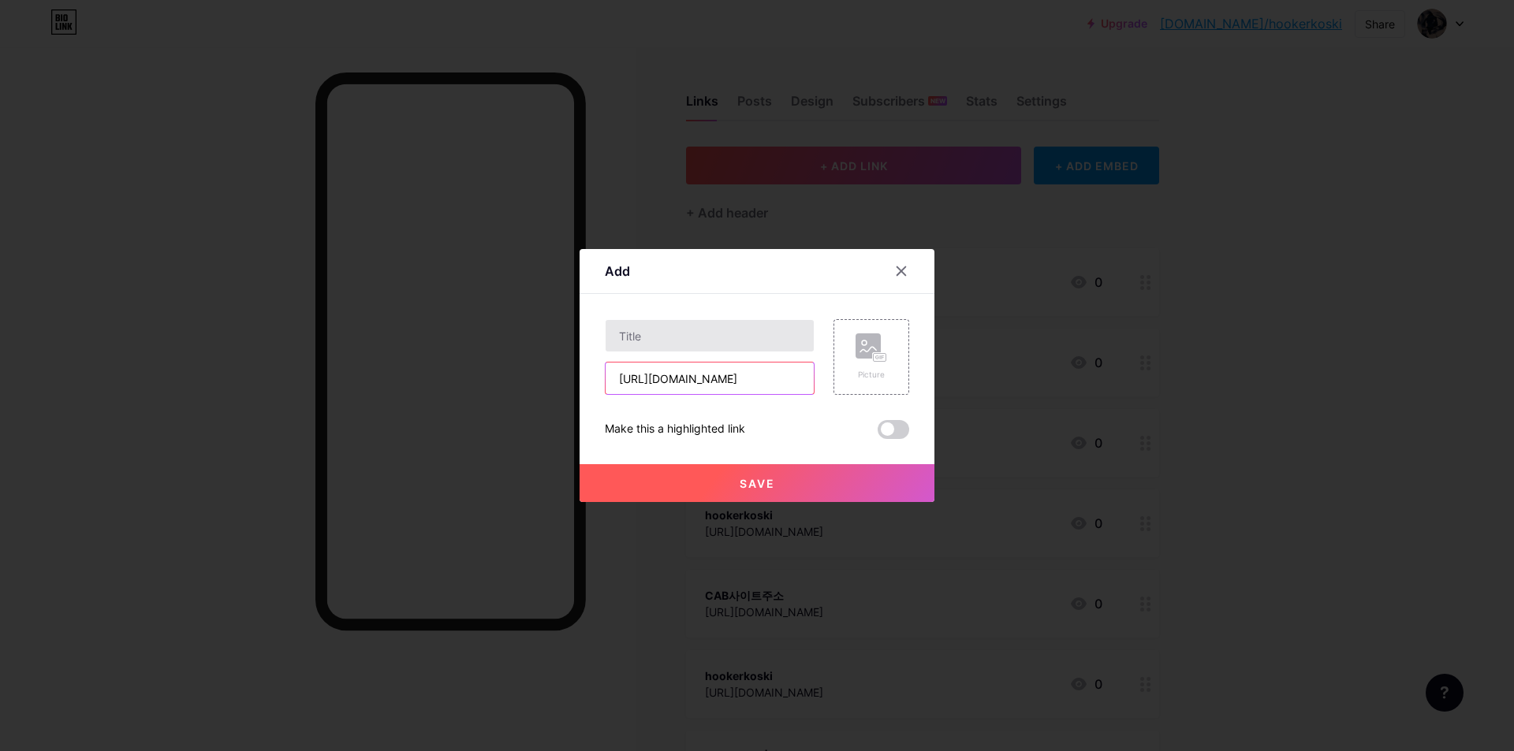
type input "[URL][DOMAIN_NAME]"
click at [701, 338] on input "text" at bounding box center [709, 336] width 208 height 32
paste input "hookerikoski"
type input "hookerikoski"
click at [741, 489] on span "Save" at bounding box center [757, 483] width 35 height 13
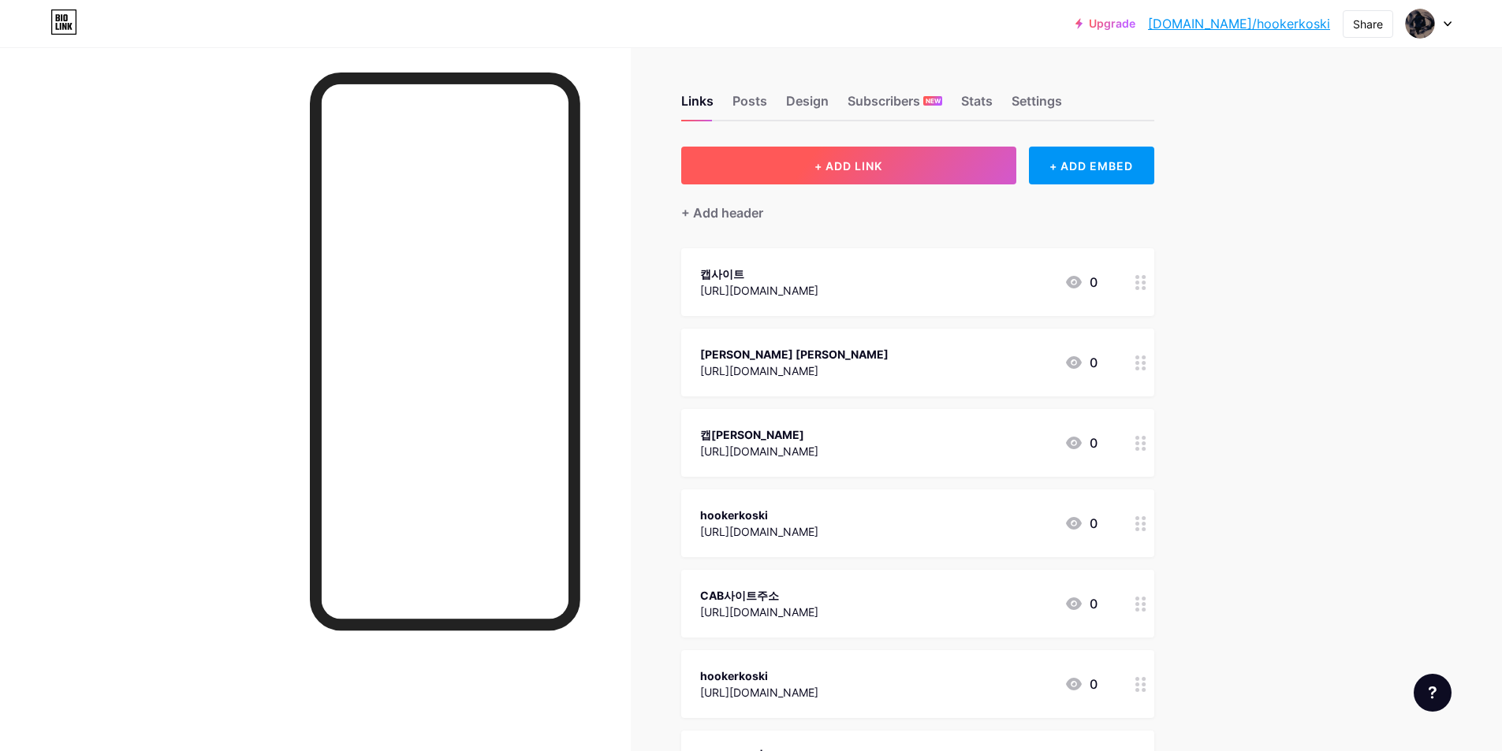
click at [835, 177] on button "+ ADD LINK" at bounding box center [848, 166] width 335 height 38
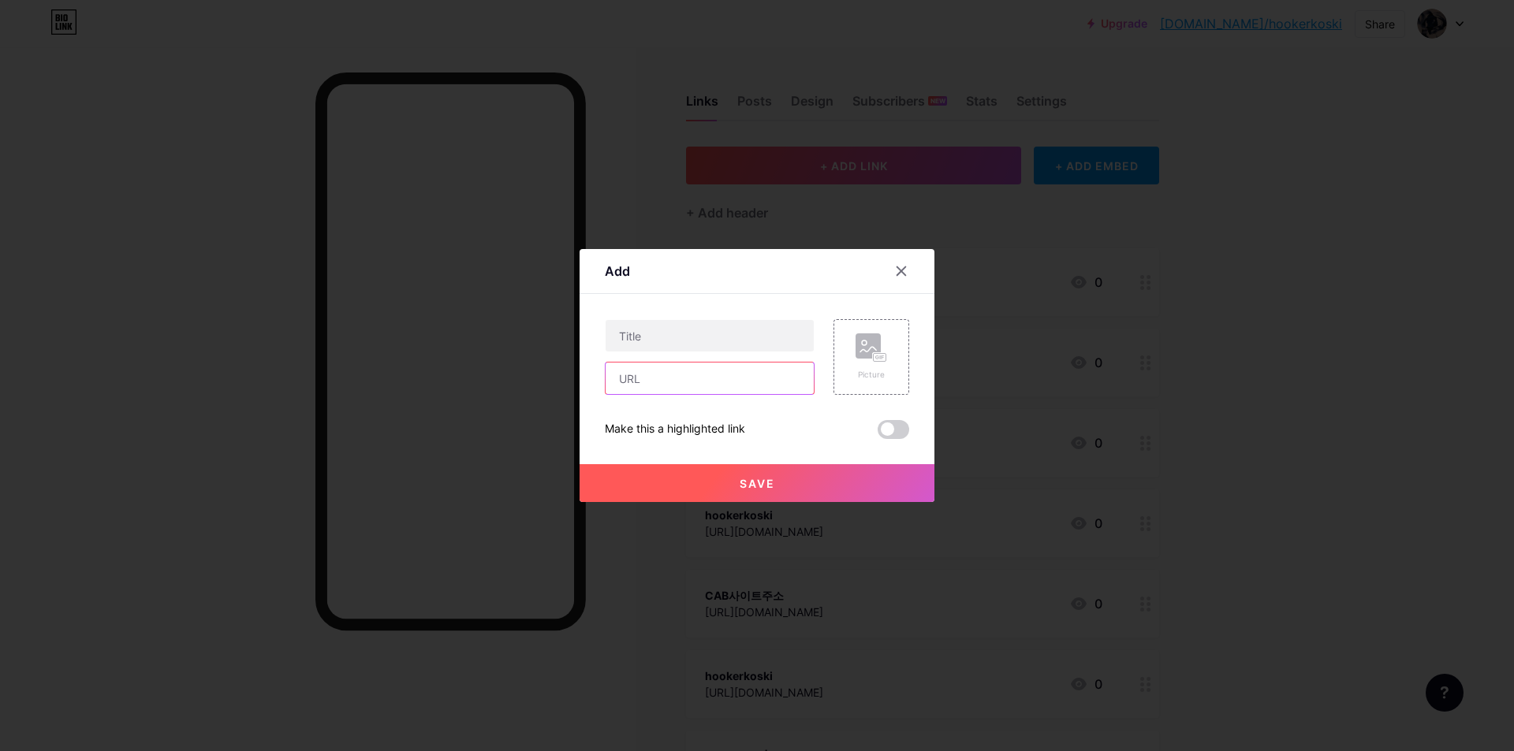
click at [665, 382] on input "text" at bounding box center [709, 379] width 208 height 32
paste input "[URL][DOMAIN_NAME]"
type input "[URL][DOMAIN_NAME]"
click at [665, 337] on input "text" at bounding box center [709, 336] width 208 height 32
paste input "캡포탈 - cabtoto"
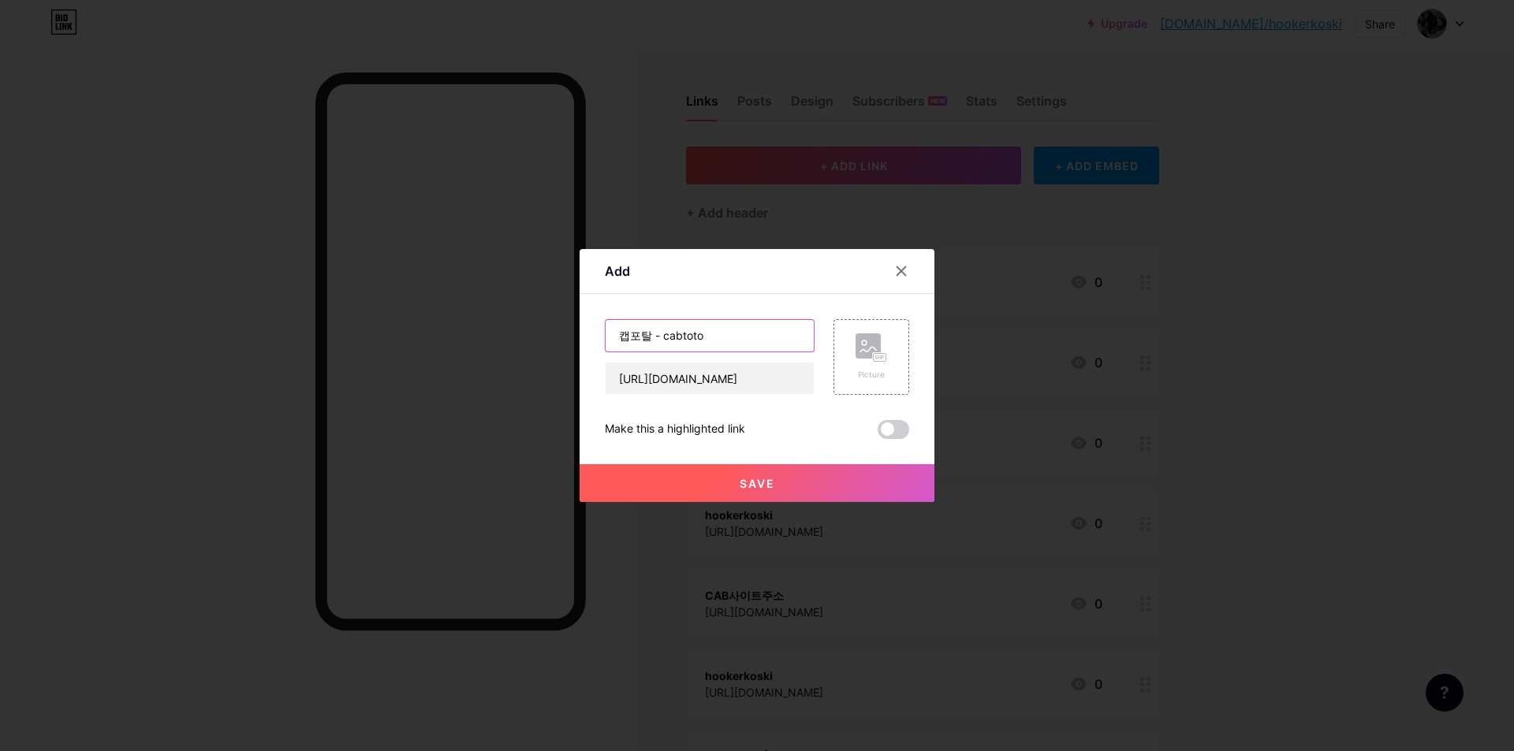
type input "캡포탈 - cabtoto"
click at [714, 488] on button "Save" at bounding box center [756, 483] width 355 height 38
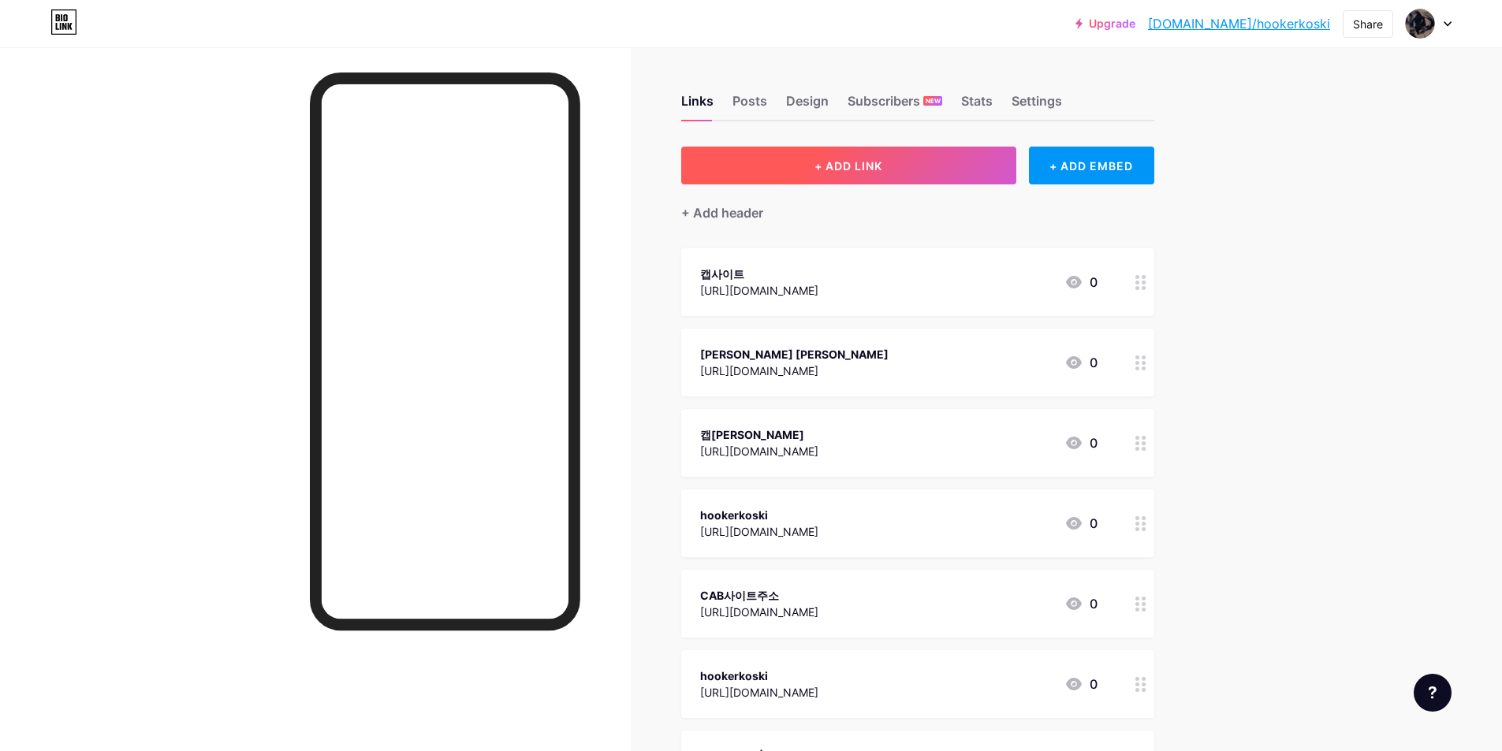
click at [848, 177] on button "+ ADD LINK" at bounding box center [848, 166] width 335 height 38
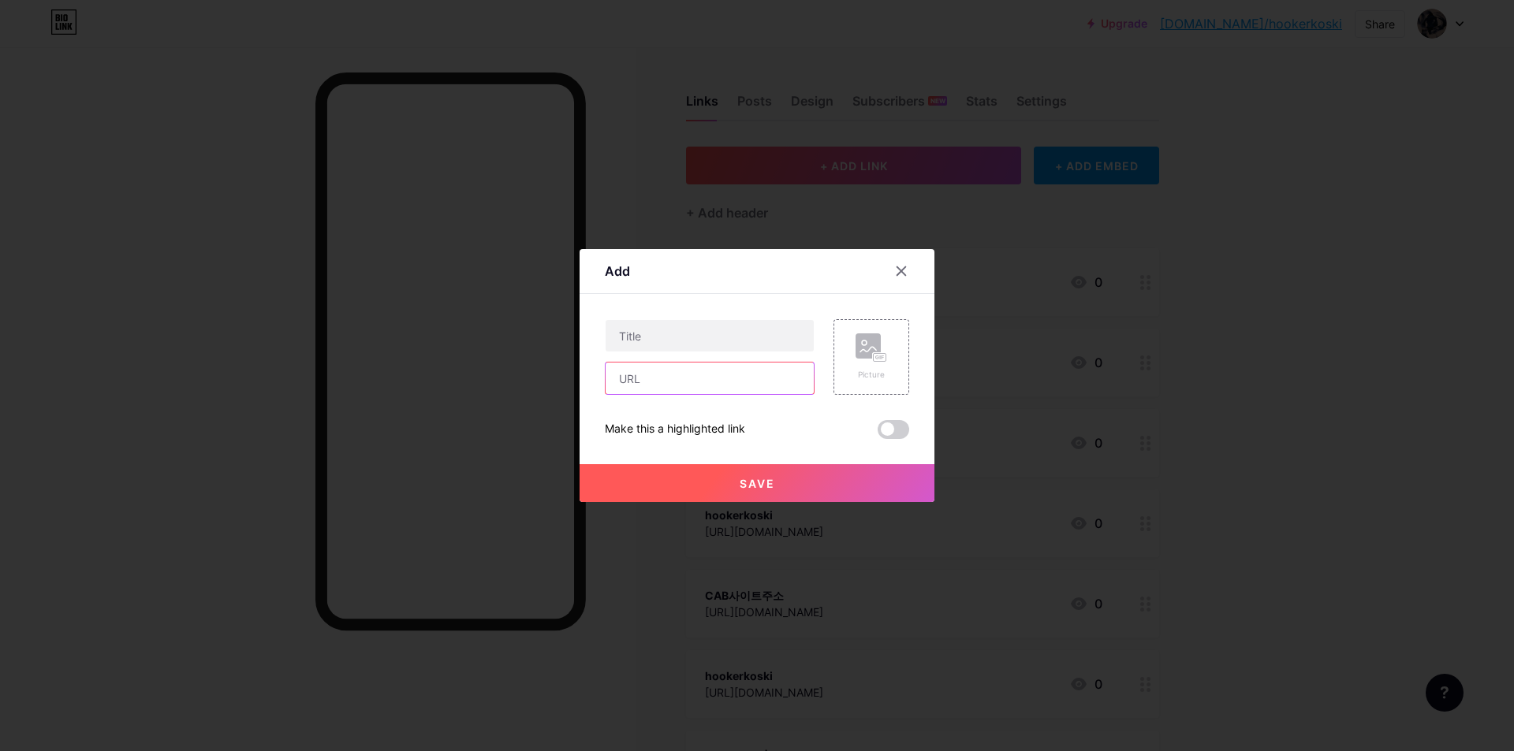
click at [647, 385] on input "text" at bounding box center [709, 379] width 208 height 32
paste input "[URL][DOMAIN_NAME]"
drag, startPoint x: 725, startPoint y: 379, endPoint x: 789, endPoint y: 380, distance: 64.7
click at [789, 380] on input "[URL][DOMAIN_NAME]" at bounding box center [709, 379] width 208 height 32
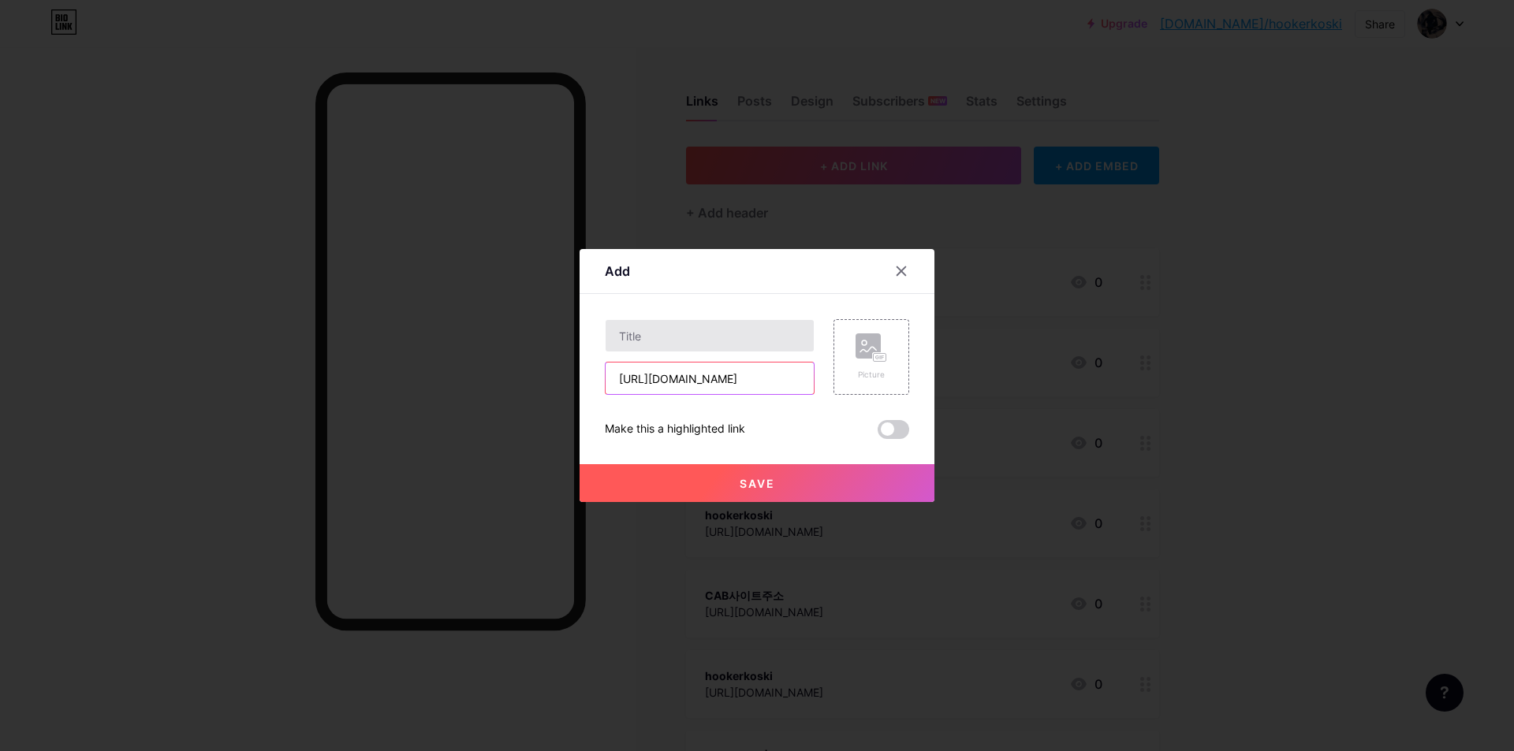
type input "[URL][DOMAIN_NAME]"
click at [723, 332] on input "text" at bounding box center [709, 336] width 208 height 32
paste input "hookerikoski"
type input "hookerikoski"
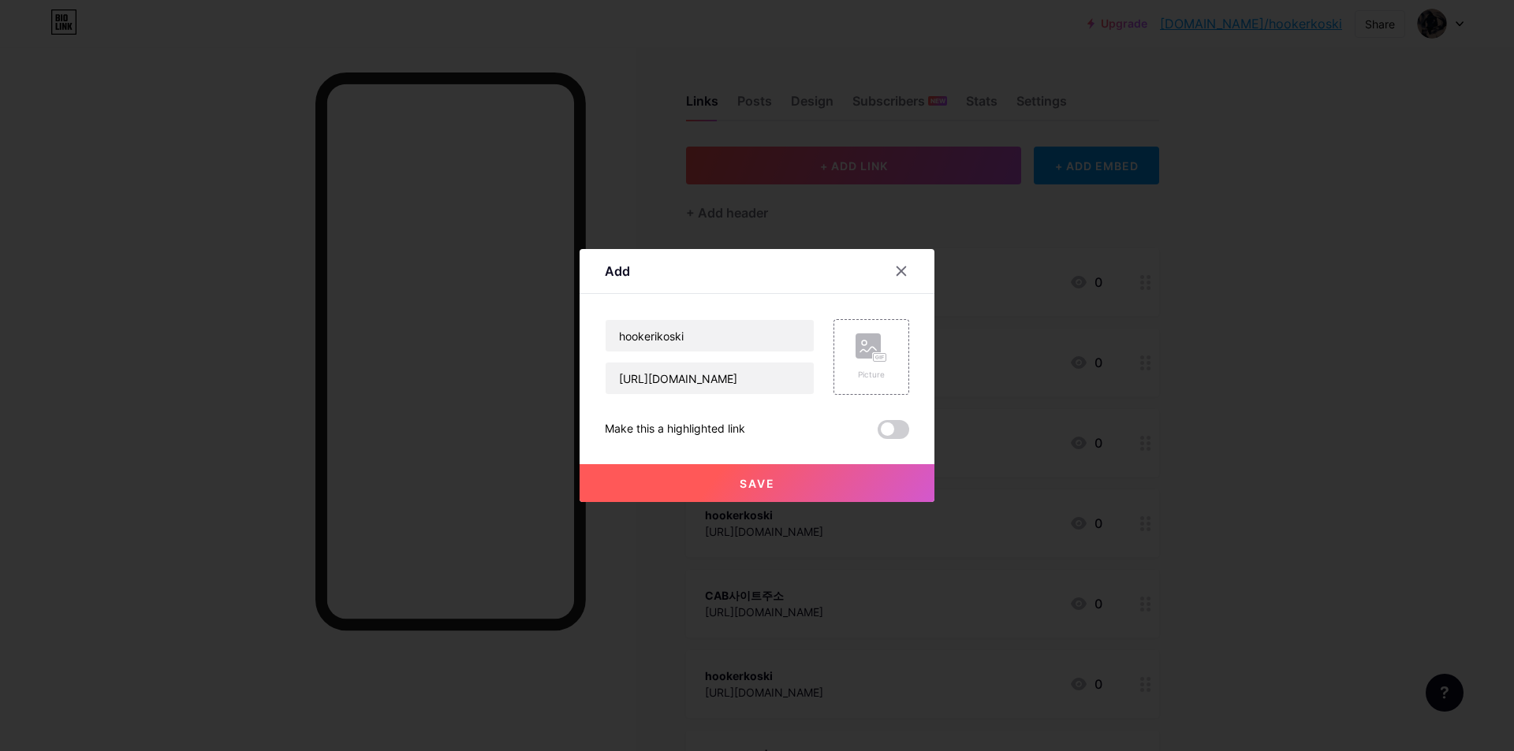
click at [740, 481] on span "Save" at bounding box center [757, 483] width 35 height 13
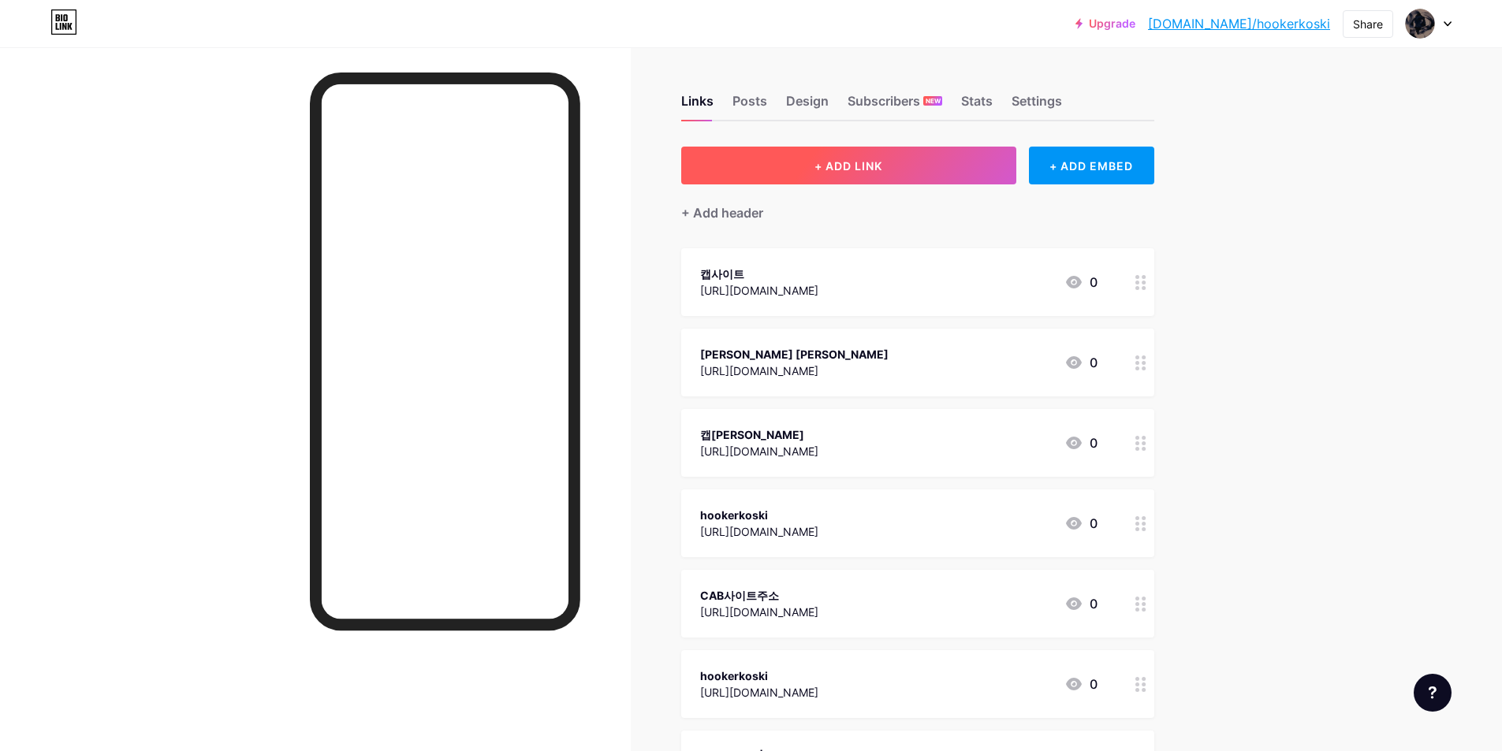
click at [851, 162] on span "+ ADD LINK" at bounding box center [848, 165] width 68 height 13
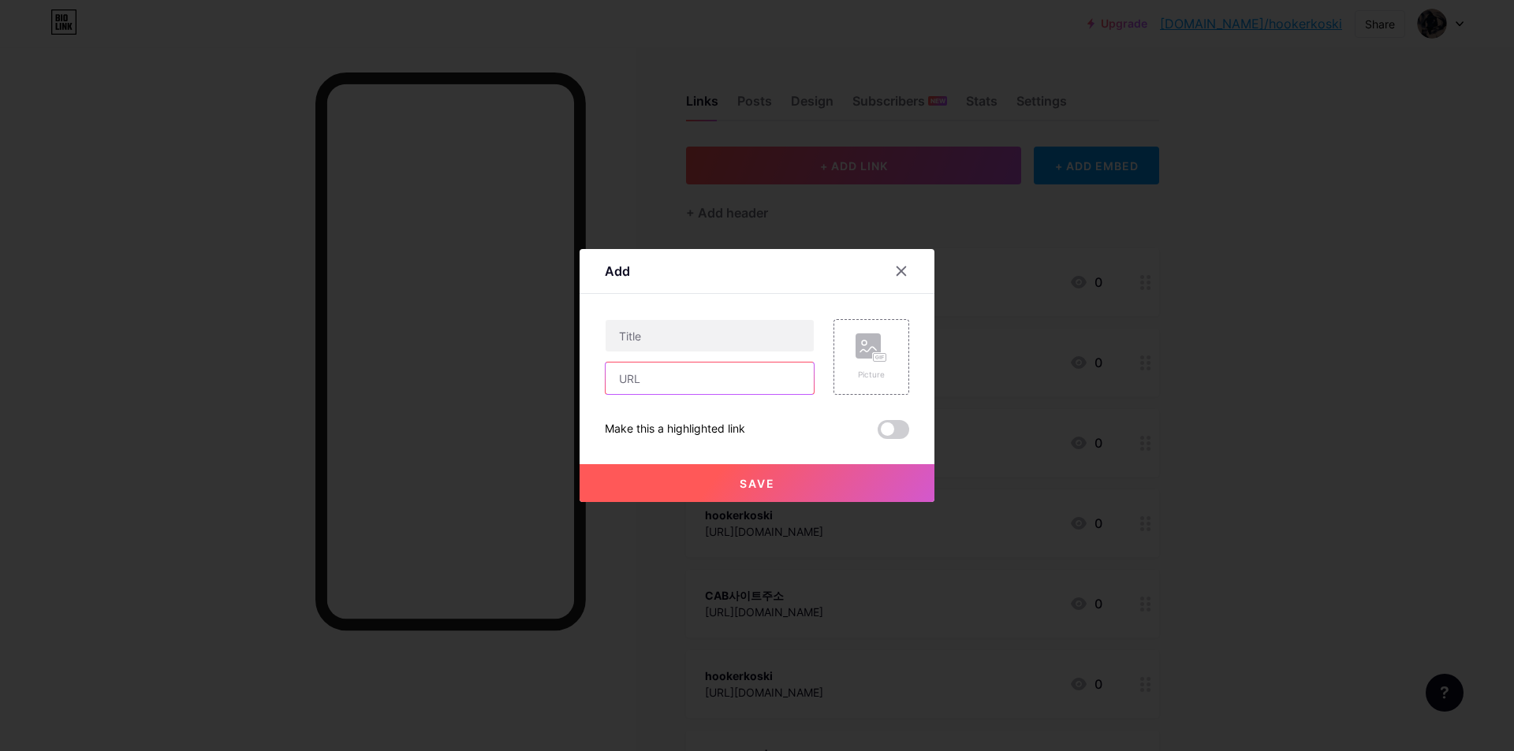
click at [696, 386] on input "text" at bounding box center [709, 379] width 208 height 32
paste input "[URL][DOMAIN_NAME]"
drag, startPoint x: 715, startPoint y: 380, endPoint x: 806, endPoint y: 375, distance: 90.8
click at [803, 378] on input "[URL][DOMAIN_NAME]" at bounding box center [709, 379] width 208 height 32
type input "[URL][DOMAIN_NAME]"
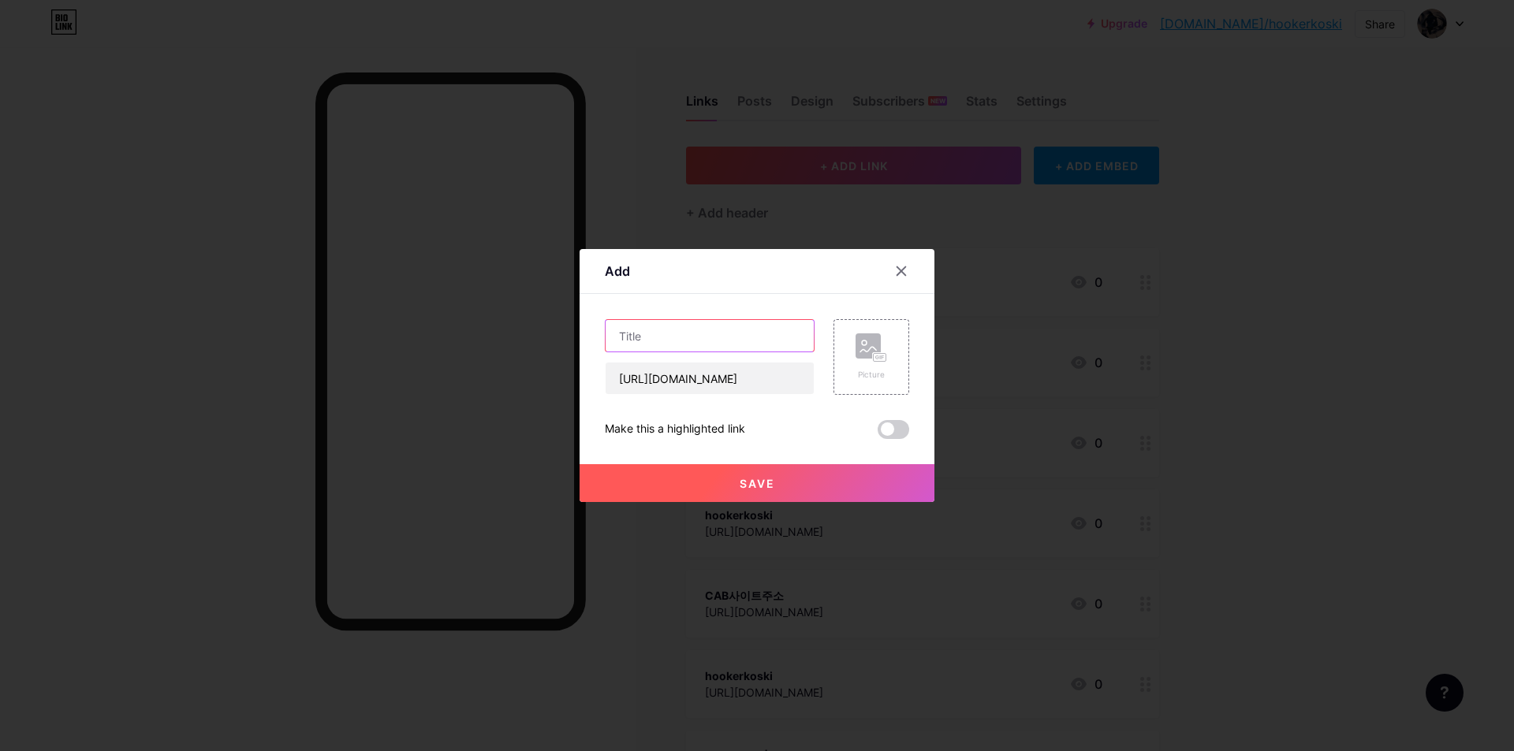
click at [703, 347] on input "text" at bounding box center [709, 336] width 208 height 32
paste input "cabportal"
type input "cabportal"
click at [740, 477] on span "Save" at bounding box center [757, 483] width 35 height 13
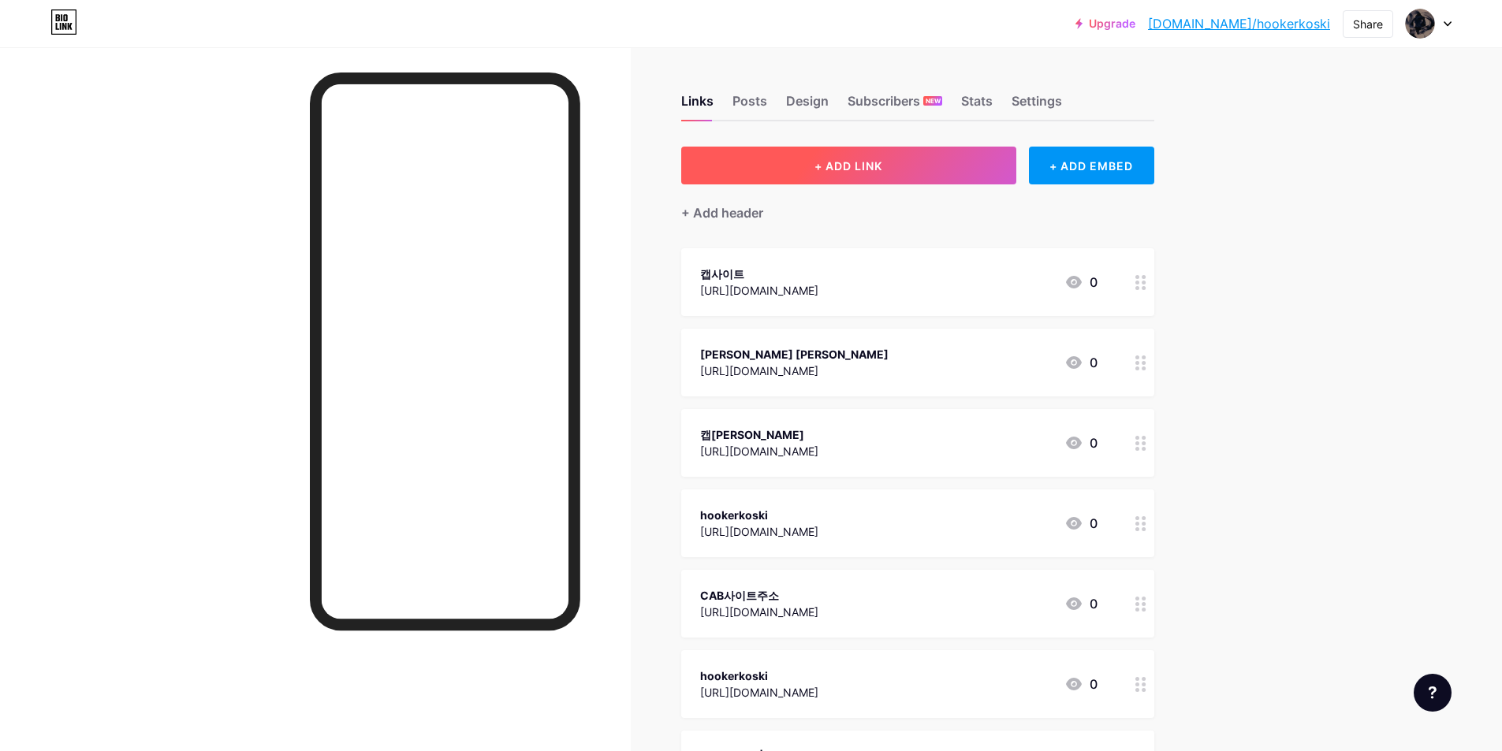
click at [877, 168] on span "+ ADD LINK" at bounding box center [848, 165] width 68 height 13
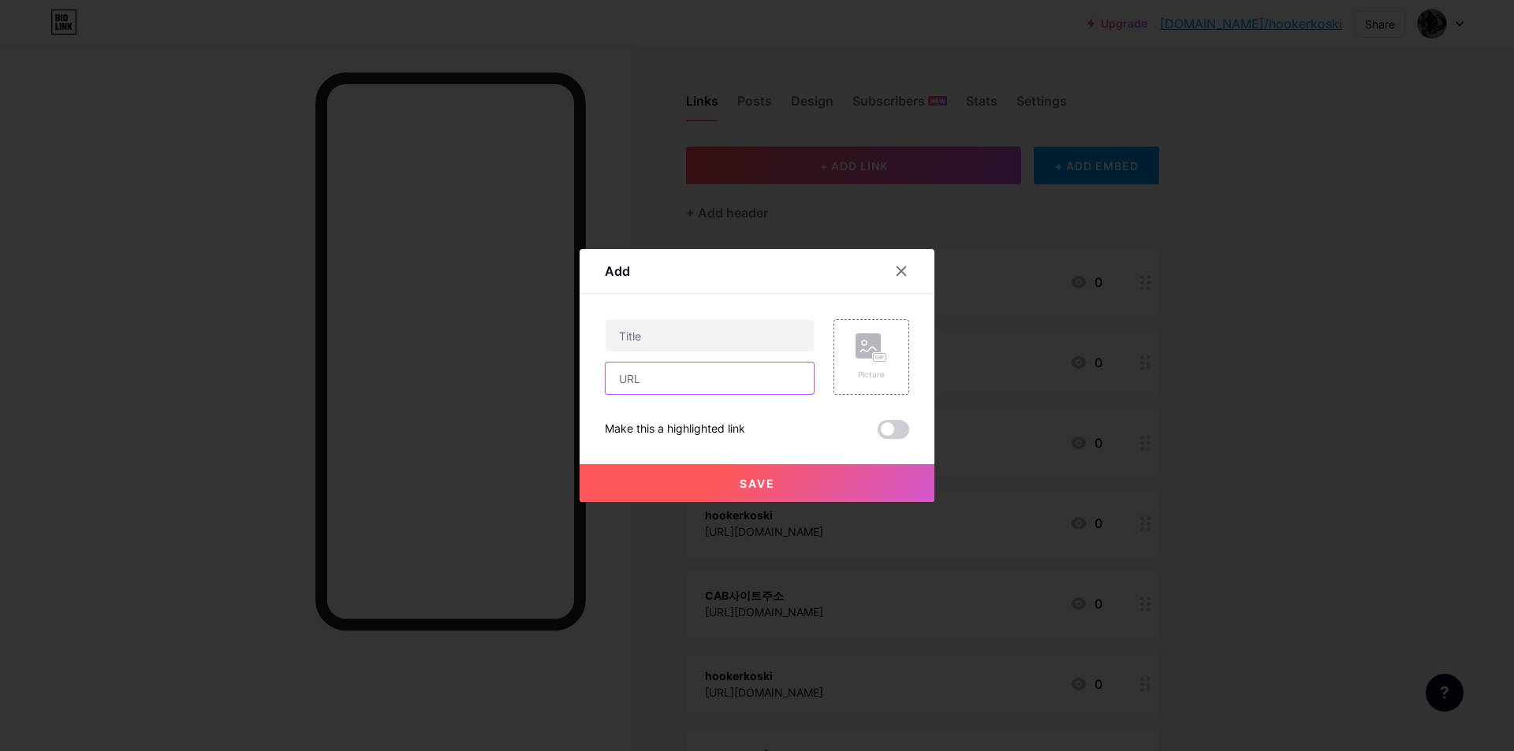
click at [652, 374] on input "text" at bounding box center [709, 379] width 208 height 32
paste input "[URL][DOMAIN_NAME]"
drag, startPoint x: 724, startPoint y: 382, endPoint x: 790, endPoint y: 378, distance: 66.3
click at [790, 378] on input "[URL][DOMAIN_NAME]" at bounding box center [709, 379] width 208 height 32
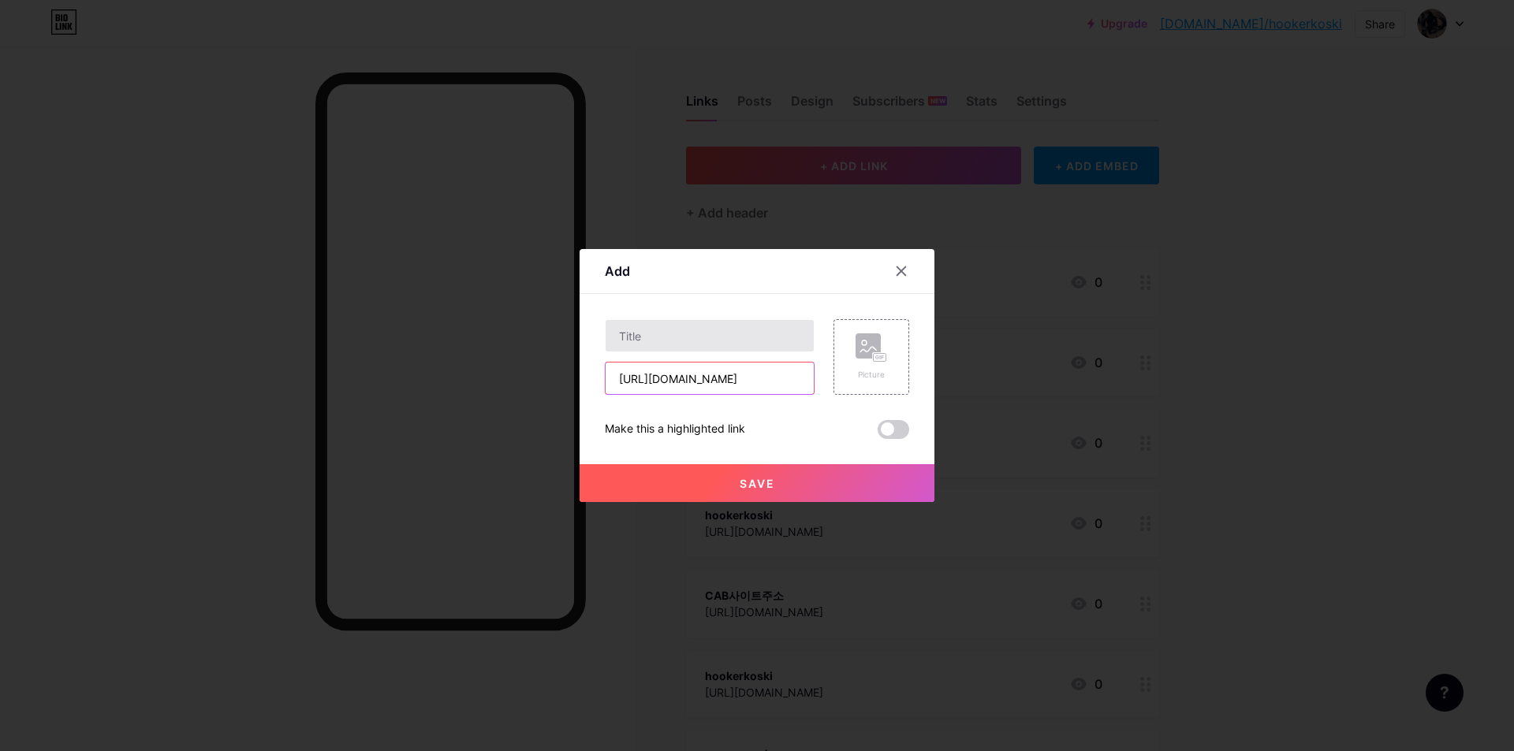
type input "[URL][DOMAIN_NAME]"
click at [710, 336] on input "text" at bounding box center [709, 336] width 208 height 32
paste input "hookerikoski"
type input "hookerikoski"
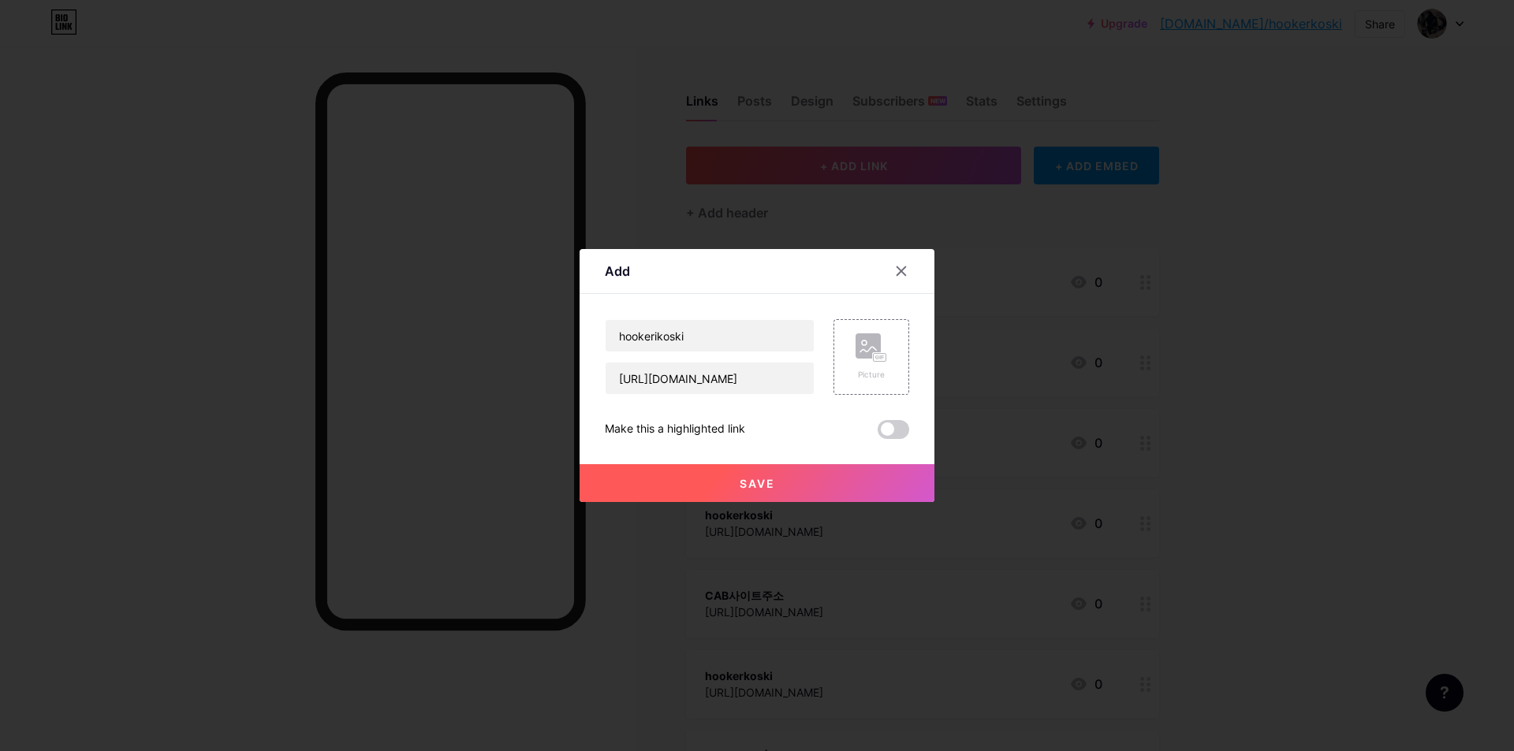
click at [711, 482] on button "Save" at bounding box center [756, 483] width 355 height 38
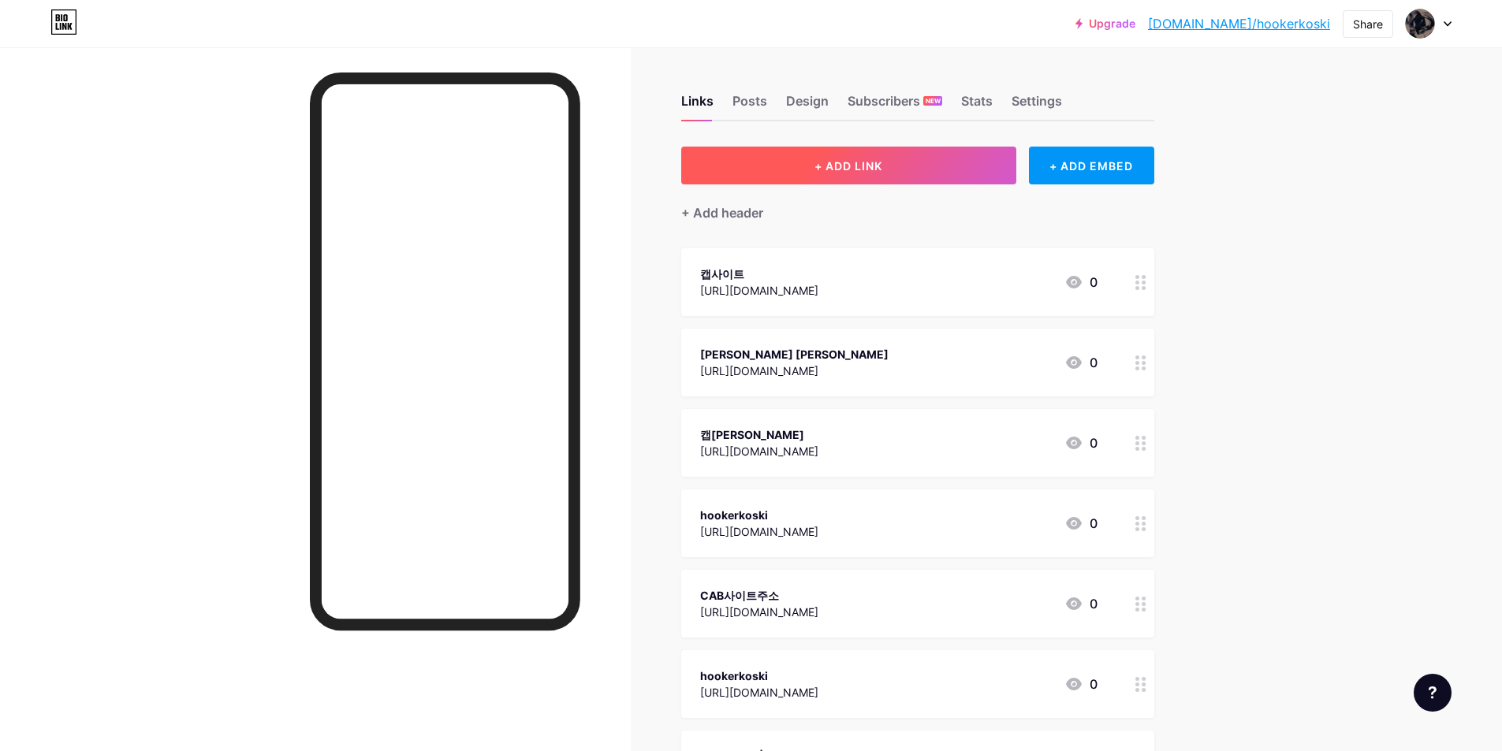
click at [840, 172] on span "+ ADD LINK" at bounding box center [848, 165] width 68 height 13
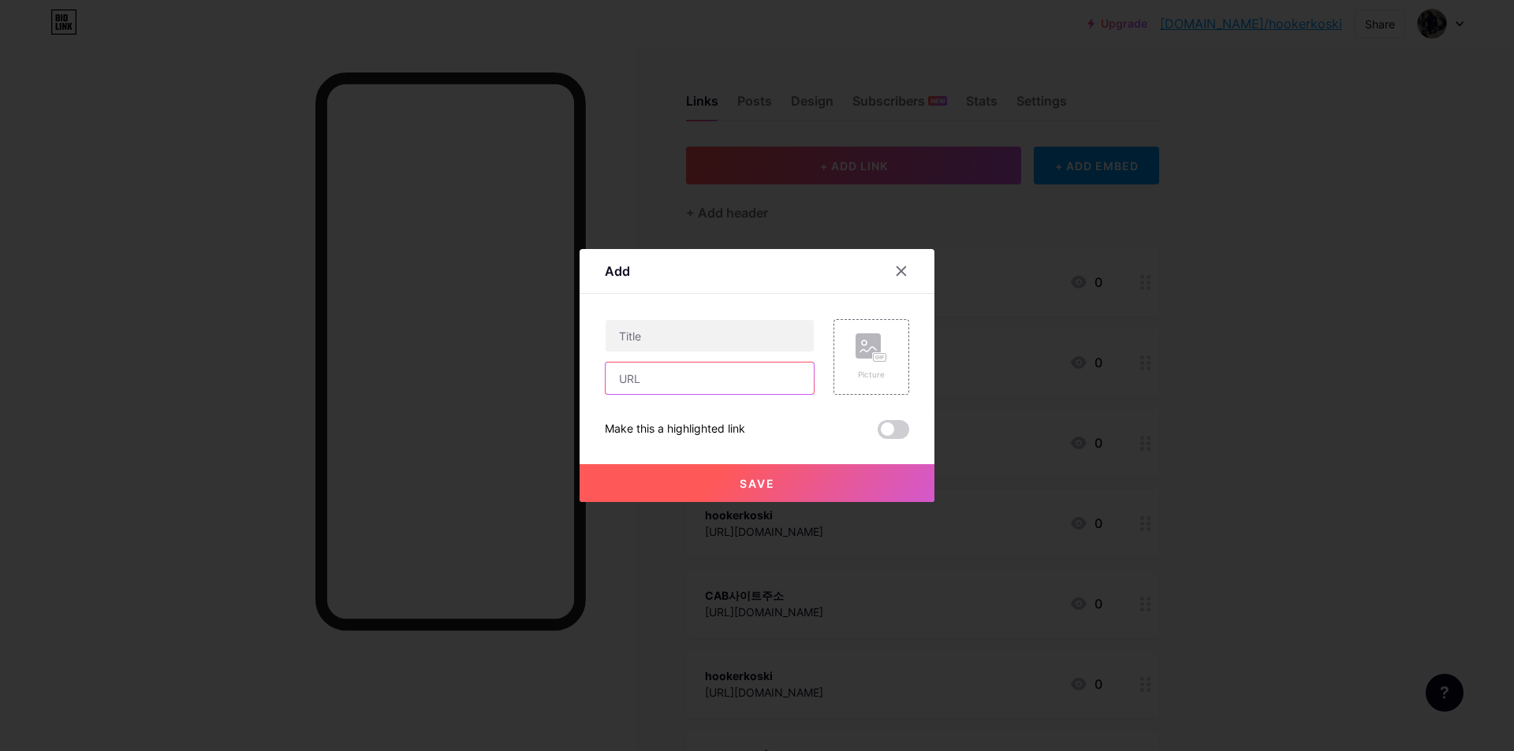
click at [687, 374] on input "text" at bounding box center [709, 379] width 208 height 32
paste input "[URL][DOMAIN_NAME]"
type input "[URL][DOMAIN_NAME]"
drag, startPoint x: 648, startPoint y: 343, endPoint x: 698, endPoint y: 344, distance: 49.7
click at [648, 343] on input "text" at bounding box center [709, 336] width 208 height 32
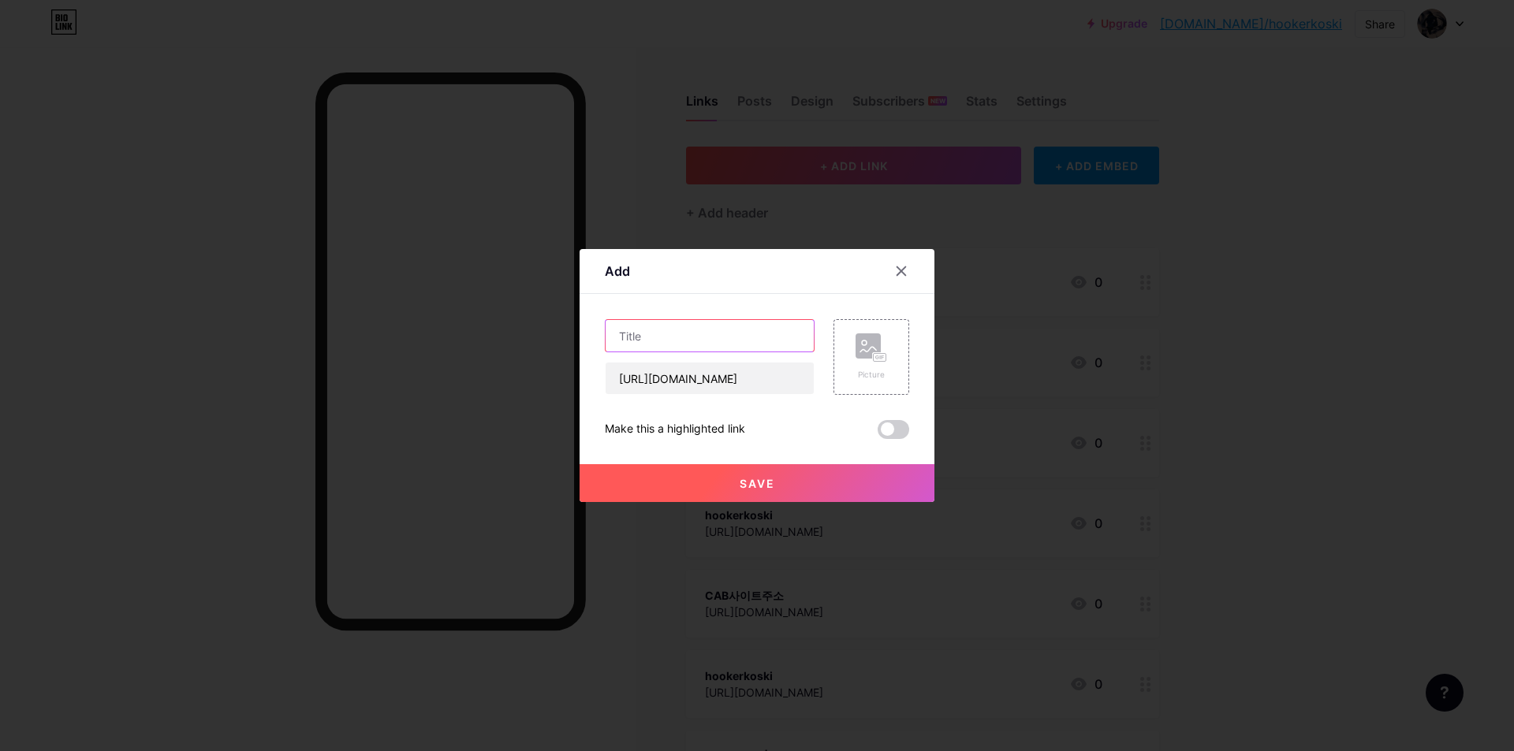
paste input "캡포탈 twitter"
type input "캡포탈 twitter"
click at [716, 475] on button "Save" at bounding box center [756, 483] width 355 height 38
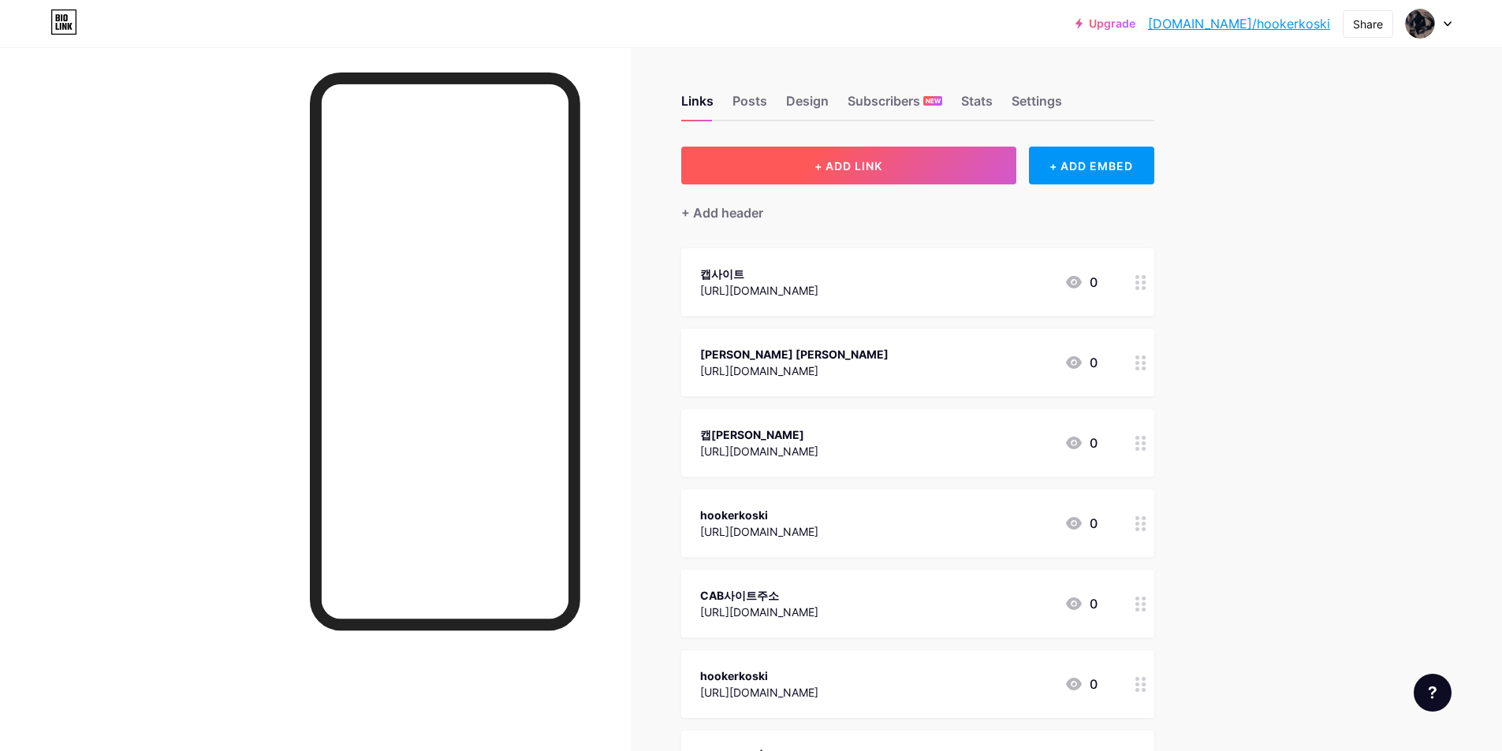
click at [837, 172] on span "+ ADD LINK" at bounding box center [848, 165] width 68 height 13
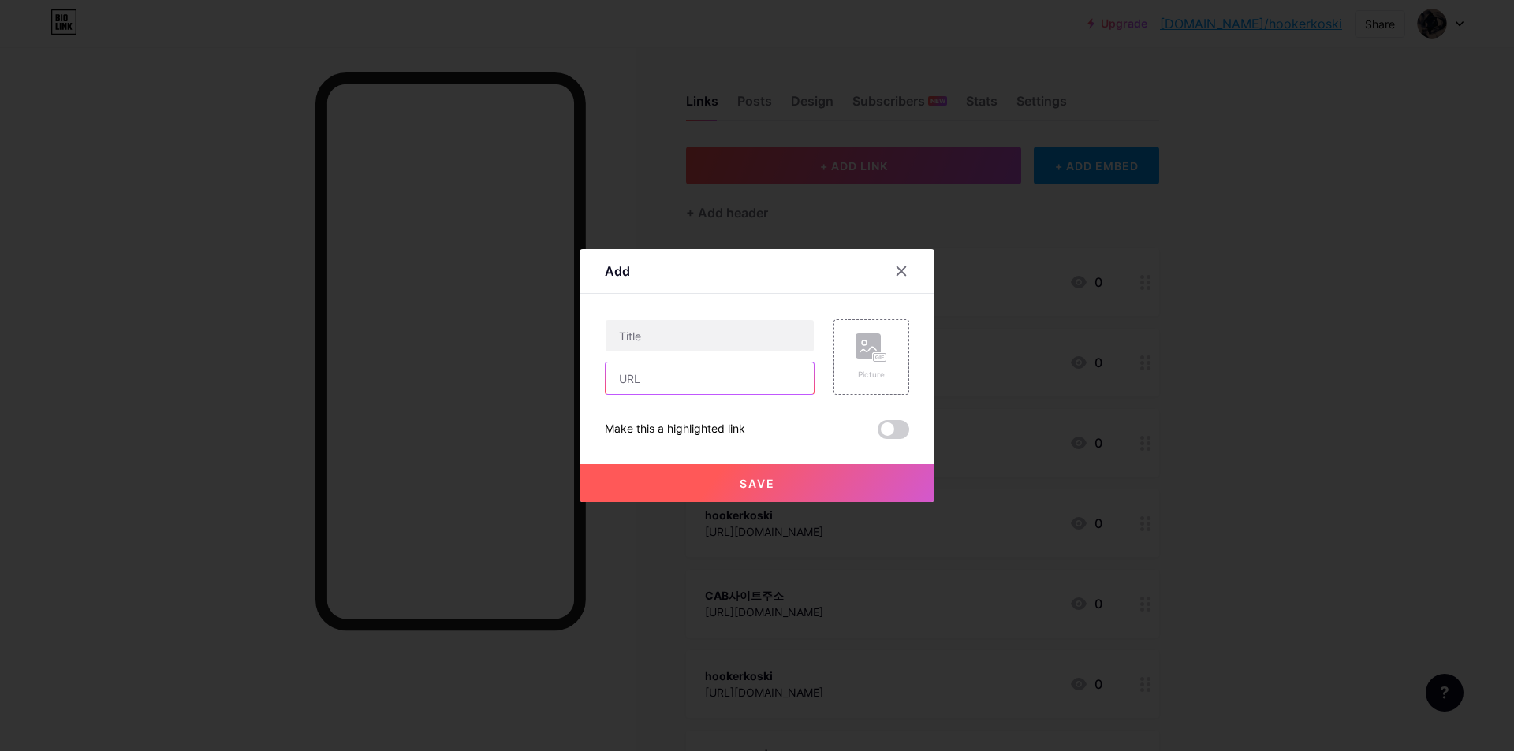
click at [634, 381] on input "text" at bounding box center [709, 379] width 208 height 32
paste input "[URL][DOMAIN_NAME]"
drag, startPoint x: 728, startPoint y: 383, endPoint x: 793, endPoint y: 373, distance: 66.2
click at [793, 373] on input "[URL][DOMAIN_NAME]" at bounding box center [709, 379] width 208 height 32
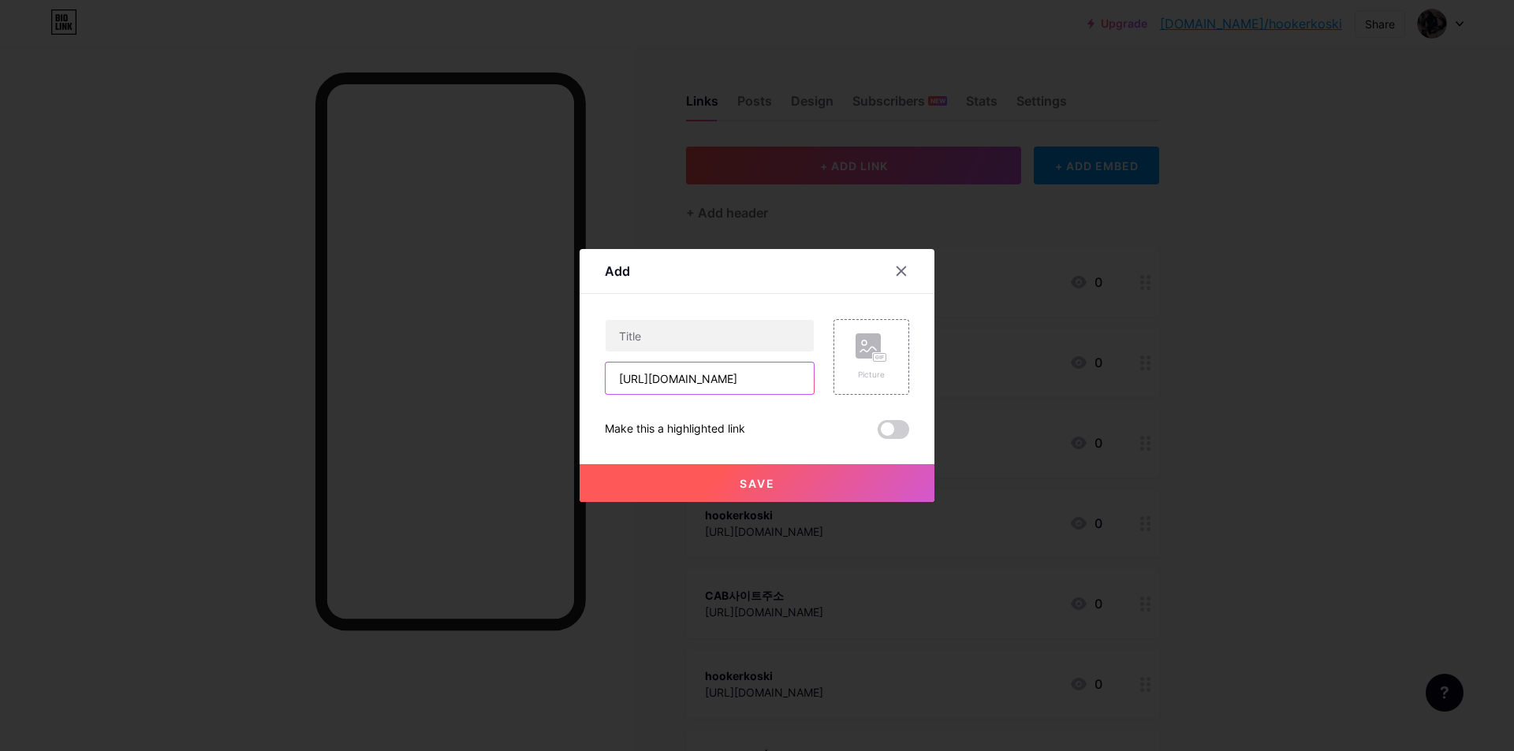
click at [799, 377] on input "[URL][DOMAIN_NAME]" at bounding box center [709, 379] width 208 height 32
drag, startPoint x: 727, startPoint y: 379, endPoint x: 808, endPoint y: 378, distance: 81.2
click at [808, 378] on div "[URL][DOMAIN_NAME] Picture" at bounding box center [757, 357] width 304 height 76
type input "[URL][DOMAIN_NAME]"
drag, startPoint x: 645, startPoint y: 327, endPoint x: 664, endPoint y: 328, distance: 18.9
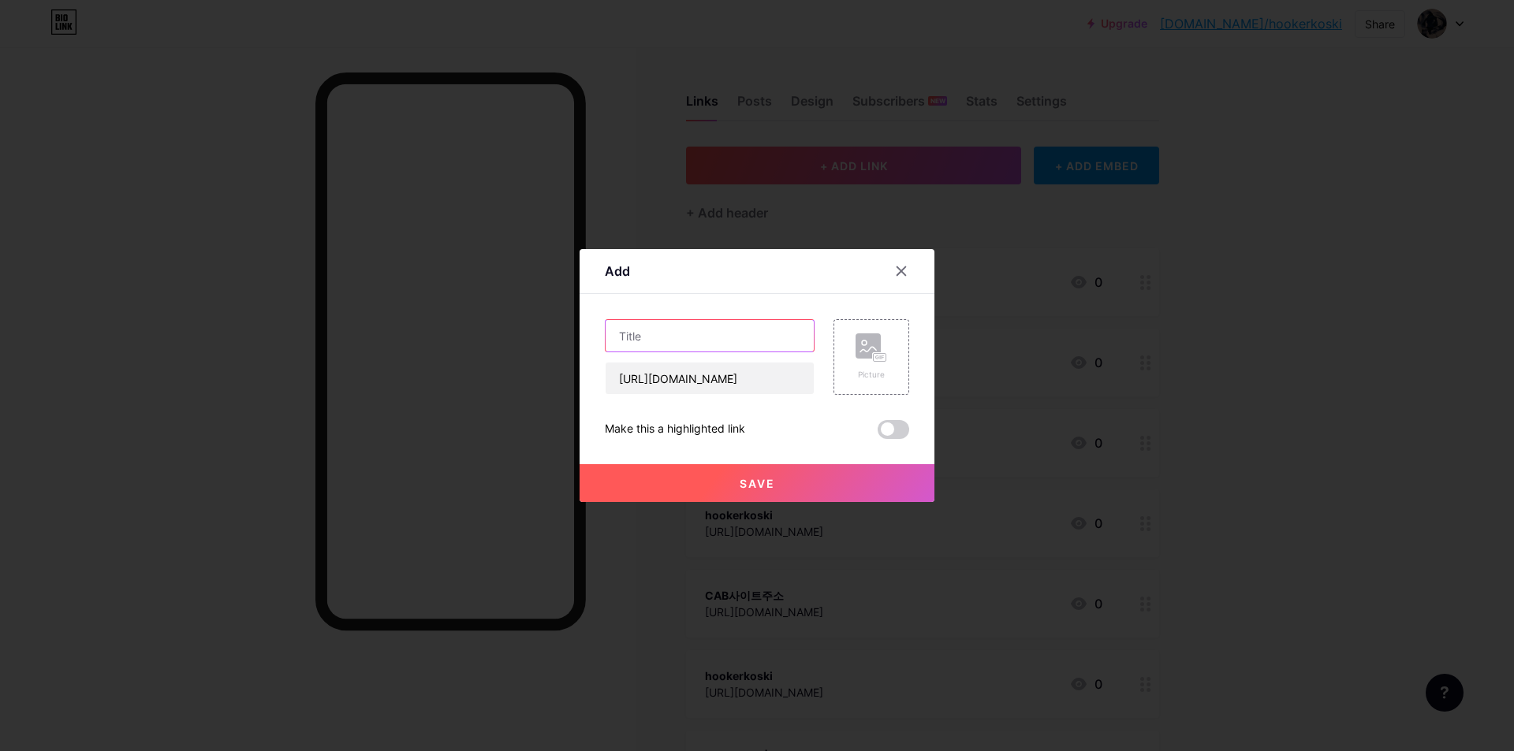
click at [644, 326] on input "text" at bounding box center [709, 336] width 208 height 32
paste input "hookerikoski"
type input "hookerikoski"
click at [747, 479] on span "Save" at bounding box center [757, 483] width 35 height 13
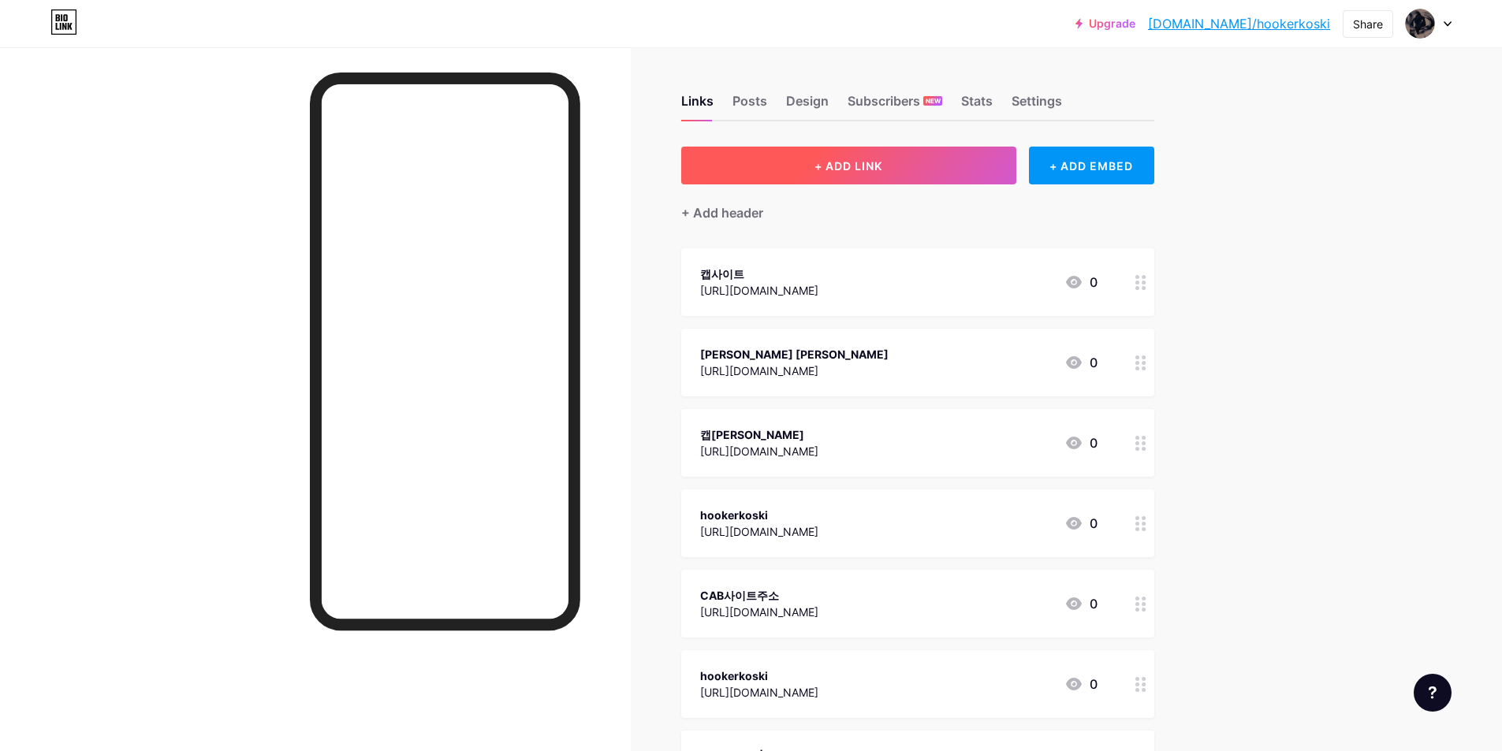
click at [832, 183] on button "+ ADD LINK" at bounding box center [848, 166] width 335 height 38
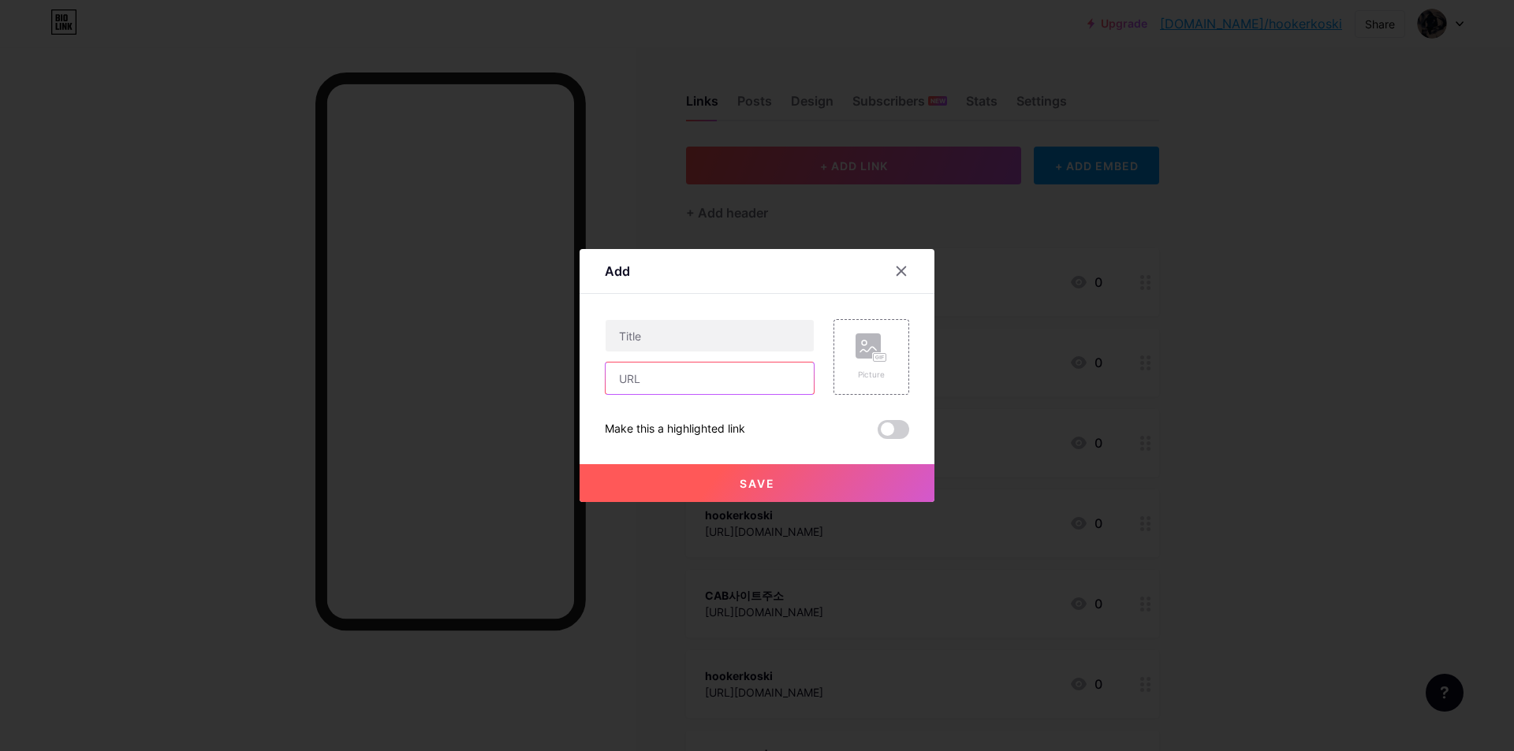
click at [658, 388] on input "text" at bounding box center [709, 379] width 208 height 32
paste input "[URL][DOMAIN_NAME]"
type input "[URL][DOMAIN_NAME]"
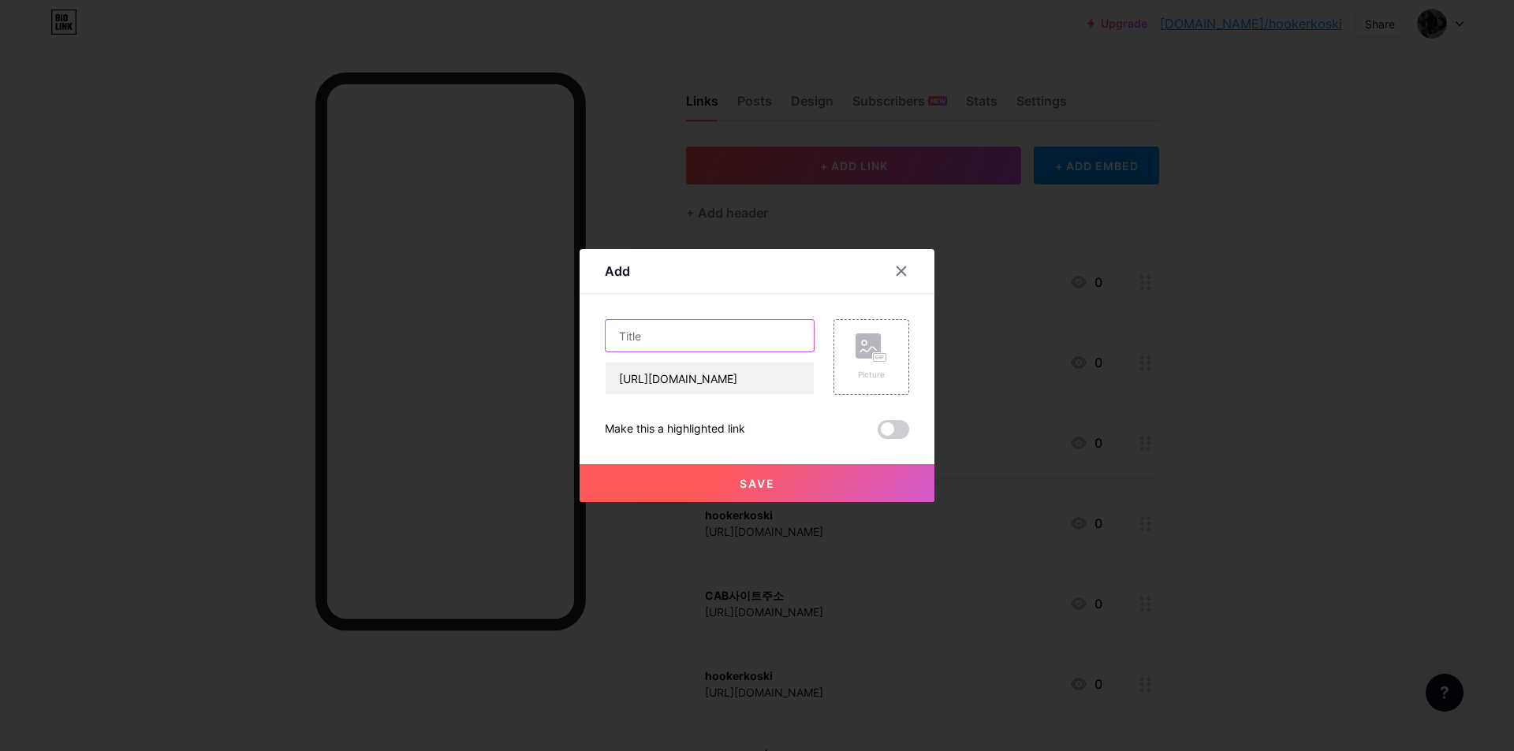
drag, startPoint x: 640, startPoint y: 338, endPoint x: 701, endPoint y: 338, distance: 60.7
click at [640, 338] on input "text" at bounding box center [709, 336] width 208 height 32
paste input "cabportal 스포츠"
type input "cabportal 스포츠"
click at [727, 493] on button "Save" at bounding box center [756, 483] width 355 height 38
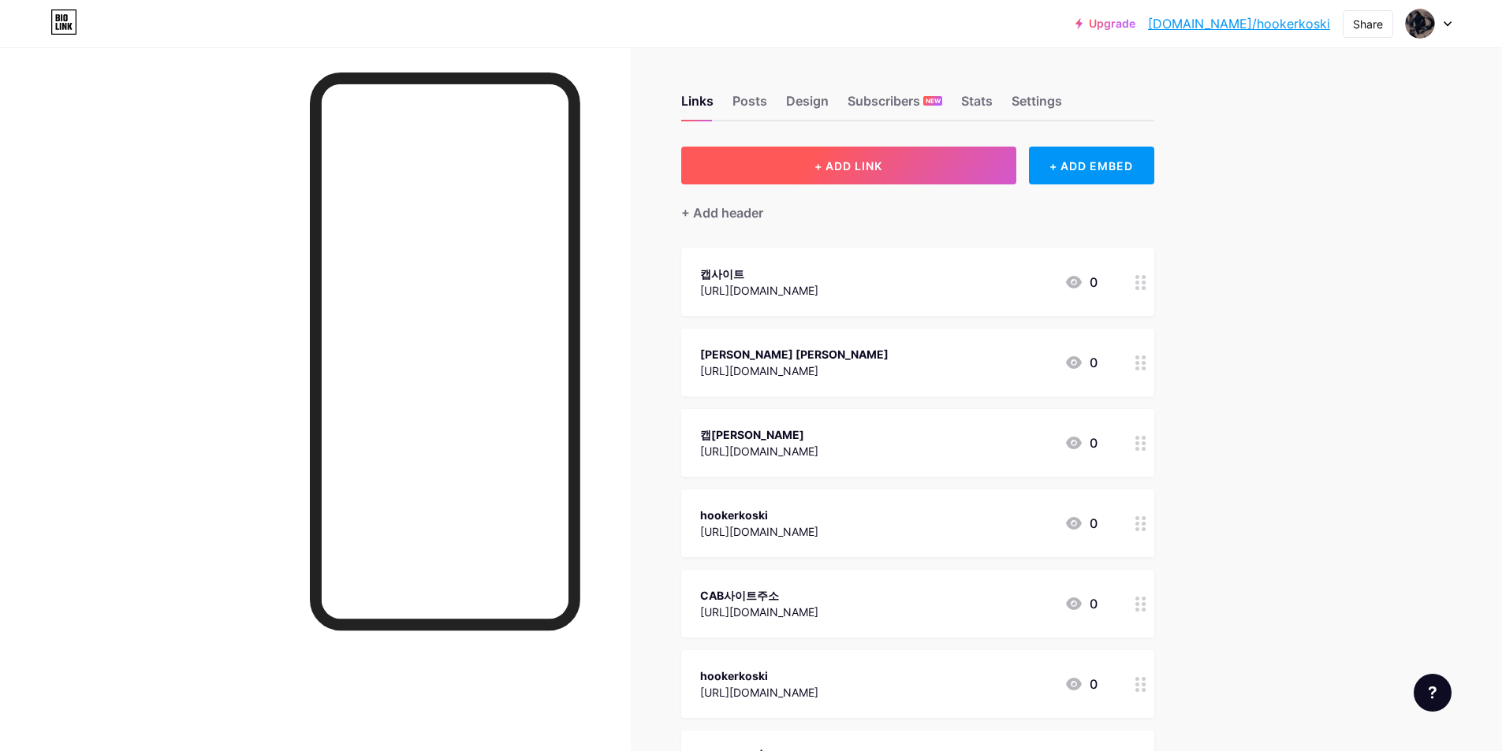
click at [846, 171] on span "+ ADD LINK" at bounding box center [848, 165] width 68 height 13
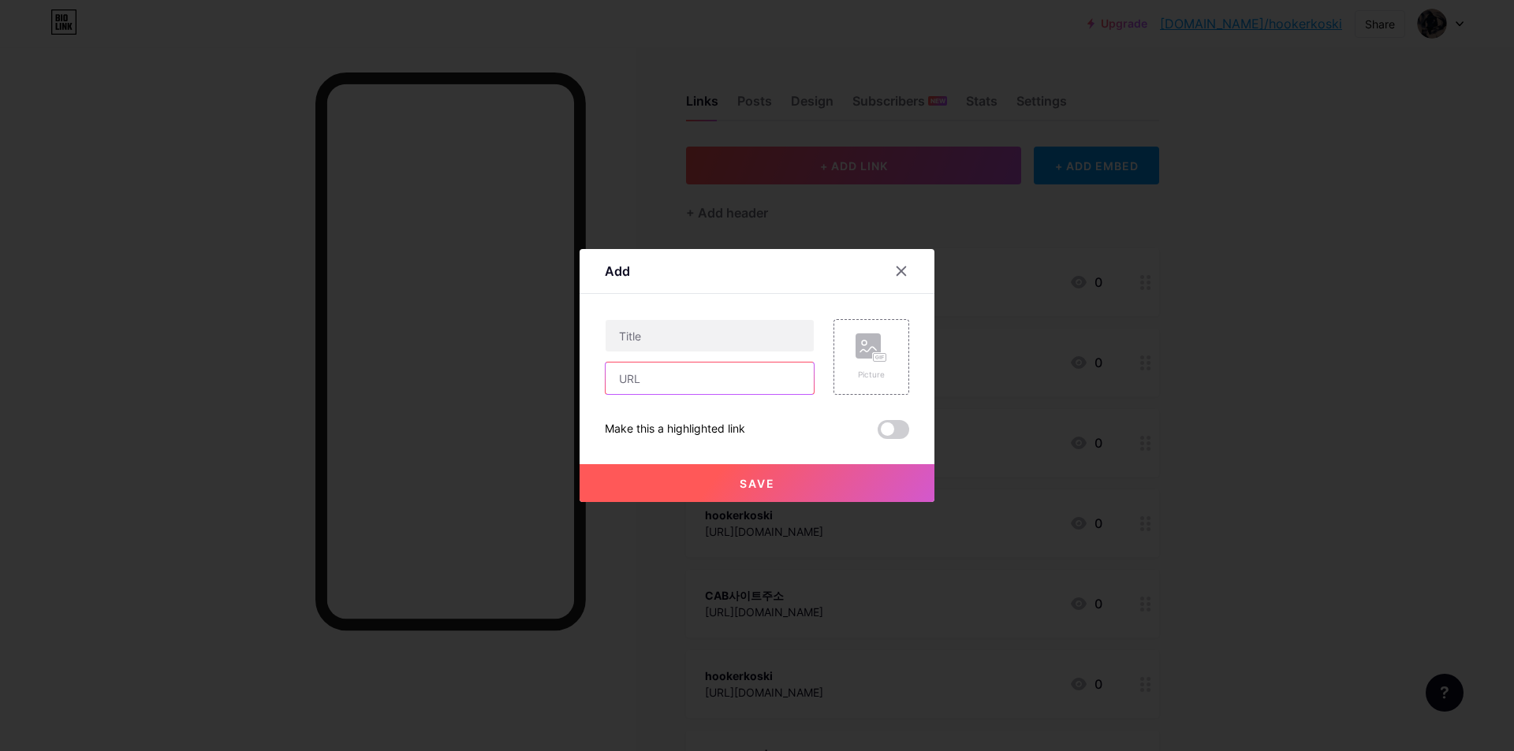
click at [631, 371] on input "text" at bounding box center [709, 379] width 208 height 32
paste input "[URL][DOMAIN_NAME]"
type input "[URL][DOMAIN_NAME]"
click at [730, 337] on input "text" at bounding box center [709, 336] width 208 height 32
paste input "hookerikoski"
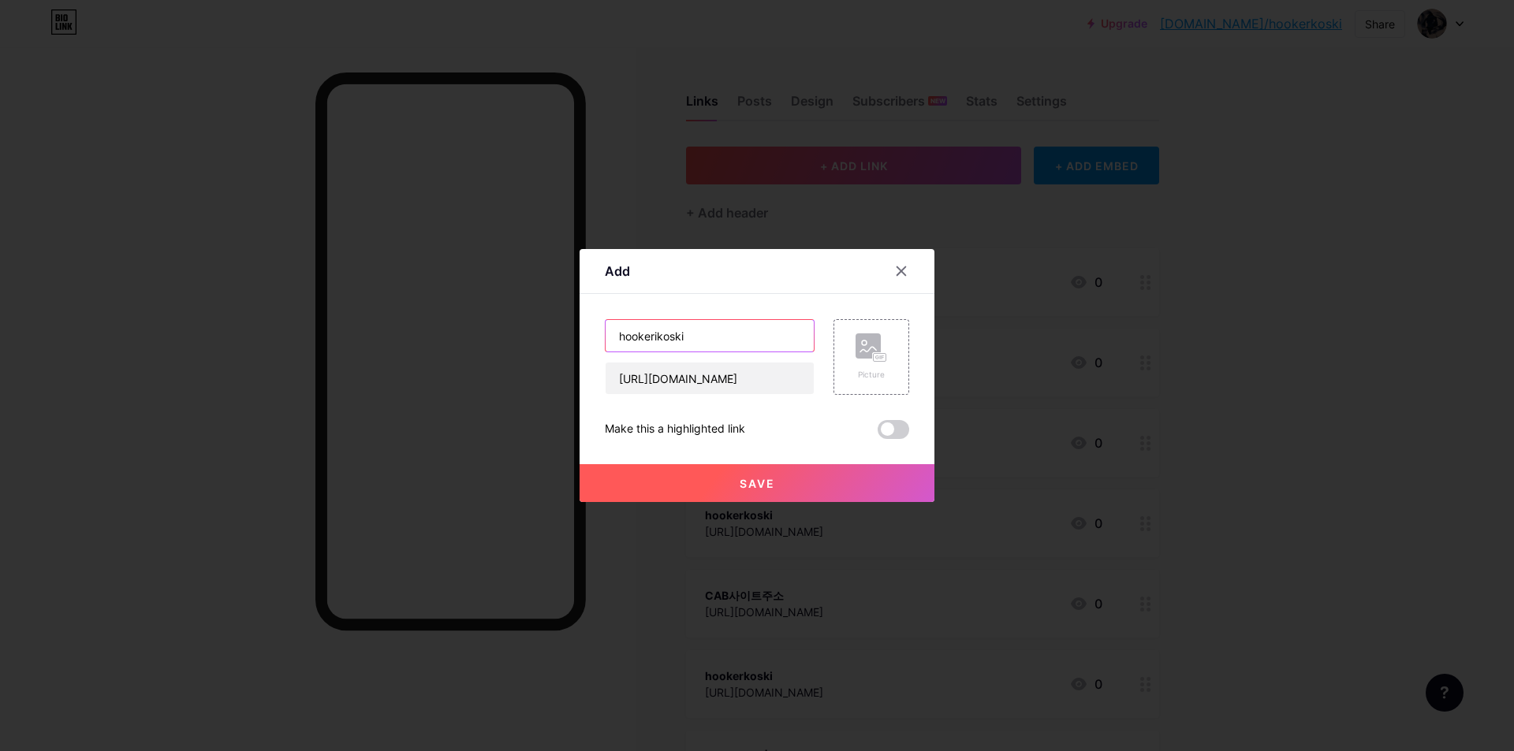
type input "hookerikoski"
click at [731, 486] on button "Save" at bounding box center [756, 483] width 355 height 38
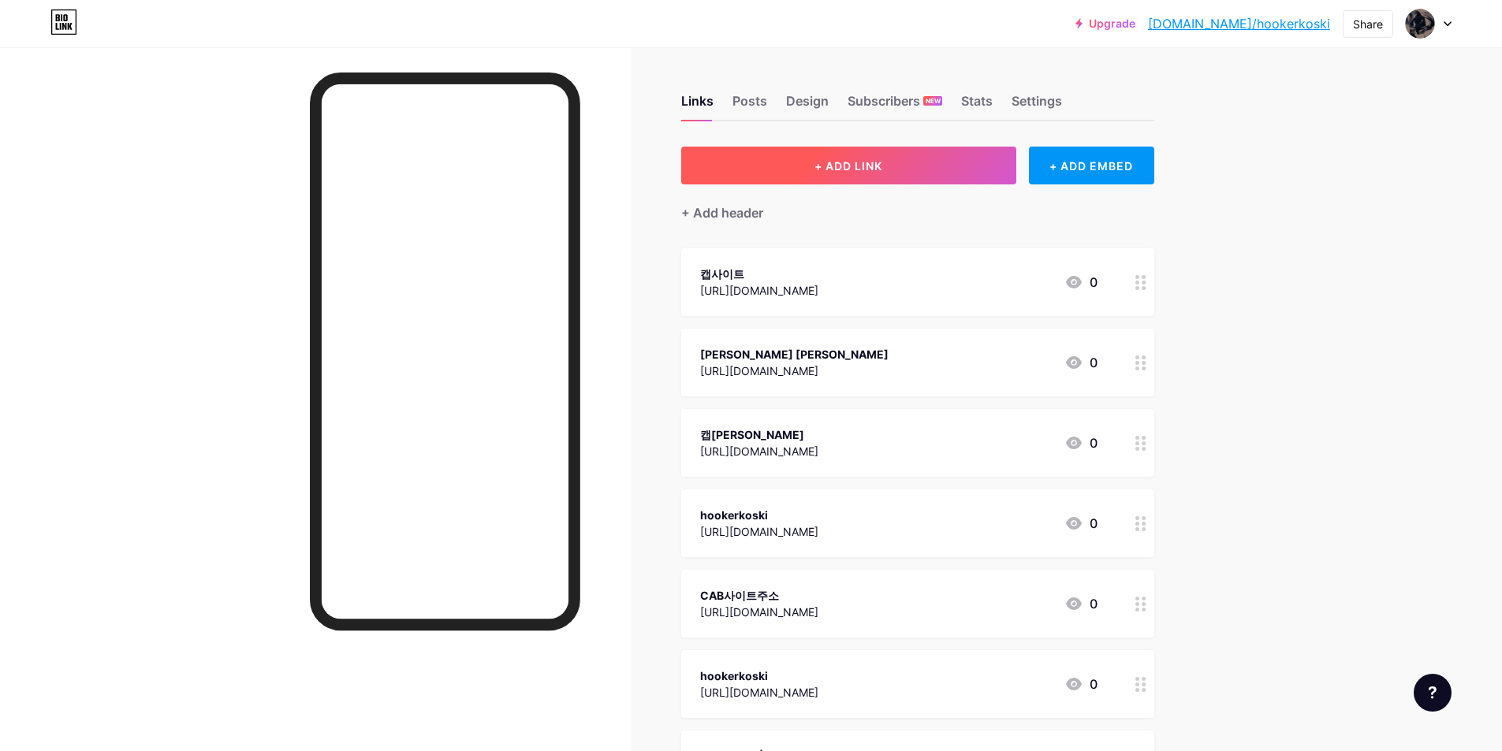
click at [826, 176] on button "+ ADD LINK" at bounding box center [848, 166] width 335 height 38
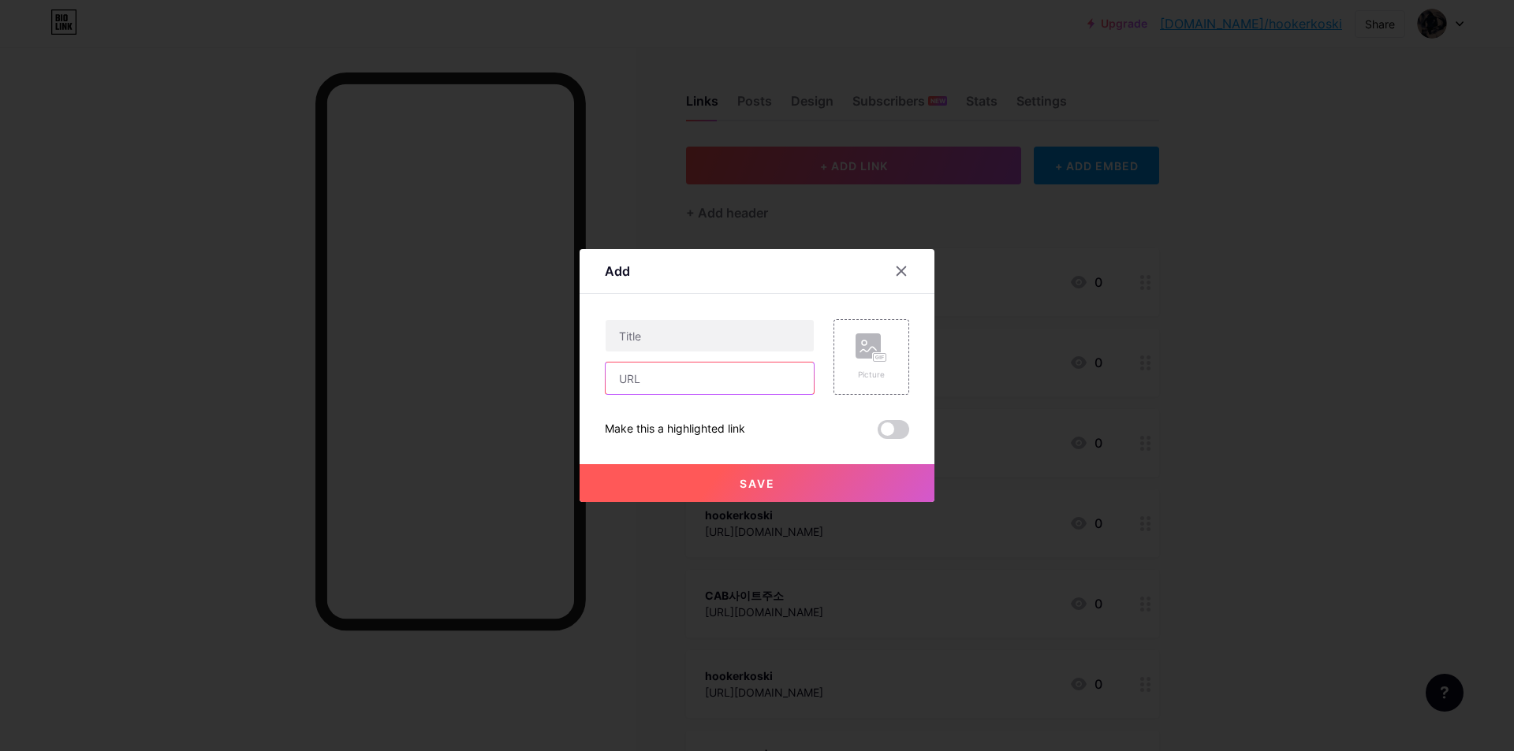
click at [633, 380] on input "text" at bounding box center [709, 379] width 208 height 32
paste input "[URL][DOMAIN_NAME]"
type input "[URL][DOMAIN_NAME]"
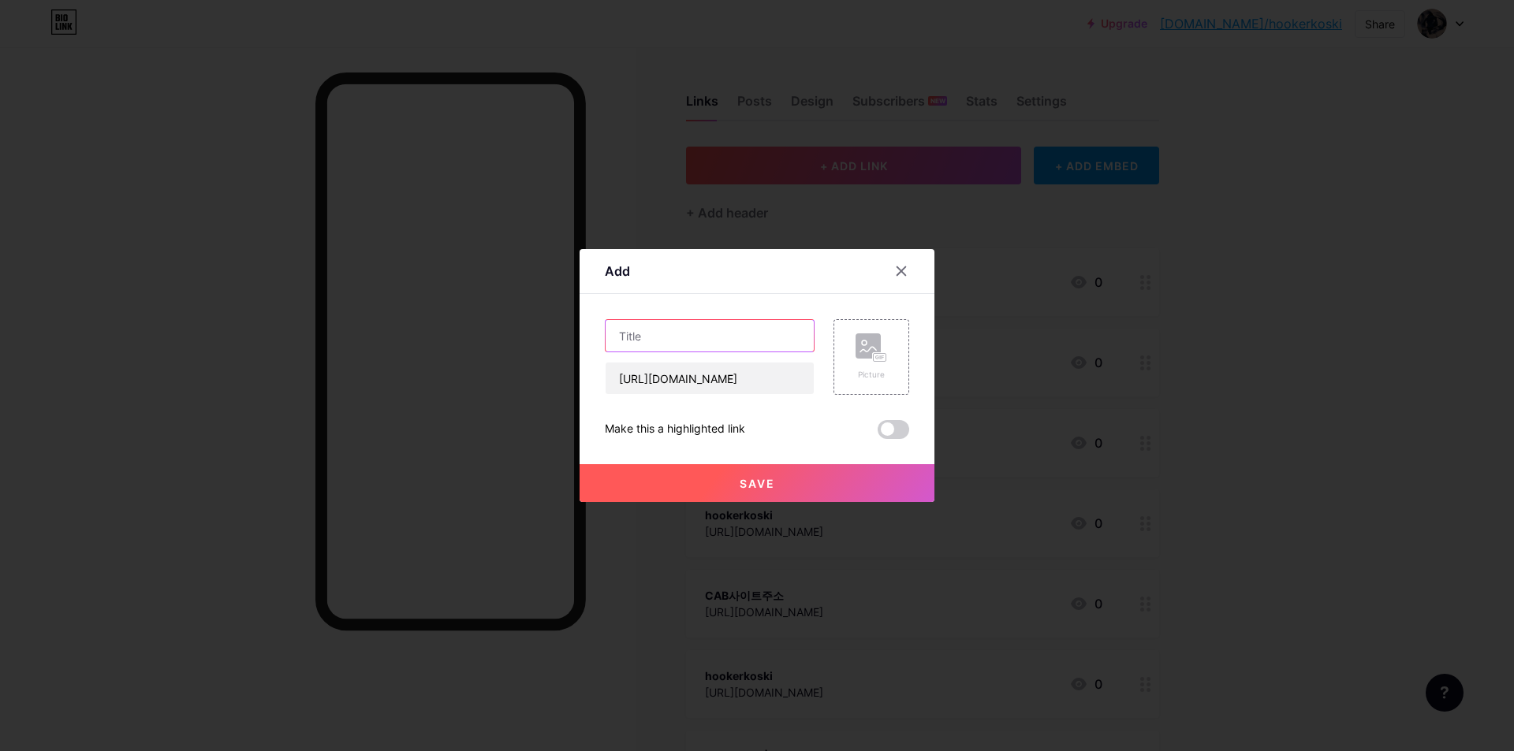
click at [706, 347] on input "text" at bounding box center [709, 336] width 208 height 32
paste input "CAB 주소 | CAB 사이트"
type input "CAB 주소 | CAB 사이트"
click at [710, 484] on button "Save" at bounding box center [756, 483] width 355 height 38
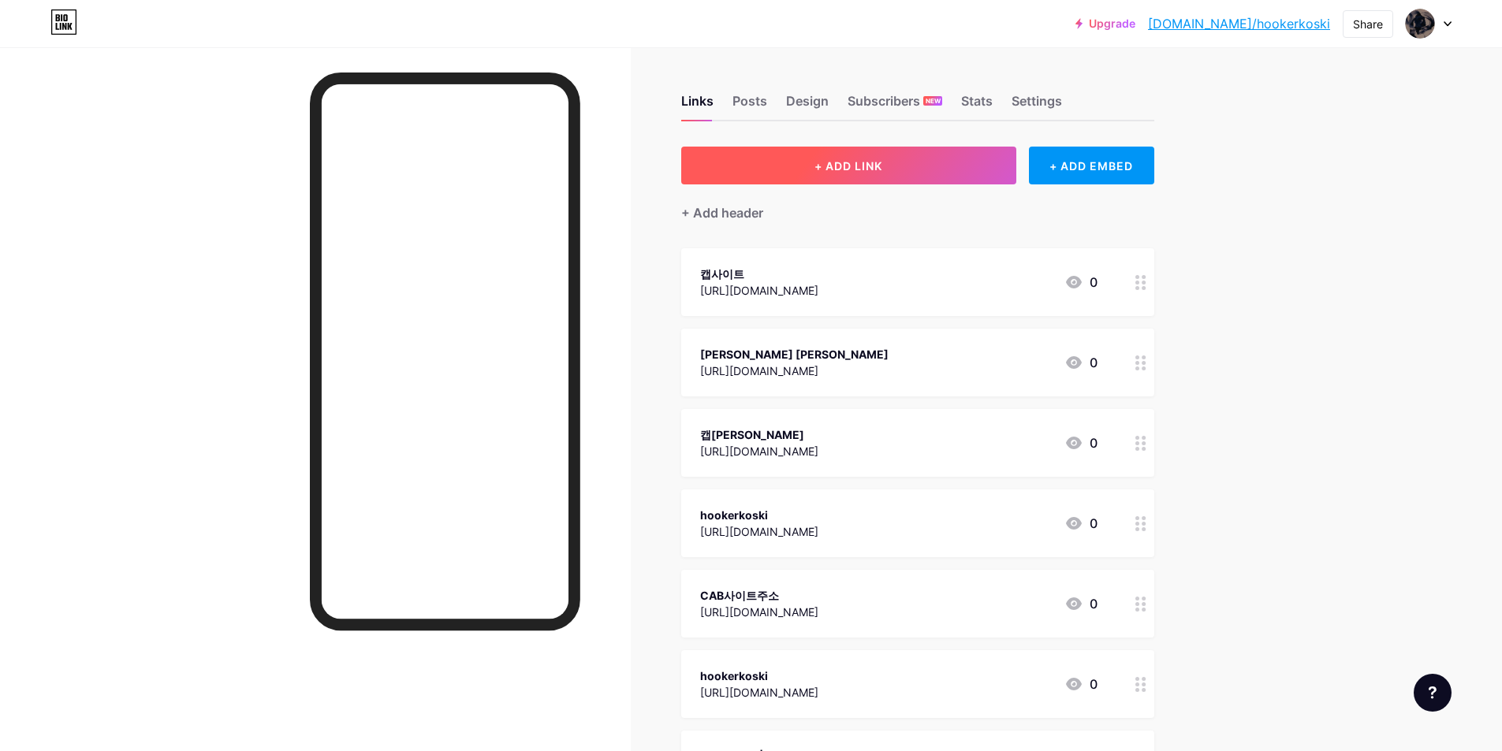
click at [840, 161] on span "+ ADD LINK" at bounding box center [848, 165] width 68 height 13
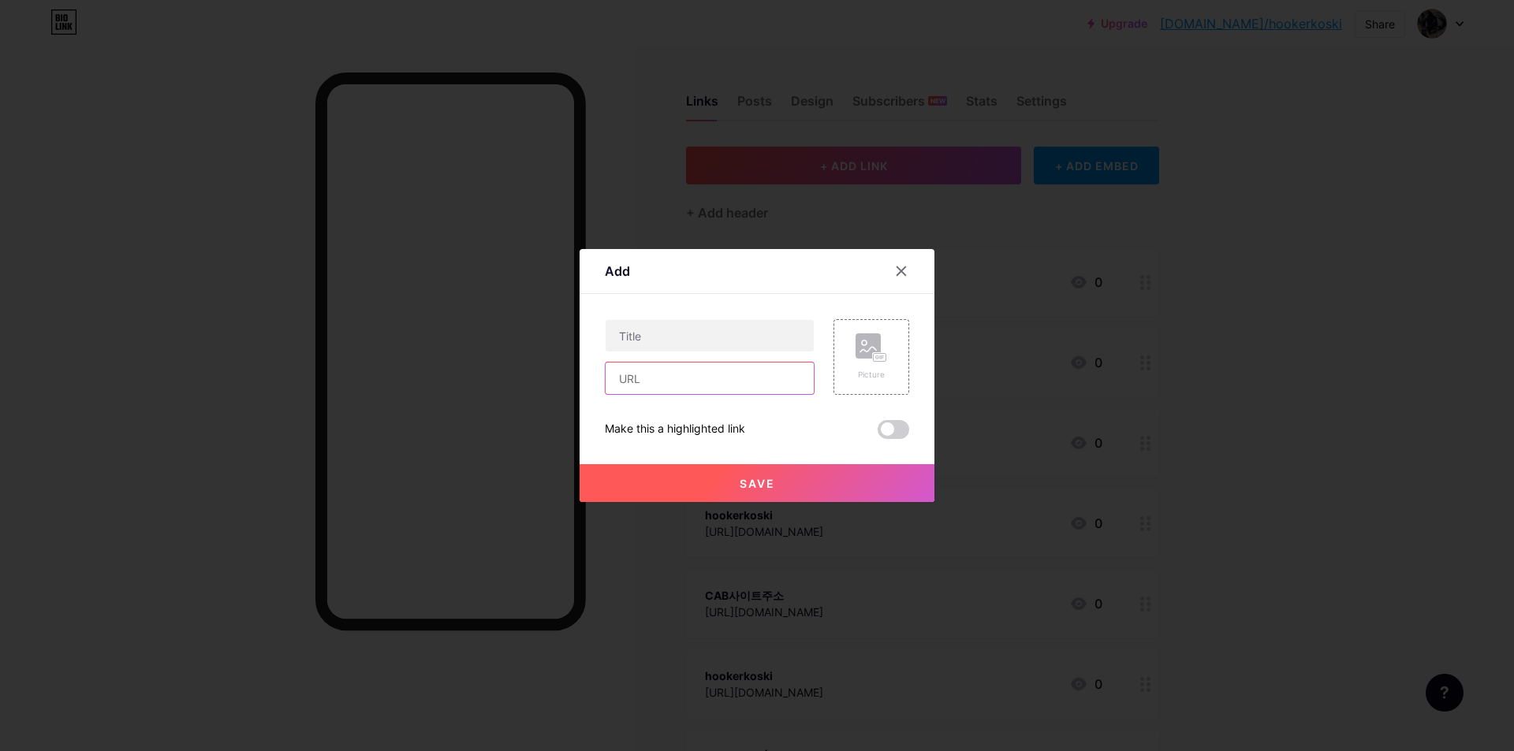
click at [680, 369] on input "text" at bounding box center [709, 379] width 208 height 32
paste input "[URL][DOMAIN_NAME]"
drag, startPoint x: 711, startPoint y: 378, endPoint x: 788, endPoint y: 378, distance: 77.3
click at [788, 378] on input "[URL][DOMAIN_NAME]" at bounding box center [709, 379] width 208 height 32
type input "[URL][DOMAIN_NAME]"
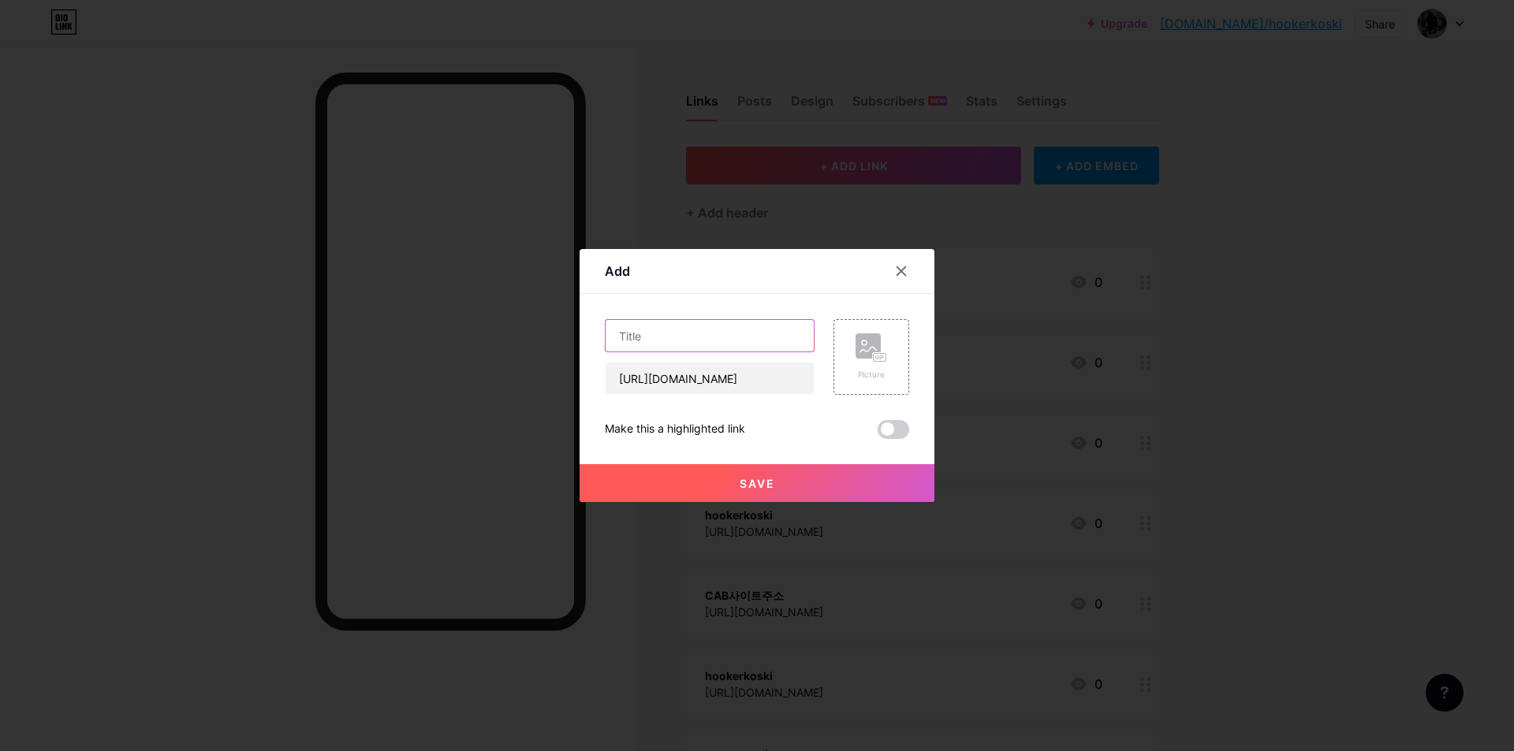
click at [702, 346] on input "text" at bounding box center [709, 336] width 208 height 32
paste input "hookerikoski"
type input "hookerikoski"
click at [746, 483] on span "Save" at bounding box center [757, 483] width 35 height 13
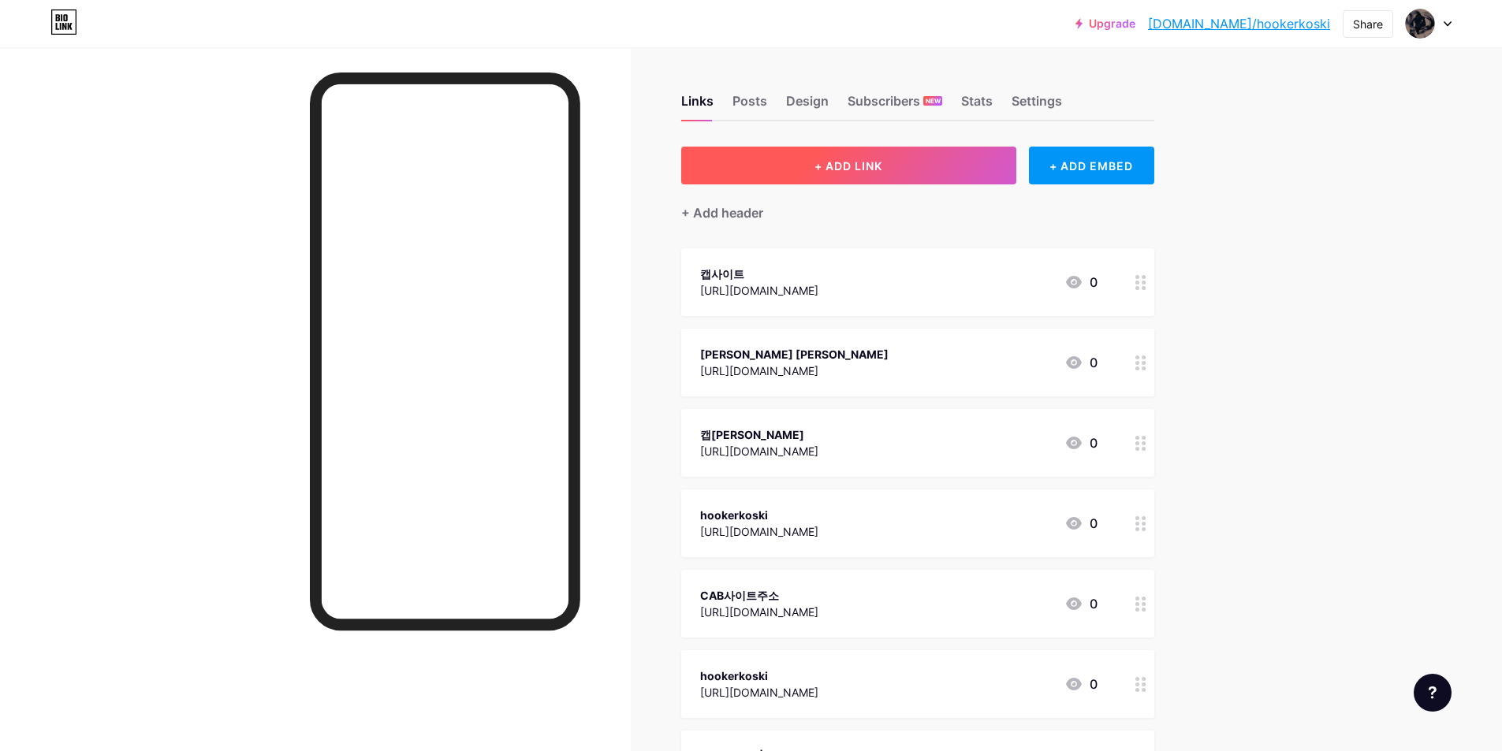
click at [847, 168] on span "+ ADD LINK" at bounding box center [848, 165] width 68 height 13
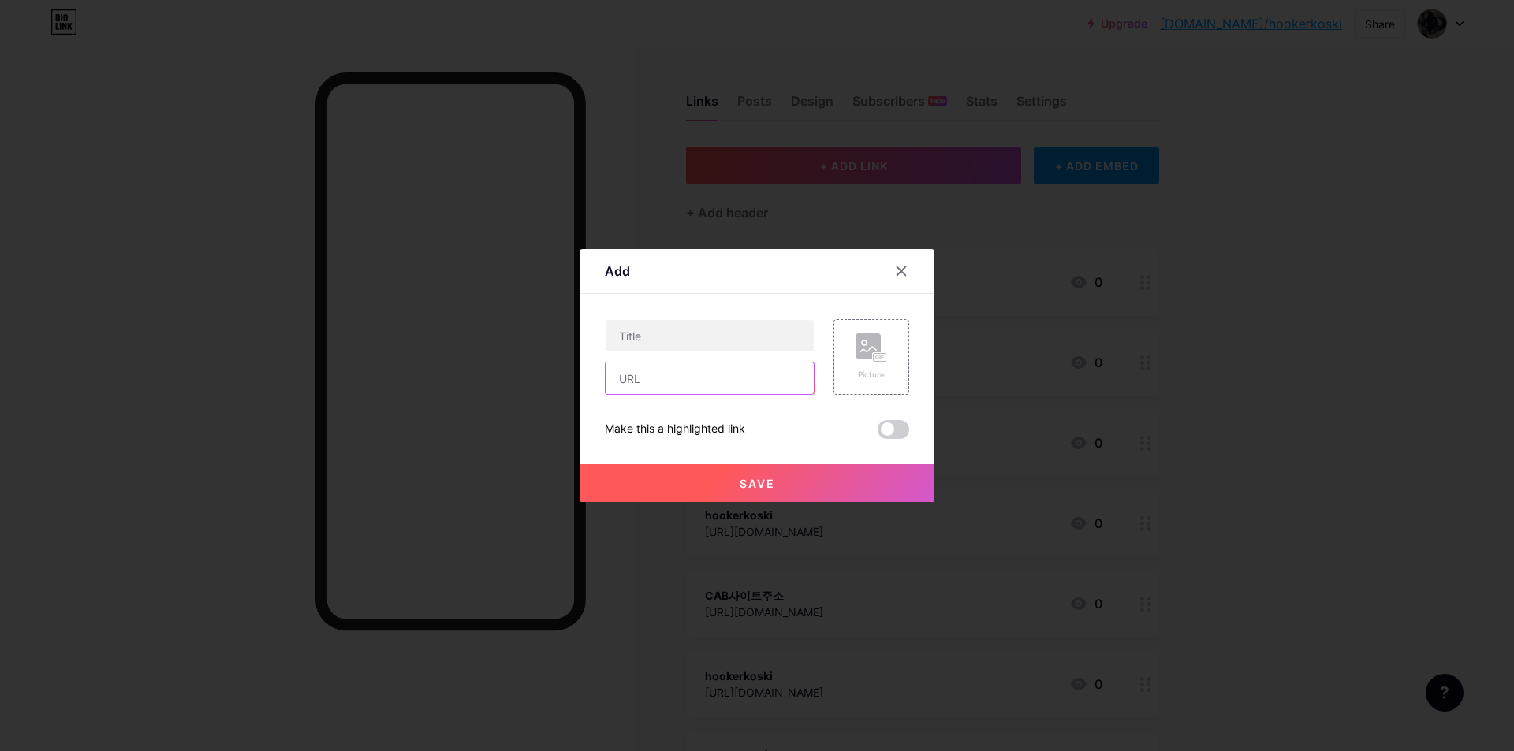
click at [629, 382] on input "text" at bounding box center [709, 379] width 208 height 32
paste input "[URL][DOMAIN_NAME]"
type input "[URL][DOMAIN_NAME]"
click at [671, 339] on input "text" at bounding box center [709, 336] width 208 height 32
paste input "캡포탈사이트도메인주소"
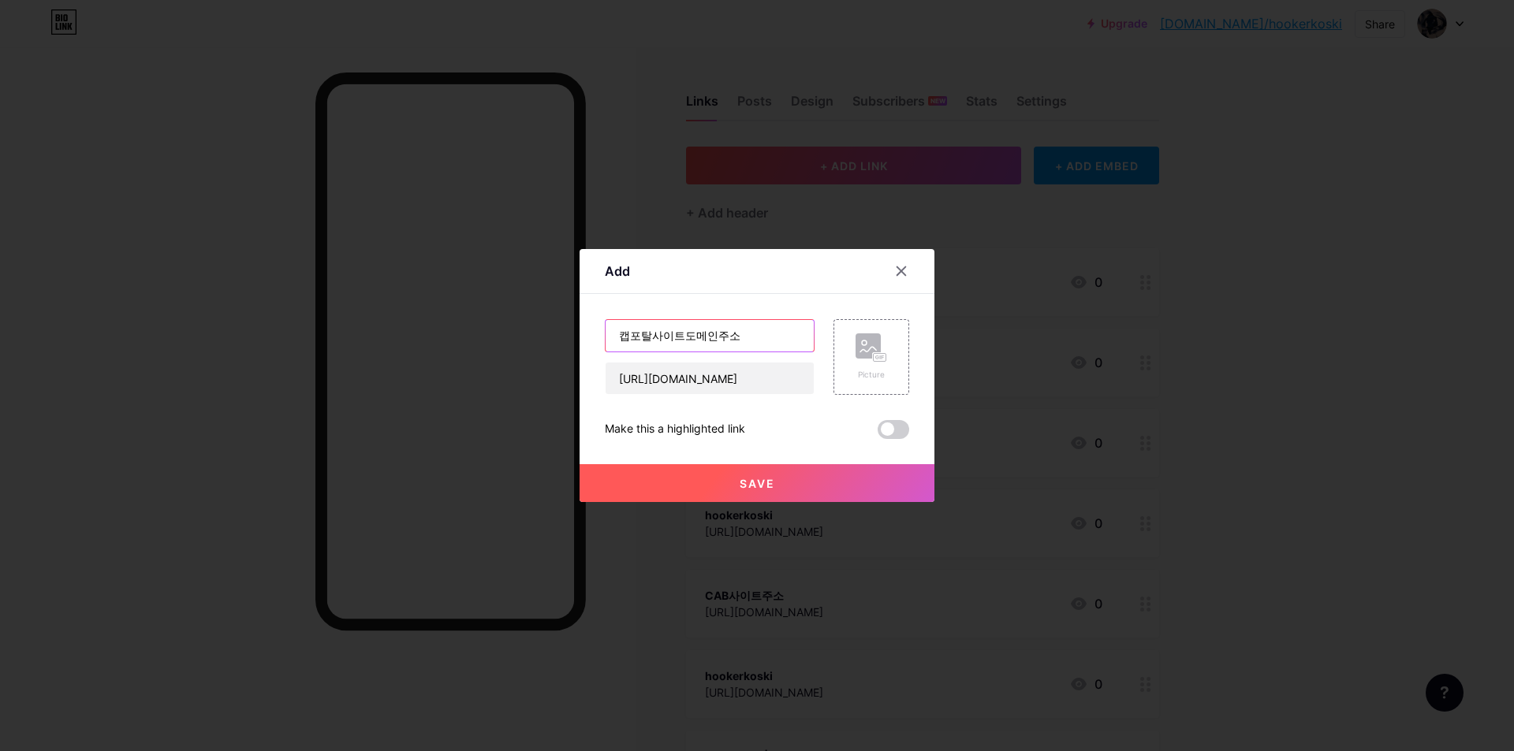
type input "캡포탈사이트도메인주소"
click at [743, 490] on span "Save" at bounding box center [757, 483] width 35 height 13
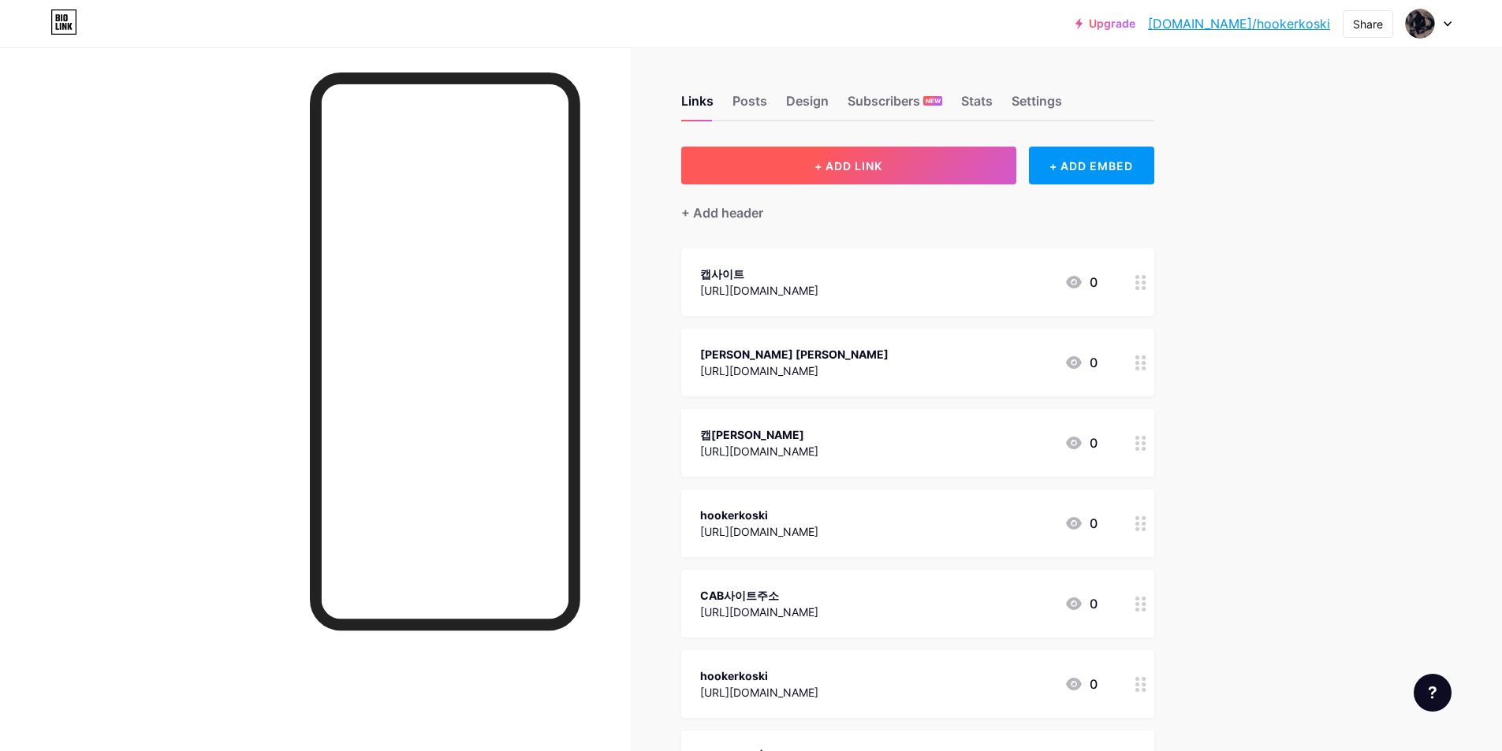
click at [839, 177] on button "+ ADD LINK" at bounding box center [848, 166] width 335 height 38
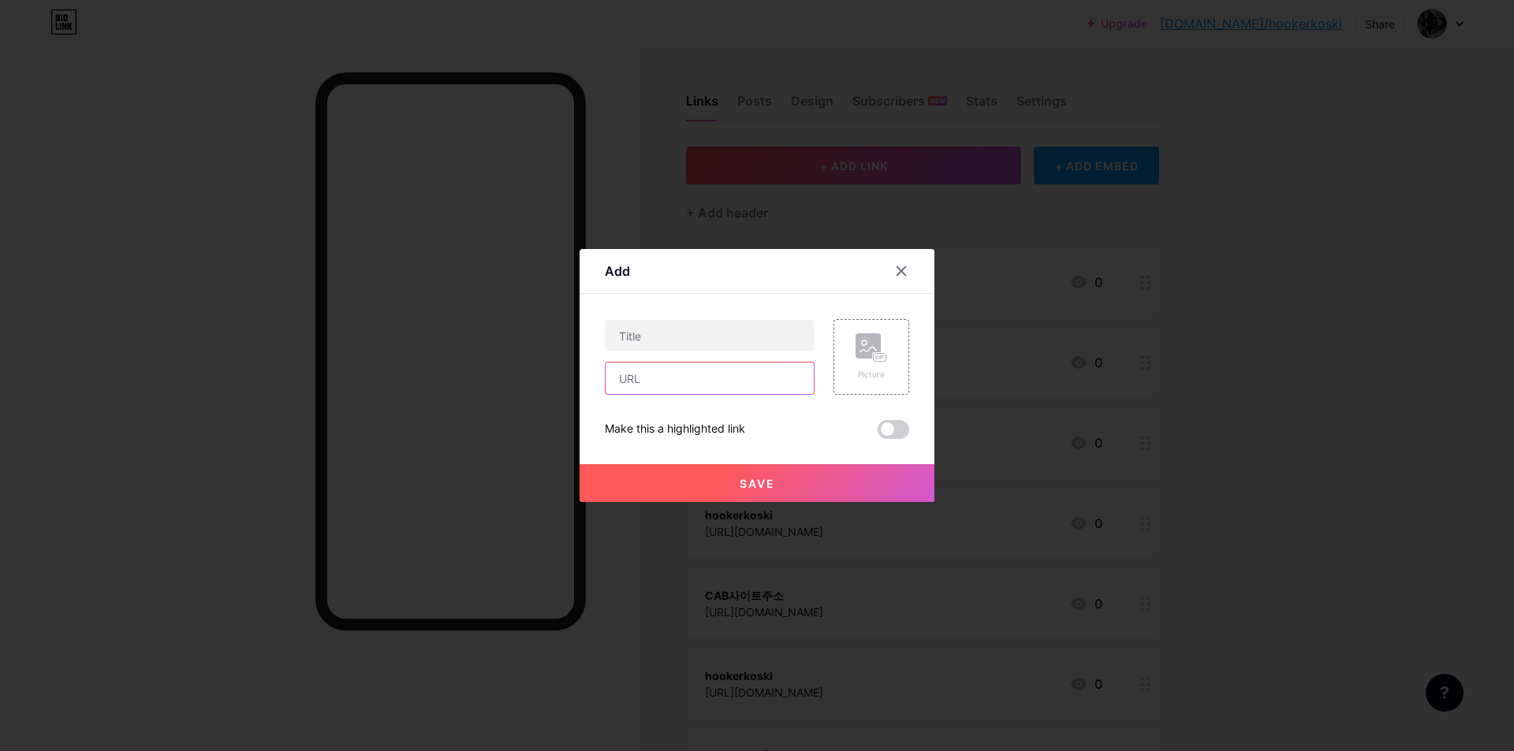
click at [629, 382] on input "text" at bounding box center [709, 379] width 208 height 32
paste input "[URL][DOMAIN_NAME]"
drag, startPoint x: 710, startPoint y: 378, endPoint x: 788, endPoint y: 377, distance: 77.3
click at [788, 377] on input "[URL][DOMAIN_NAME]" at bounding box center [709, 379] width 208 height 32
type input "[URL][DOMAIN_NAME]"
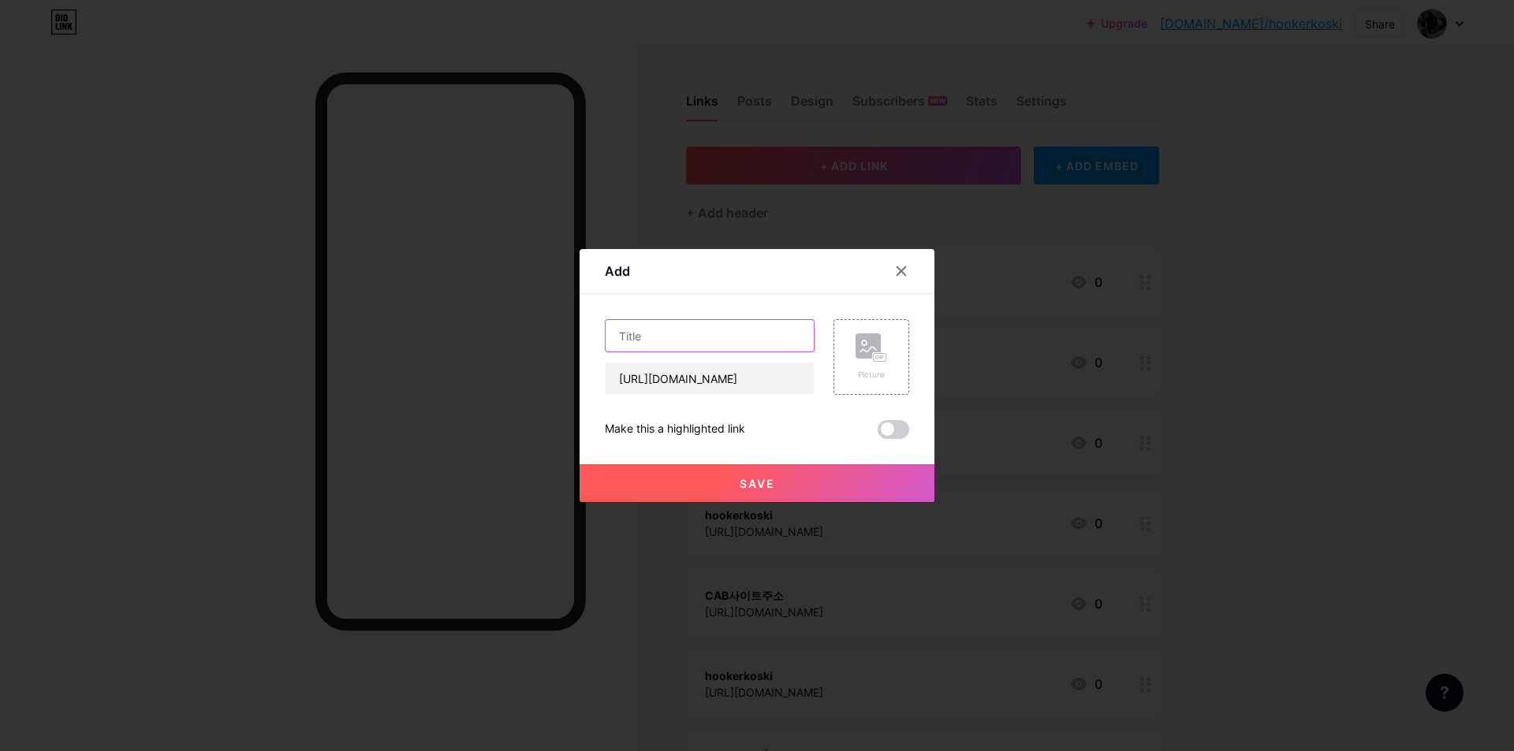
click at [750, 344] on input "text" at bounding box center [709, 336] width 208 height 32
paste input "hookerikoski"
type input "hookerikoski"
click at [740, 486] on span "Save" at bounding box center [757, 483] width 35 height 13
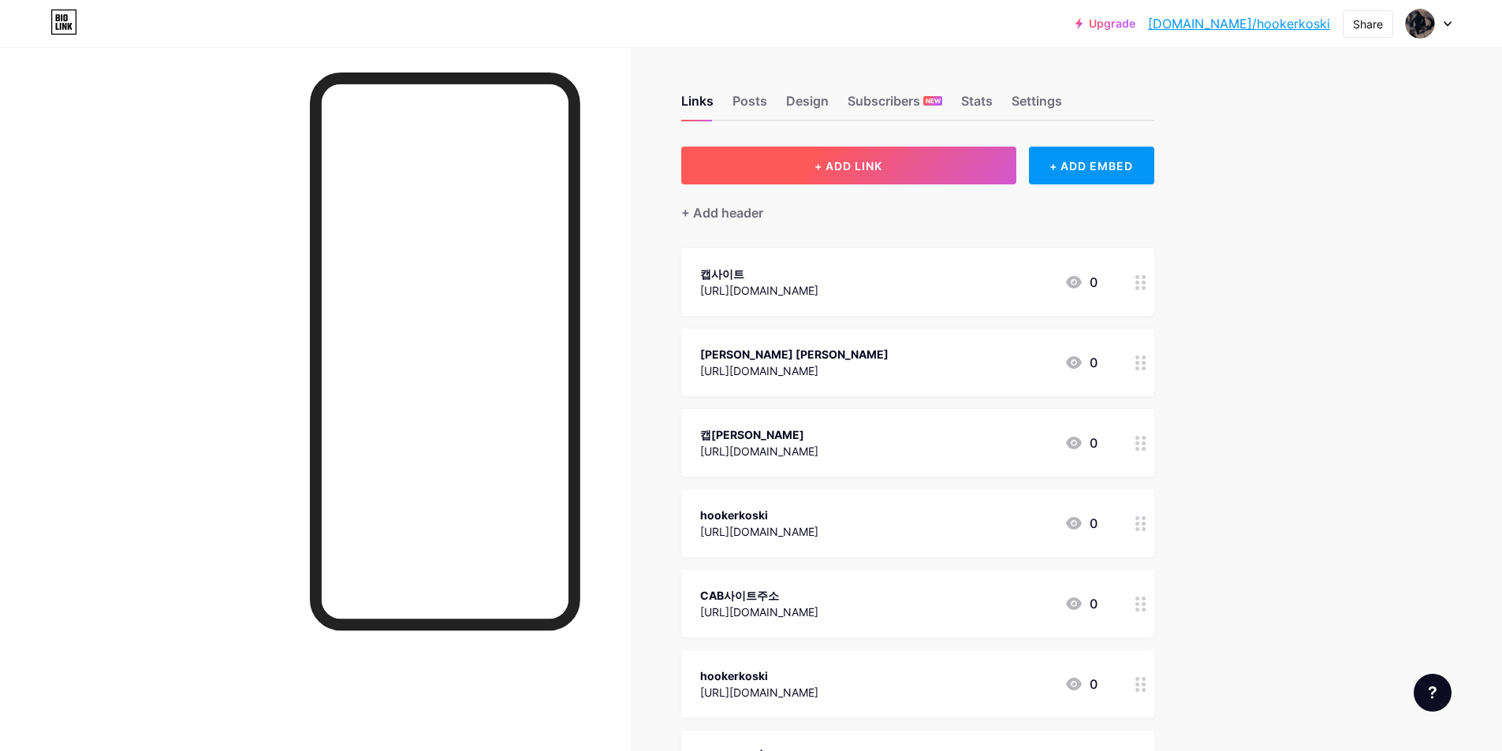
click at [840, 159] on span "+ ADD LINK" at bounding box center [848, 165] width 68 height 13
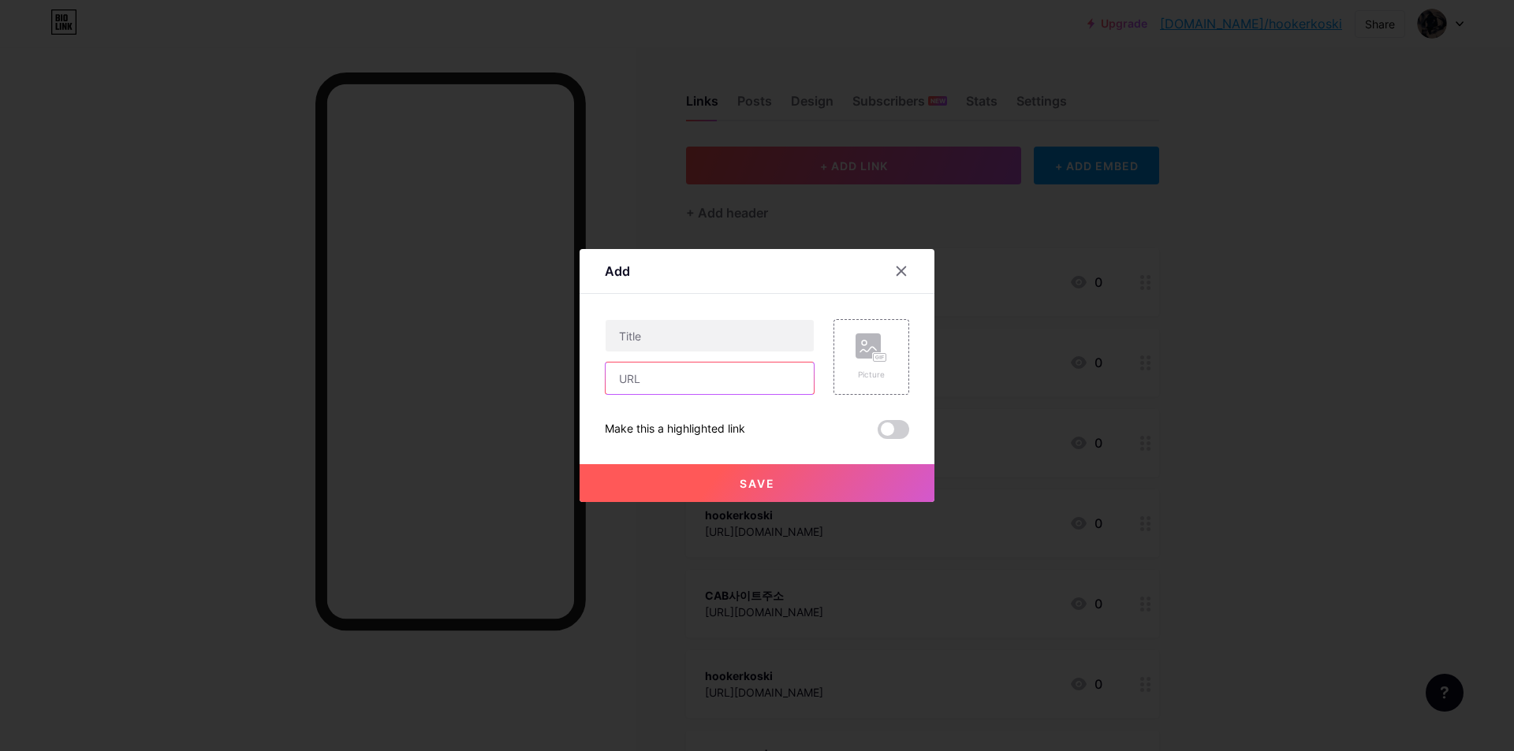
click at [639, 383] on input "text" at bounding box center [709, 379] width 208 height 32
paste input "[URL][DOMAIN_NAME]"
type input "[URL][DOMAIN_NAME]"
click at [643, 333] on input "text" at bounding box center [709, 336] width 208 height 32
paste input "[URL][DOMAIN_NAME]"
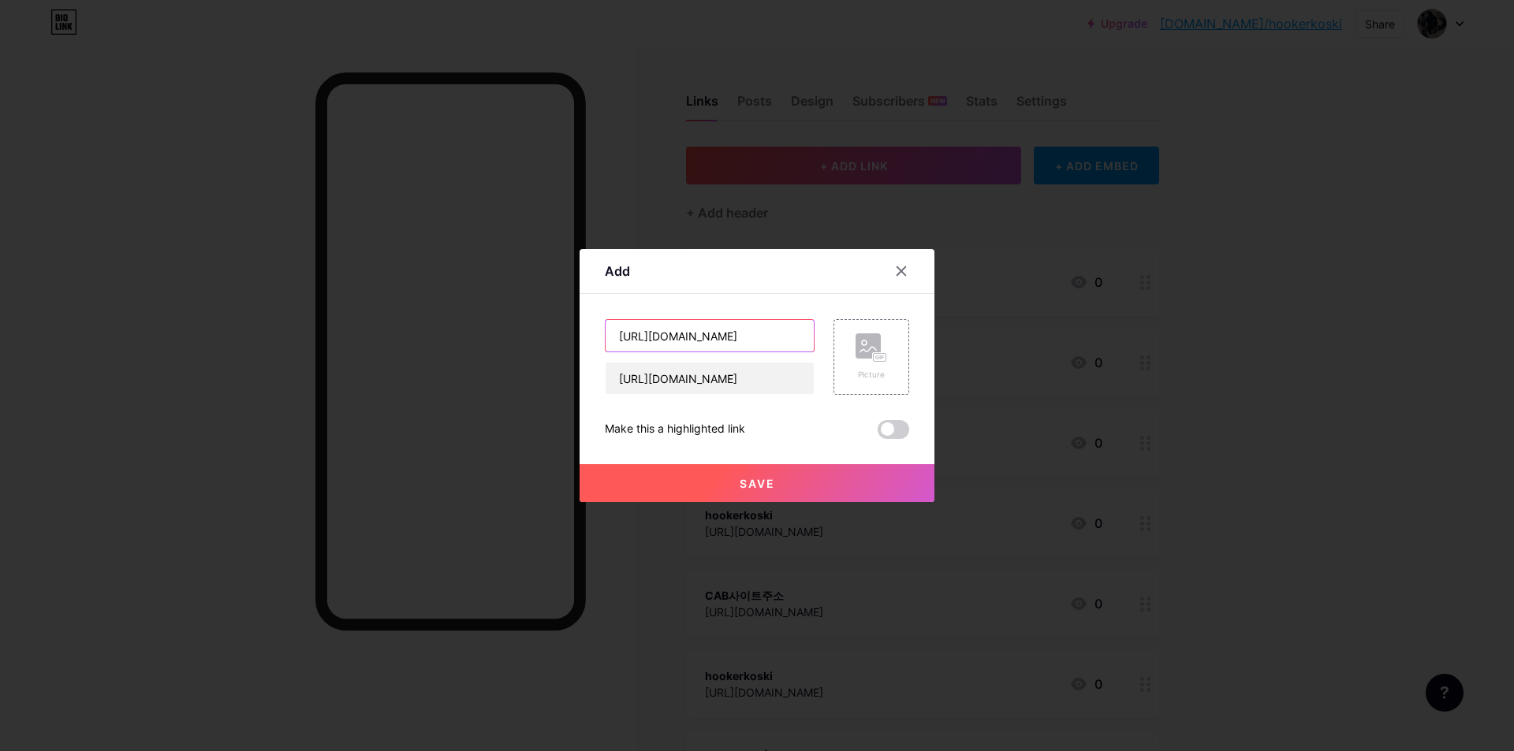
click at [758, 326] on input "[URL][DOMAIN_NAME]" at bounding box center [709, 336] width 208 height 32
paste input "캡포탈"
type input "캡포탈"
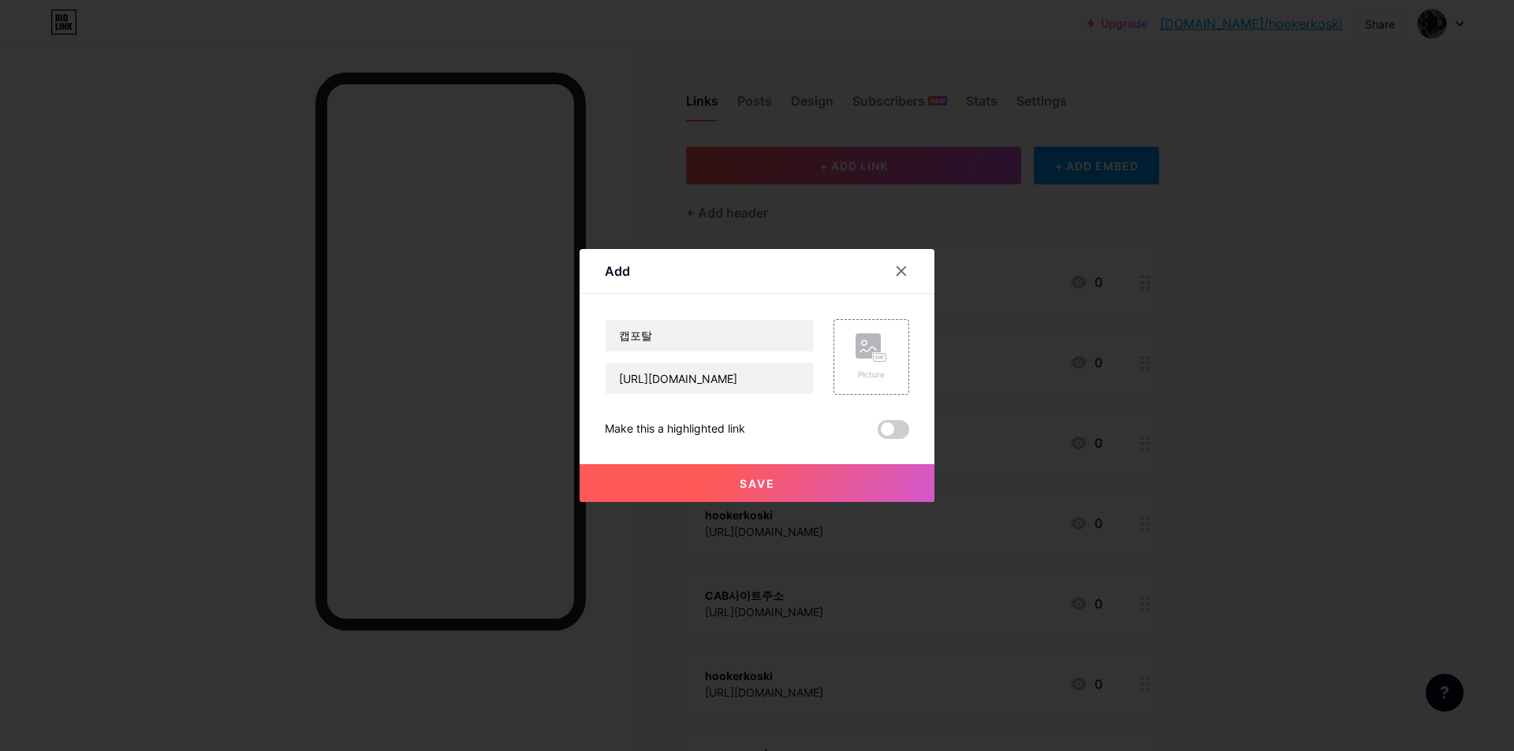
click at [726, 482] on button "Save" at bounding box center [756, 483] width 355 height 38
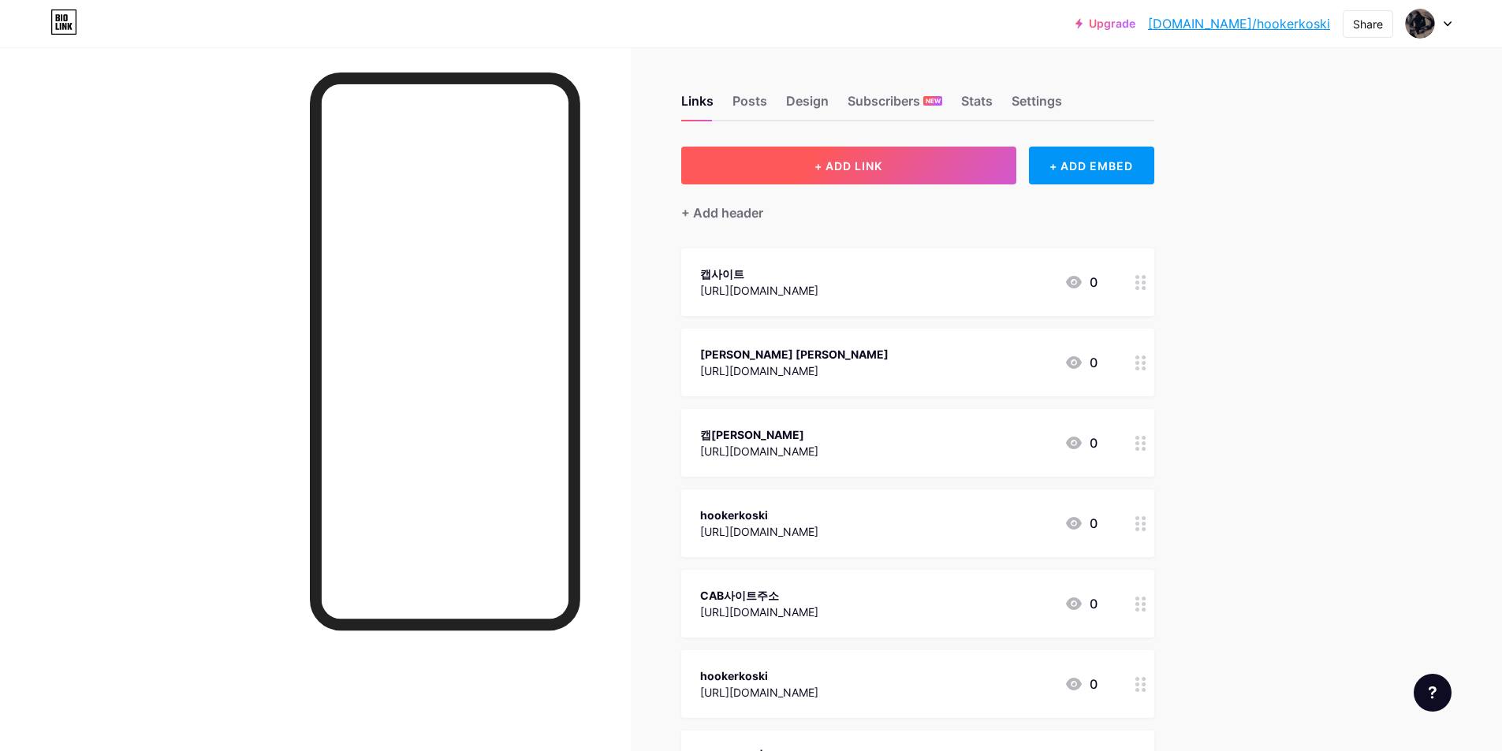
click at [834, 178] on button "+ ADD LINK" at bounding box center [848, 166] width 335 height 38
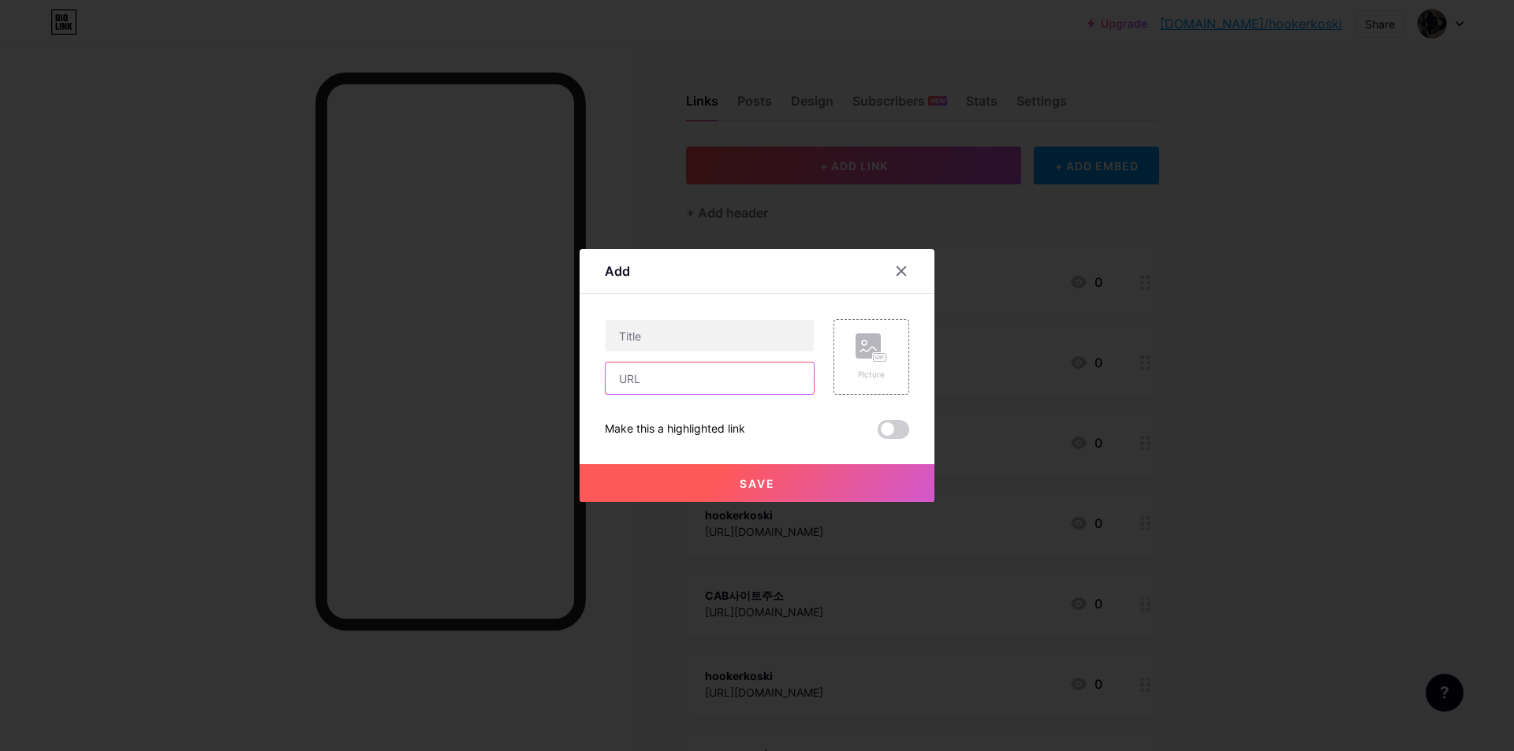
click at [642, 383] on input "text" at bounding box center [709, 379] width 208 height 32
paste input "[URL][DOMAIN_NAME]"
drag, startPoint x: 728, startPoint y: 382, endPoint x: 804, endPoint y: 382, distance: 75.7
click at [804, 382] on input "[URL][DOMAIN_NAME]" at bounding box center [709, 379] width 208 height 32
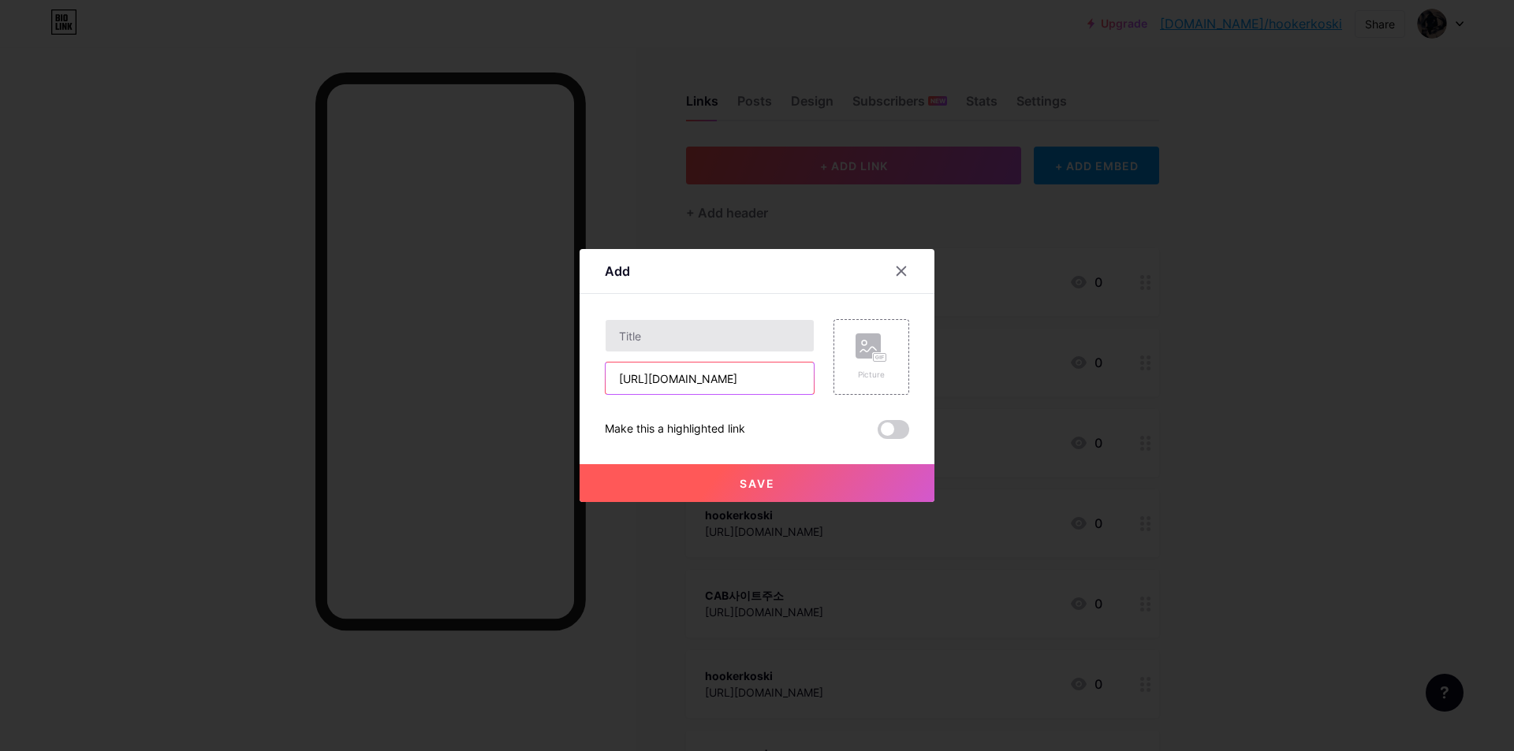
type input "[URL][DOMAIN_NAME]"
click at [650, 337] on input "text" at bounding box center [709, 336] width 208 height 32
paste input "hookerikoski"
type input "hookerikoski"
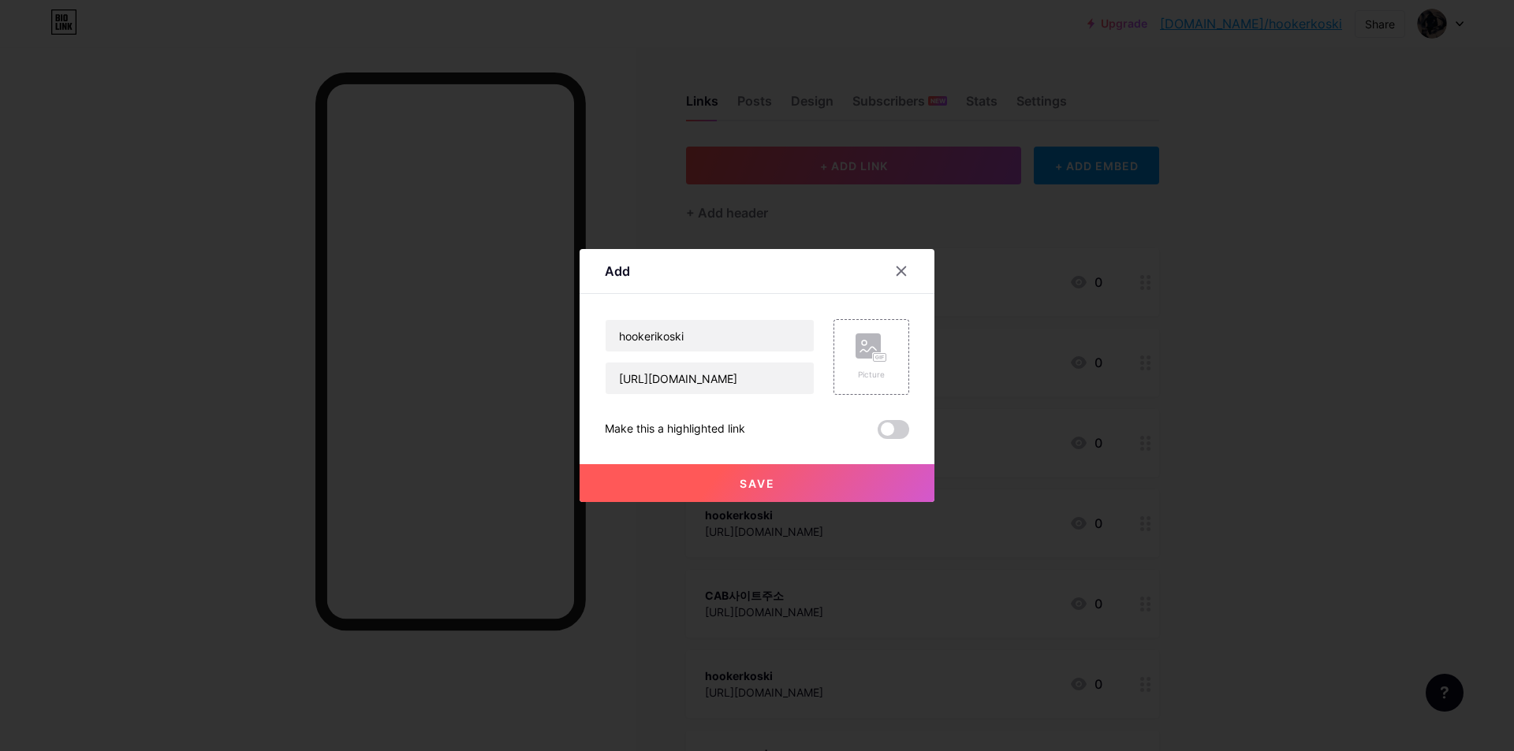
click at [716, 482] on button "Save" at bounding box center [756, 483] width 355 height 38
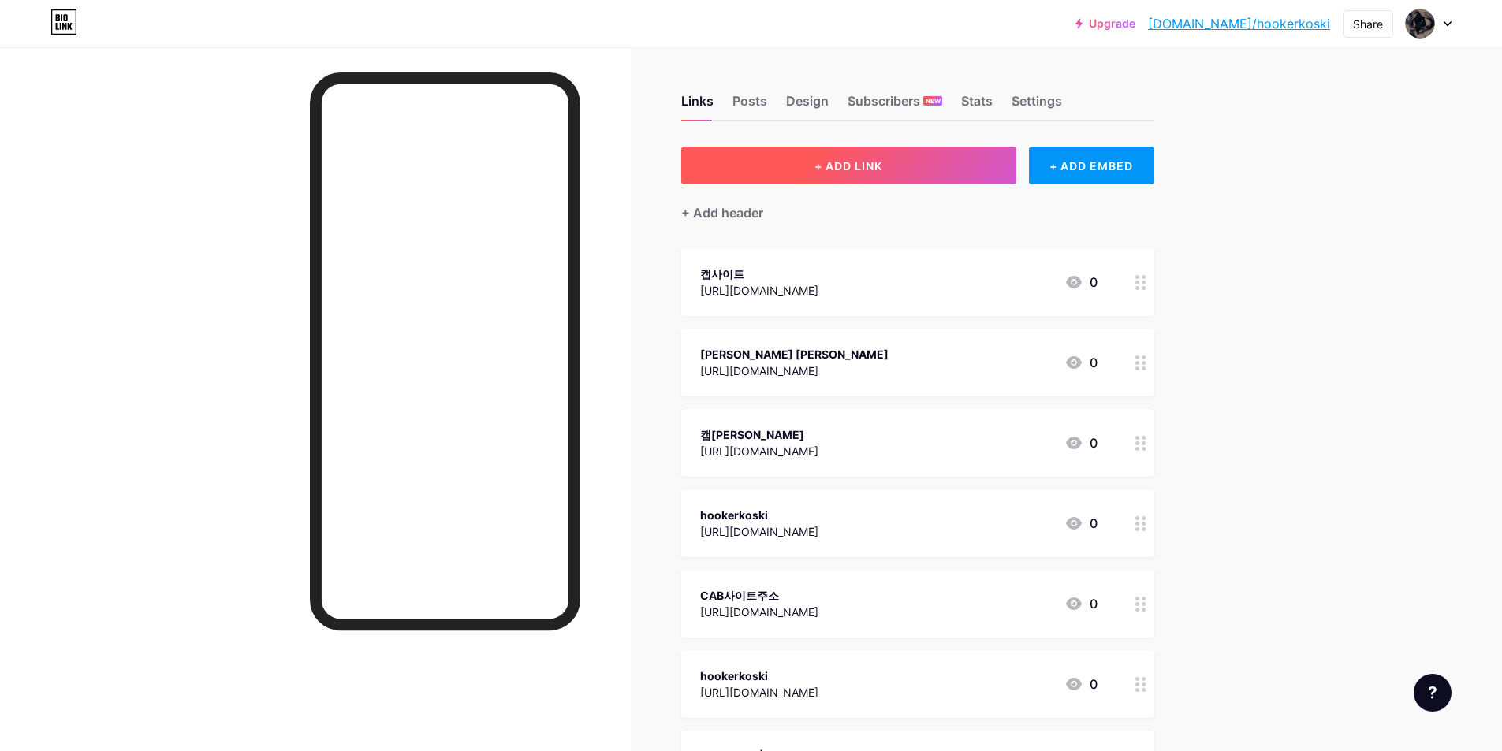
click at [833, 177] on button "+ ADD LINK" at bounding box center [848, 166] width 335 height 38
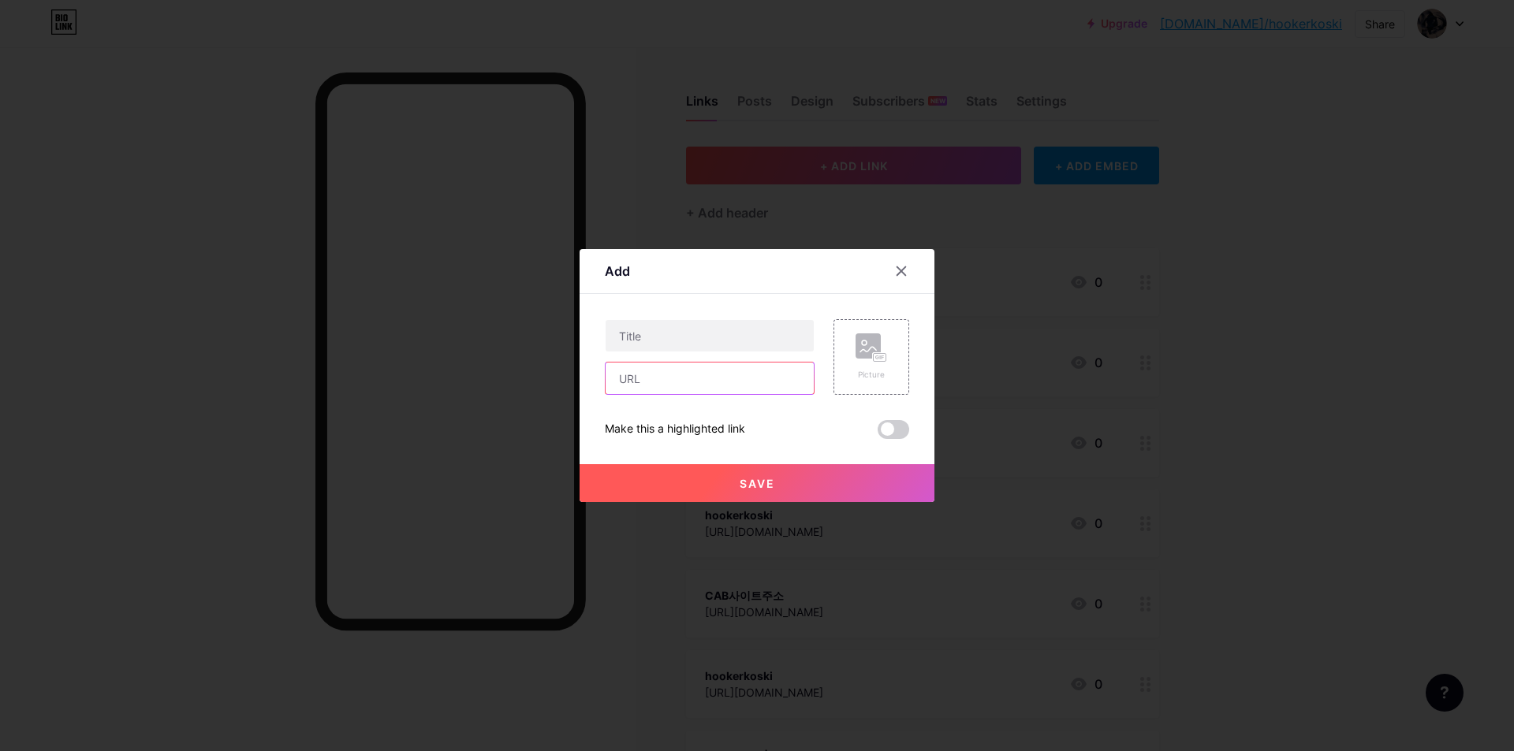
click at [685, 382] on input "text" at bounding box center [709, 379] width 208 height 32
paste input "[URL][DOMAIN_NAME]"
type input "[URL][DOMAIN_NAME]"
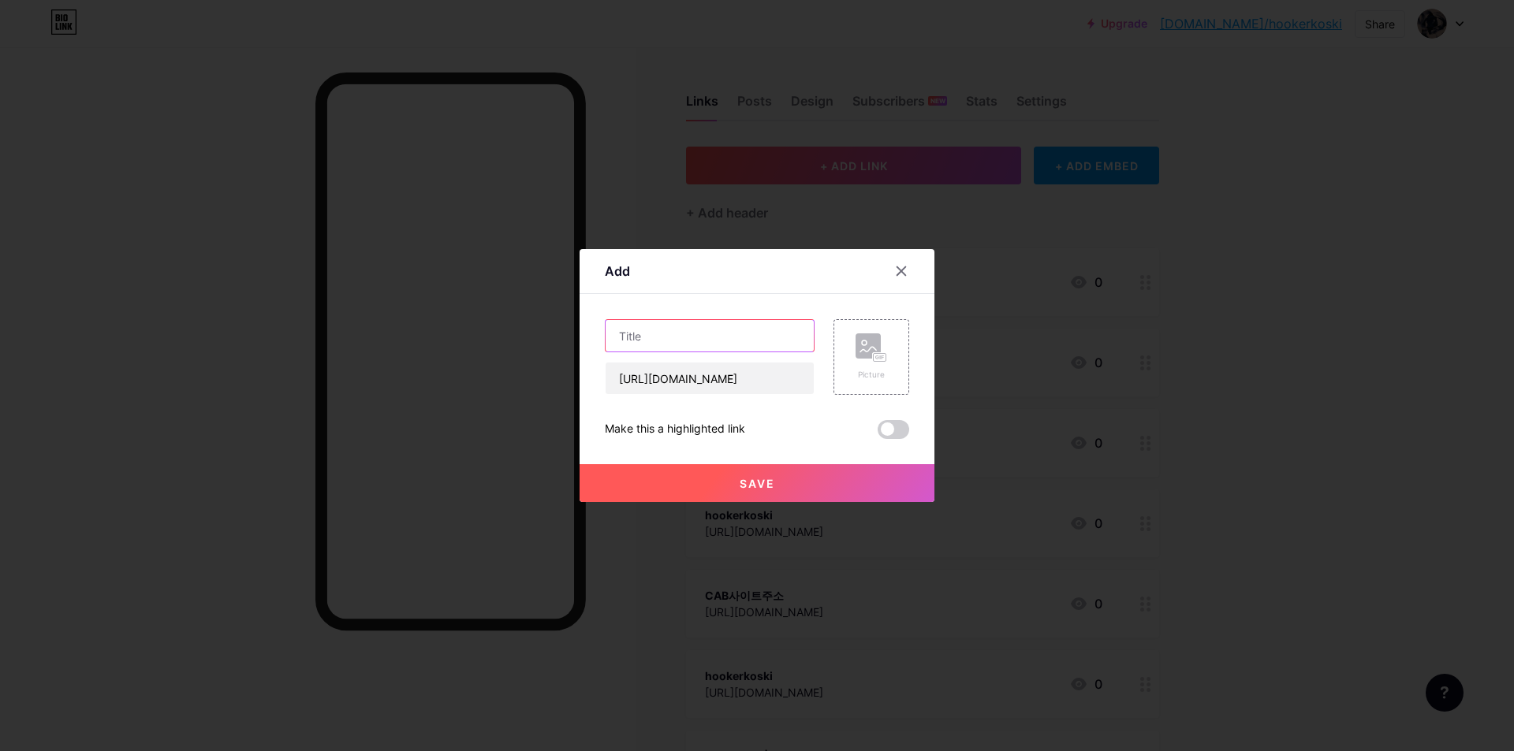
click at [732, 326] on input "text" at bounding box center [709, 336] width 208 height 32
paste input "캡토토 | CABPORTAL"
type input "캡토토 | CABPORTAL"
click at [740, 482] on span "Save" at bounding box center [757, 483] width 35 height 13
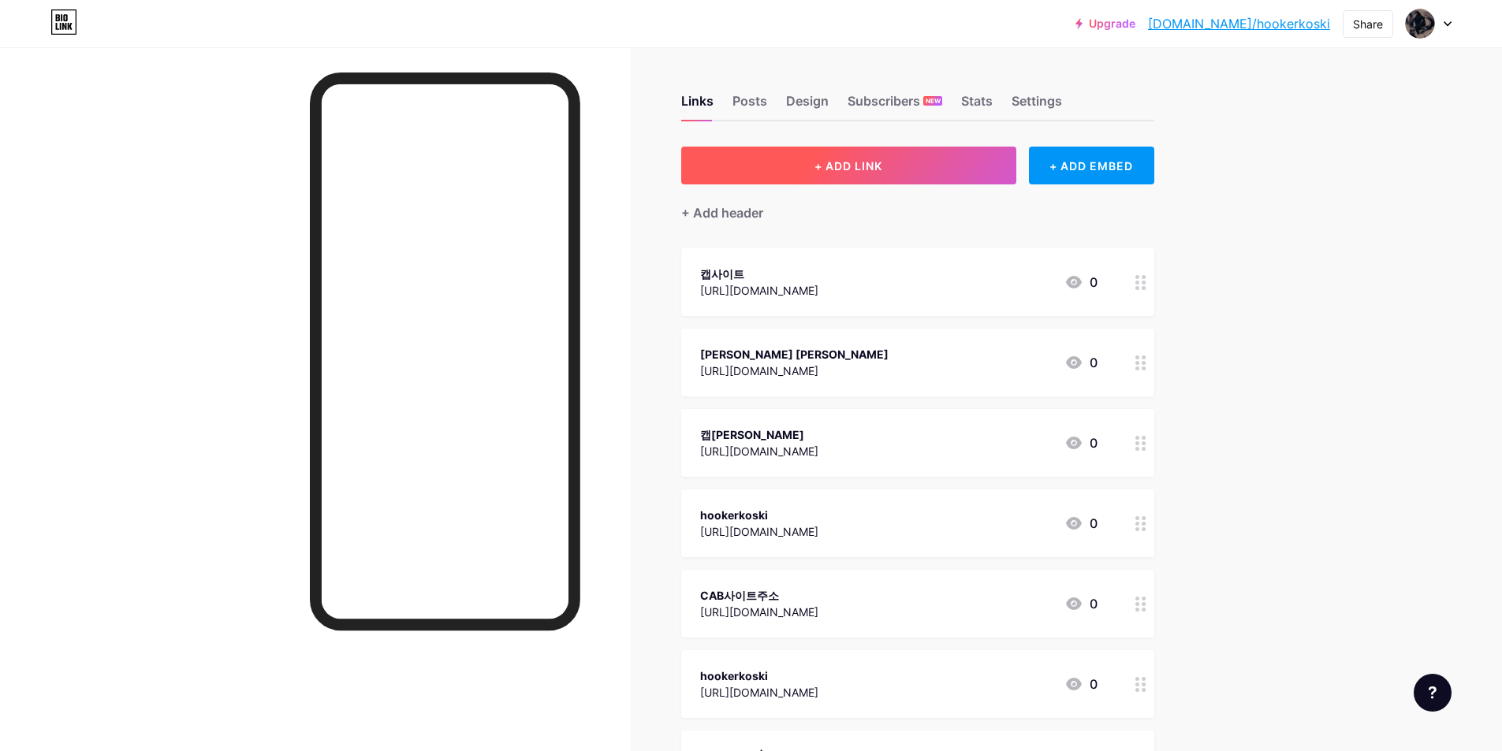
click at [851, 177] on button "+ ADD LINK" at bounding box center [848, 166] width 335 height 38
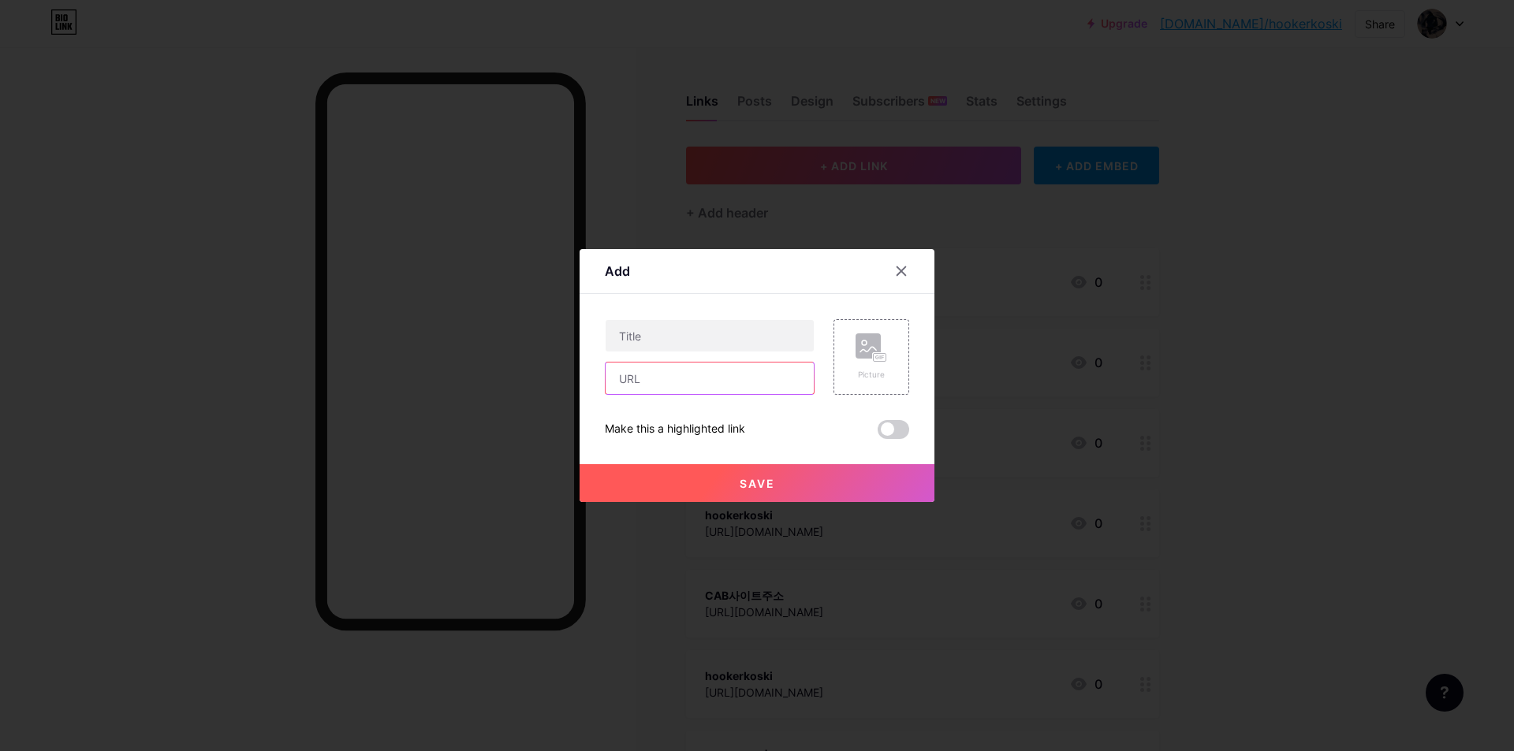
click at [670, 387] on input "text" at bounding box center [709, 379] width 208 height 32
paste input "[URL][DOMAIN_NAME]"
drag, startPoint x: 693, startPoint y: 381, endPoint x: 776, endPoint y: 380, distance: 82.8
click at [776, 380] on input "[URL][DOMAIN_NAME]" at bounding box center [709, 379] width 208 height 32
type input "[URL][DOMAIN_NAME]"
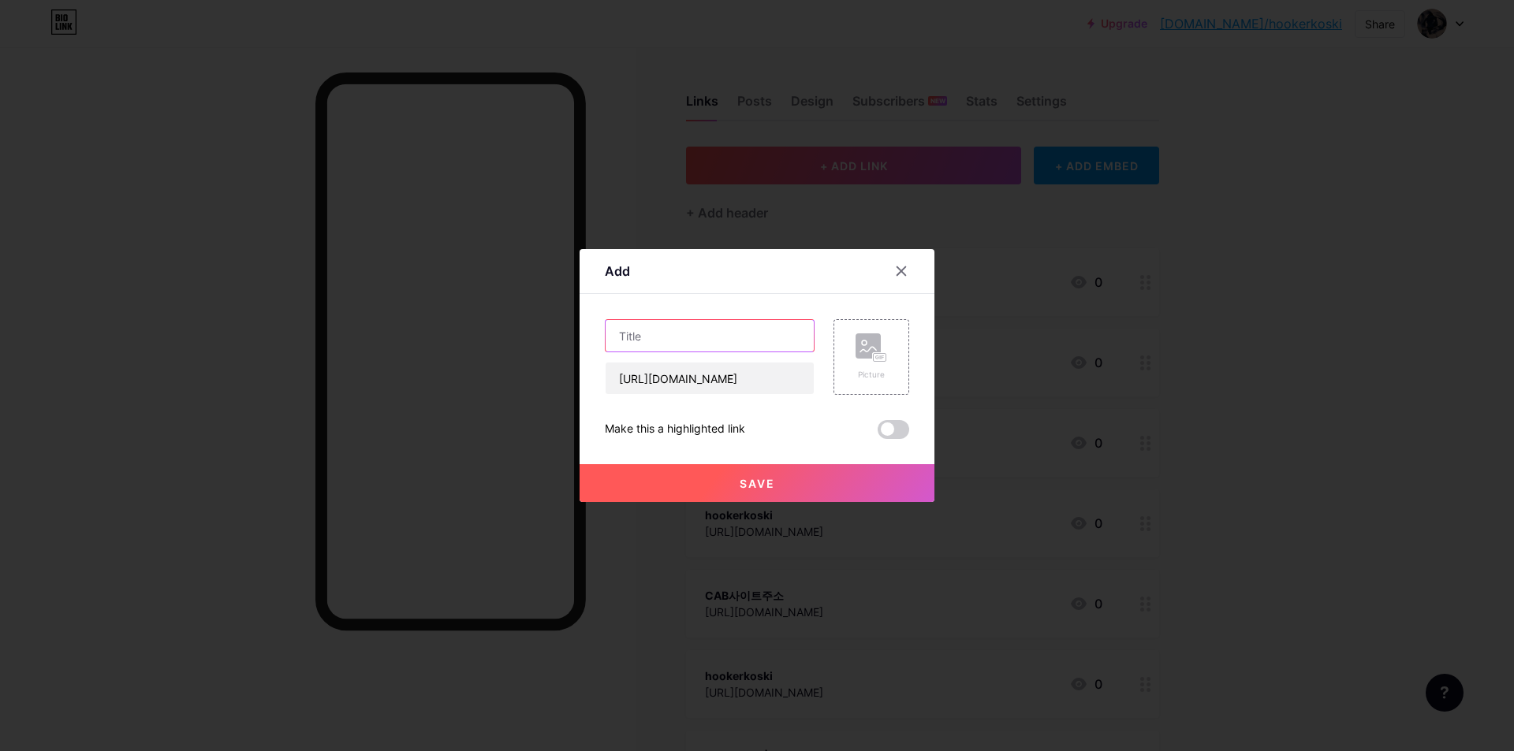
click at [712, 342] on input "text" at bounding box center [709, 336] width 208 height 32
paste input "hookerkoski"
type input "hookerkoski"
click at [727, 484] on button "Save" at bounding box center [756, 483] width 355 height 38
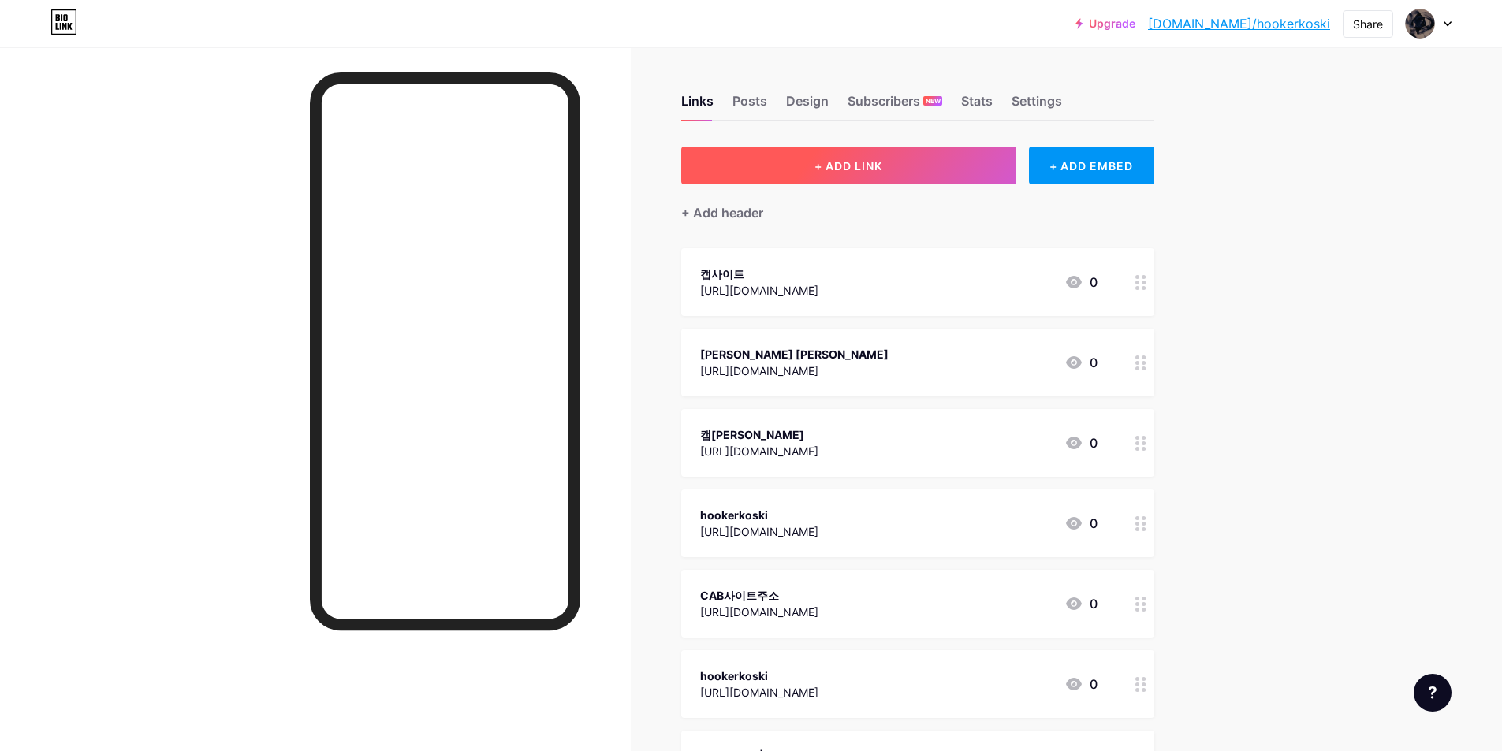
click at [840, 166] on span "+ ADD LINK" at bounding box center [848, 165] width 68 height 13
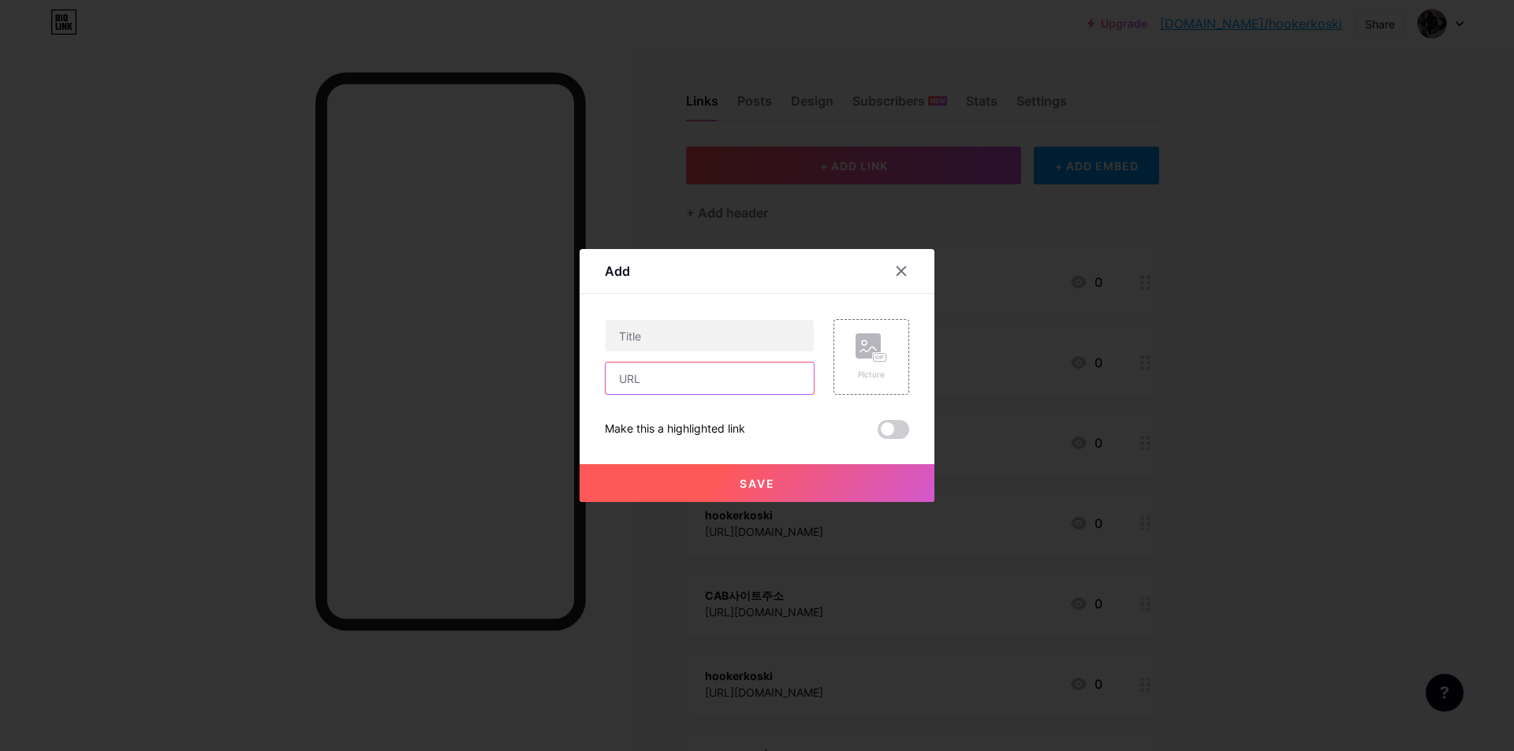
click at [664, 380] on input "text" at bounding box center [709, 379] width 208 height 32
paste input "[URL][DOMAIN_NAME]"
type input "[URL][DOMAIN_NAME]"
click at [721, 335] on input "text" at bounding box center [709, 336] width 208 height 32
paste input "hookerikoski"
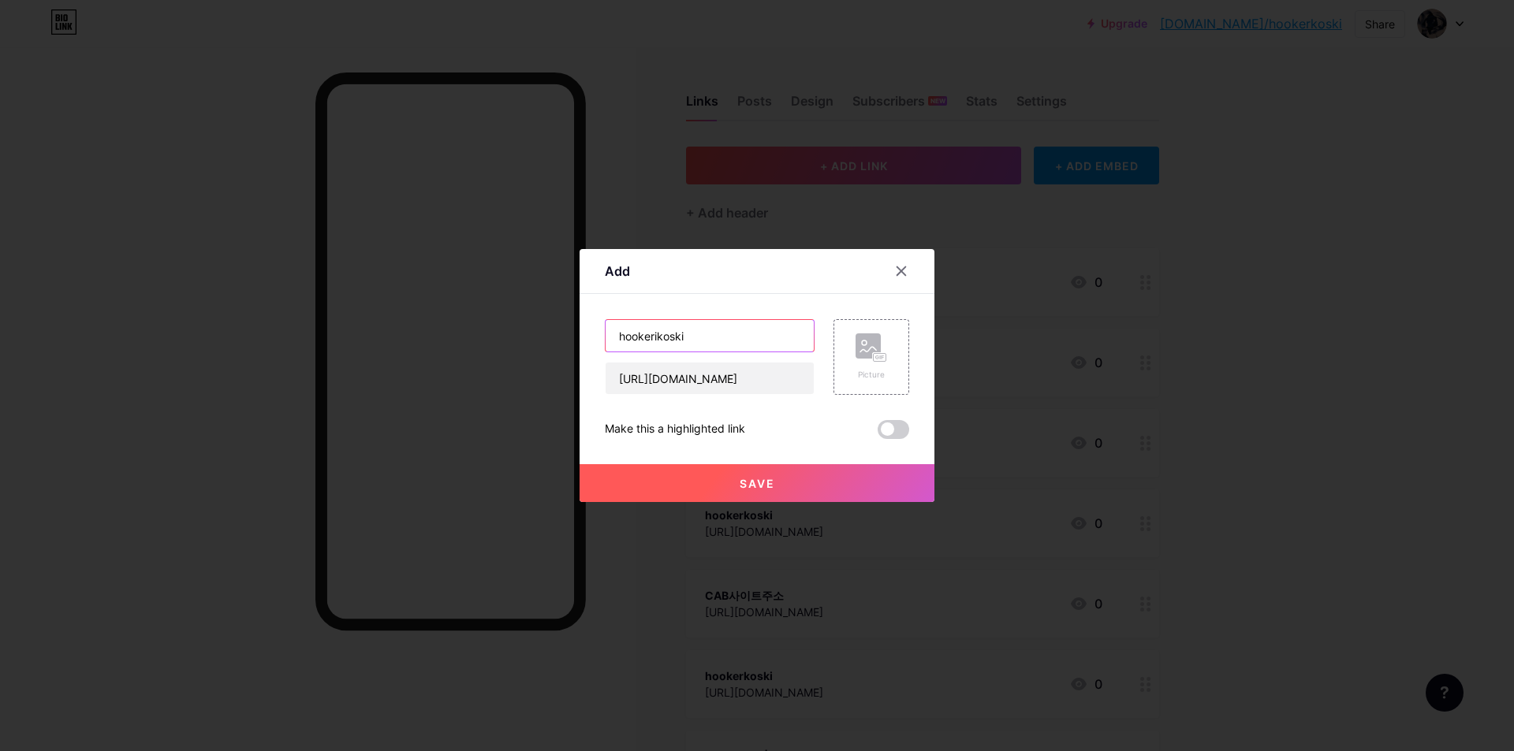
type input "hookerikoski"
click at [705, 479] on button "Save" at bounding box center [756, 483] width 355 height 38
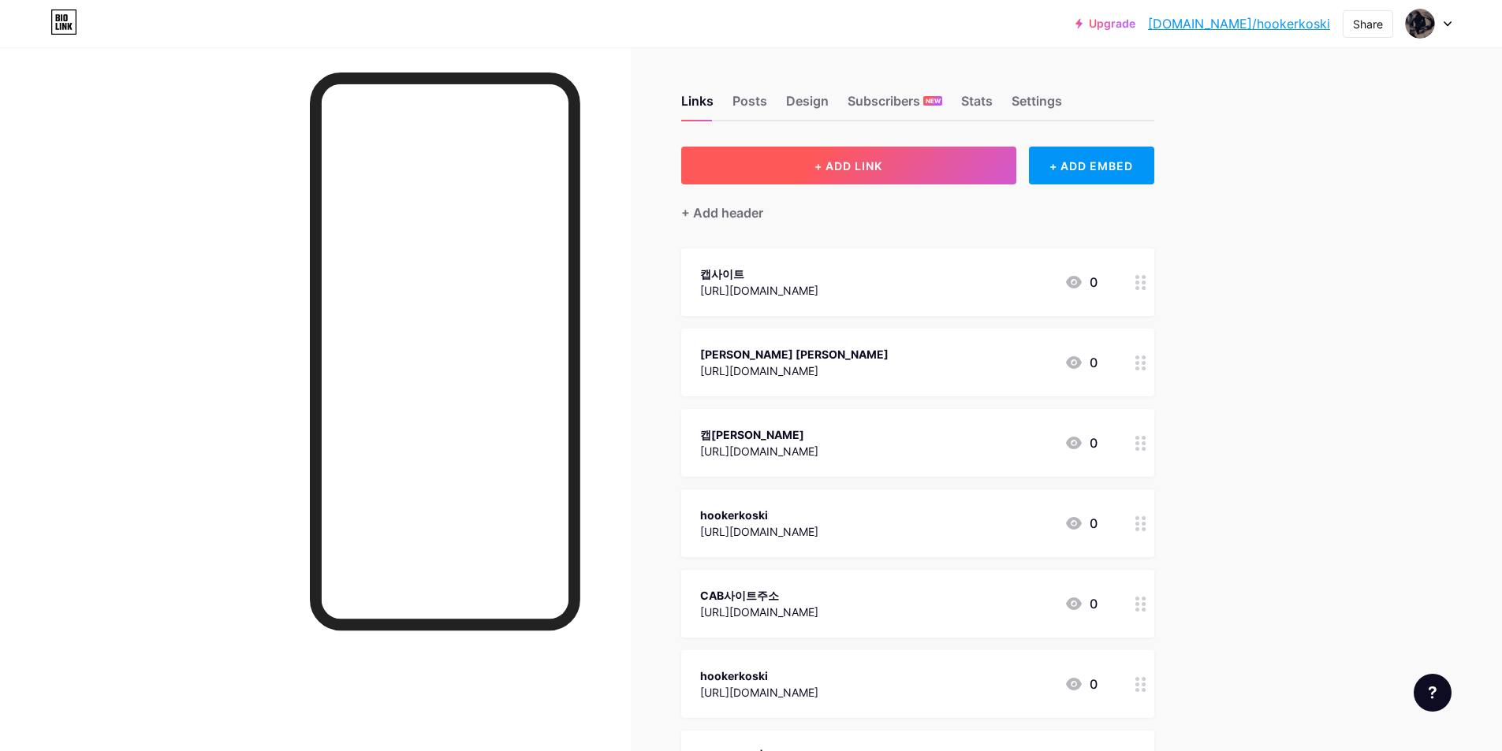
click at [856, 181] on button "+ ADD LINK" at bounding box center [848, 166] width 335 height 38
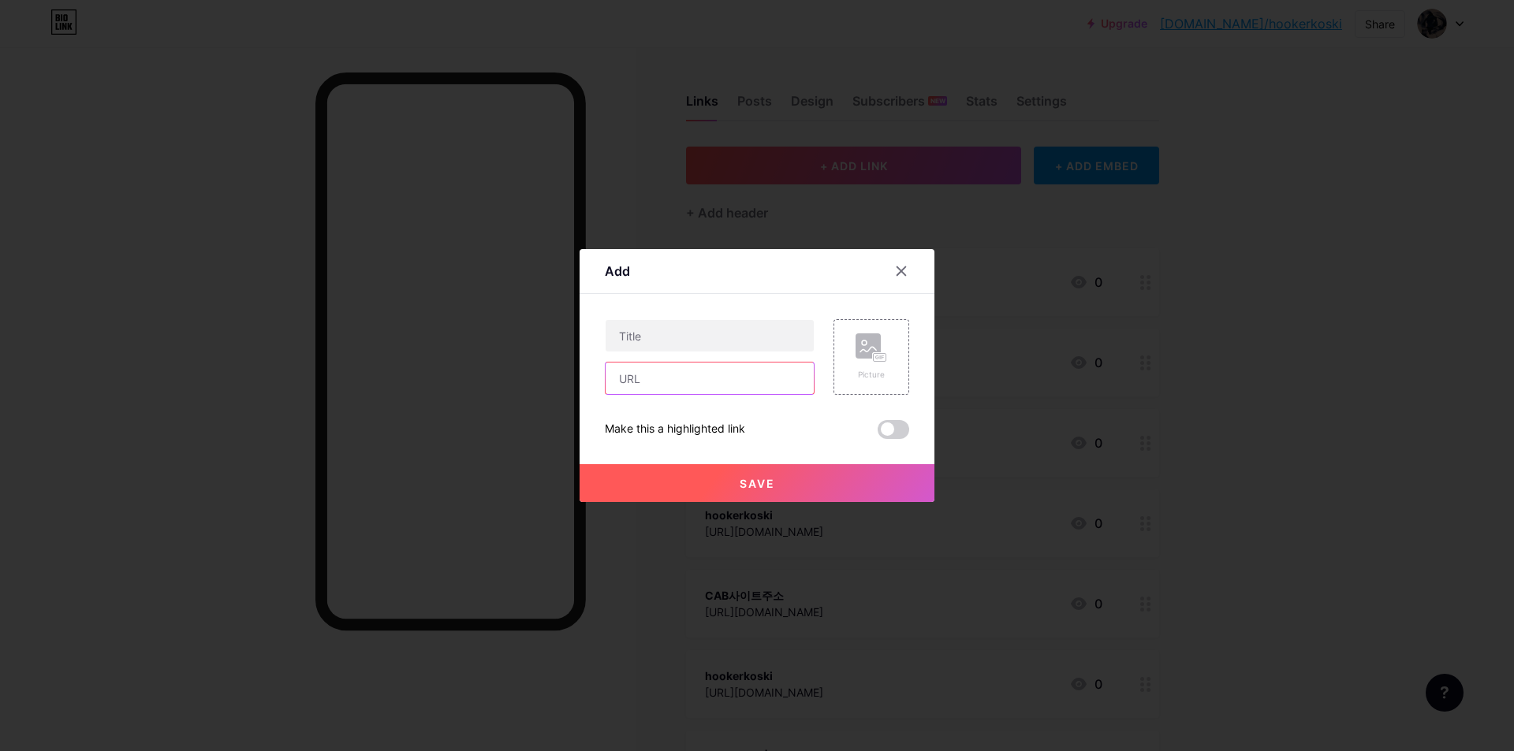
click at [635, 381] on input "text" at bounding box center [709, 379] width 208 height 32
paste input "[URL][DOMAIN_NAME]"
type input "[URL][DOMAIN_NAME]"
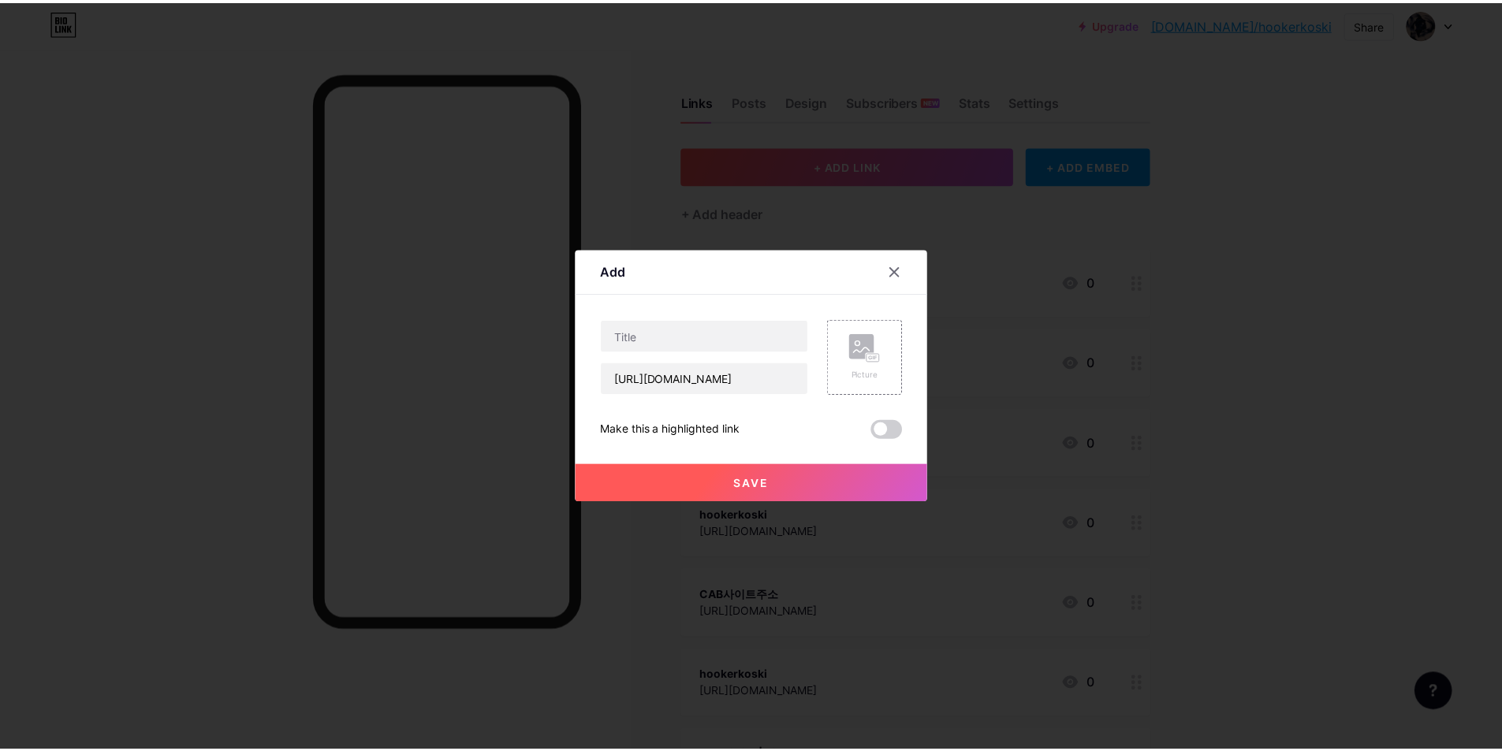
scroll to position [0, 0]
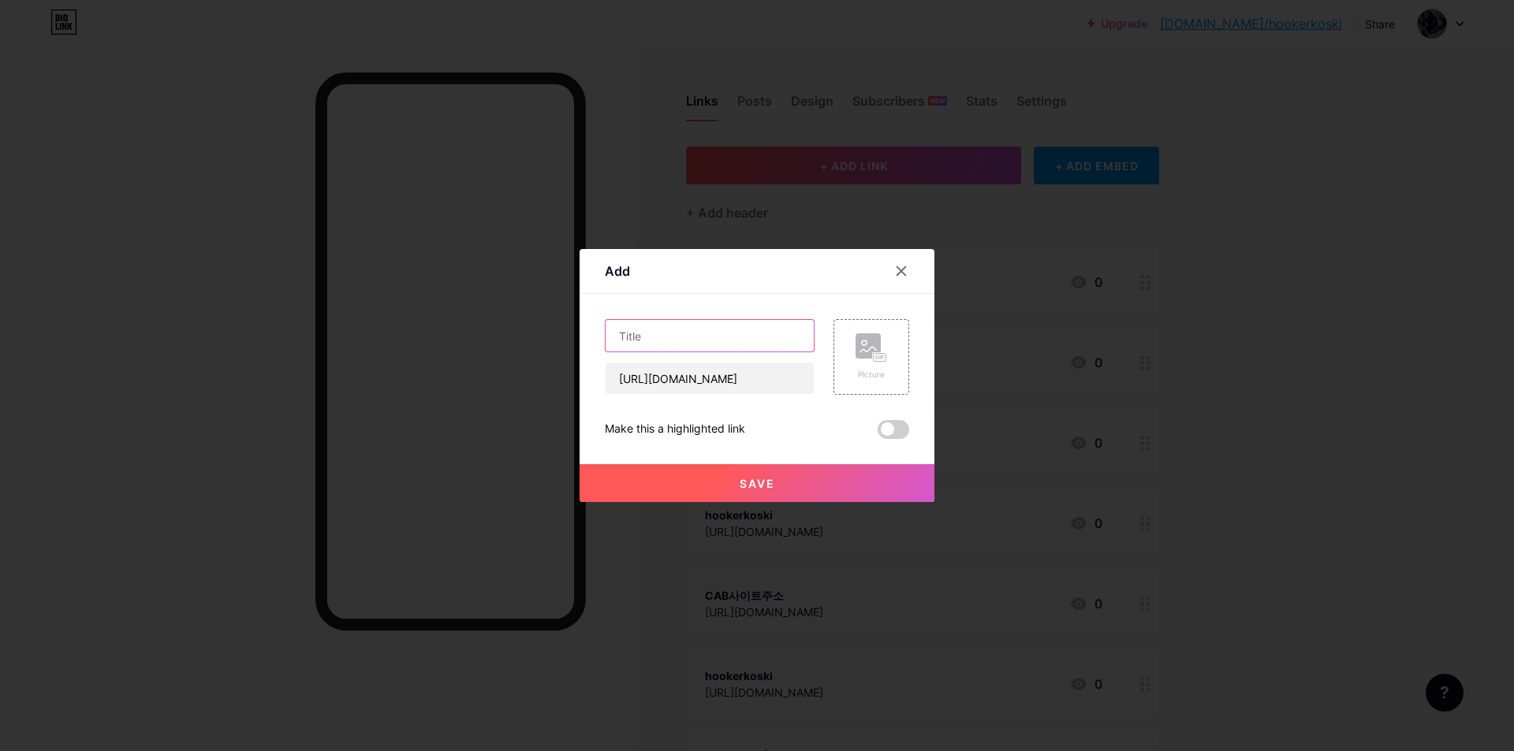
click at [699, 342] on input "text" at bounding box center [709, 336] width 208 height 32
paste input "hookerikoski"
type input "hookerikoski"
click at [710, 490] on button "Save" at bounding box center [756, 483] width 355 height 38
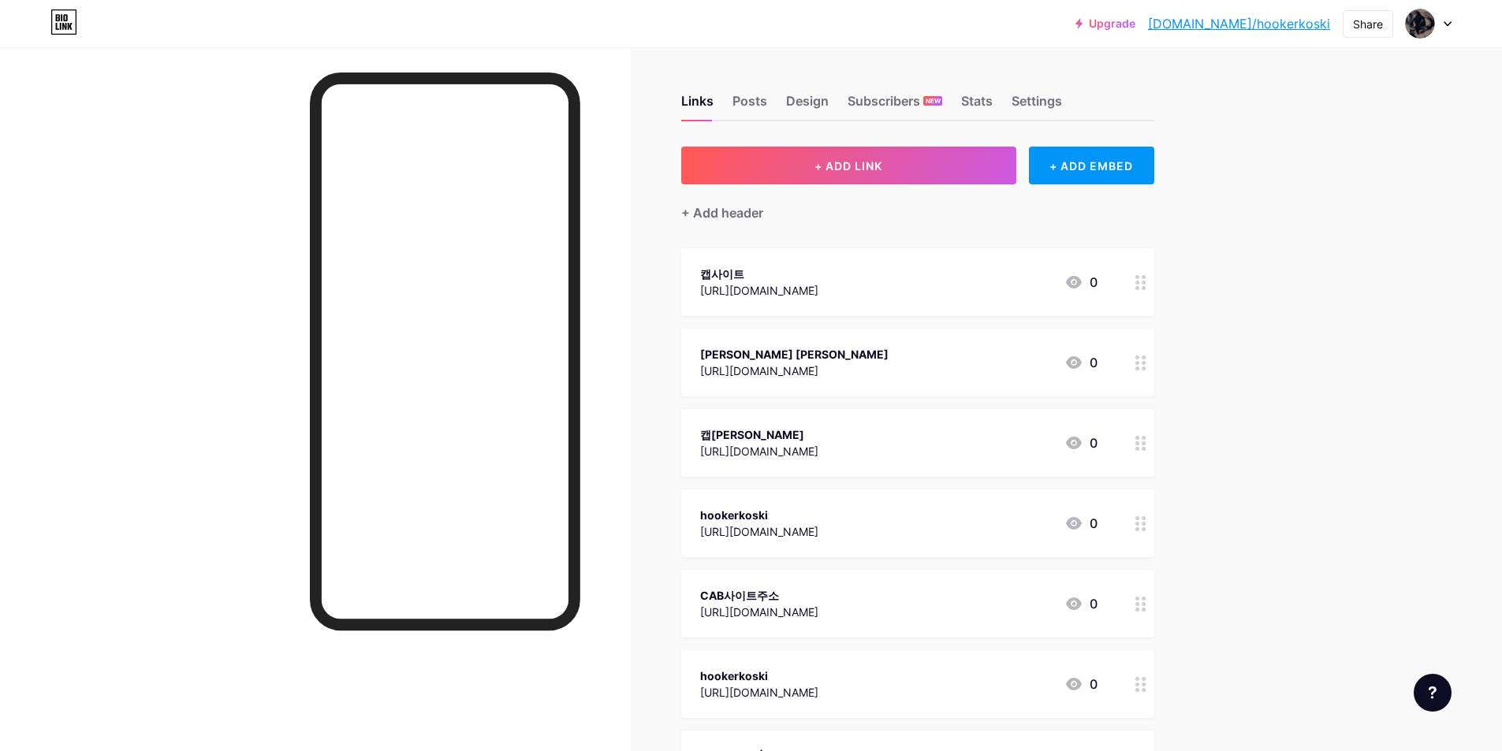
drag, startPoint x: 1358, startPoint y: 323, endPoint x: 1348, endPoint y: 252, distance: 71.7
click at [1218, 28] on link "[DOMAIN_NAME]/hookerkoski" at bounding box center [1239, 23] width 182 height 19
